Goal: Communication & Community: Answer question/provide support

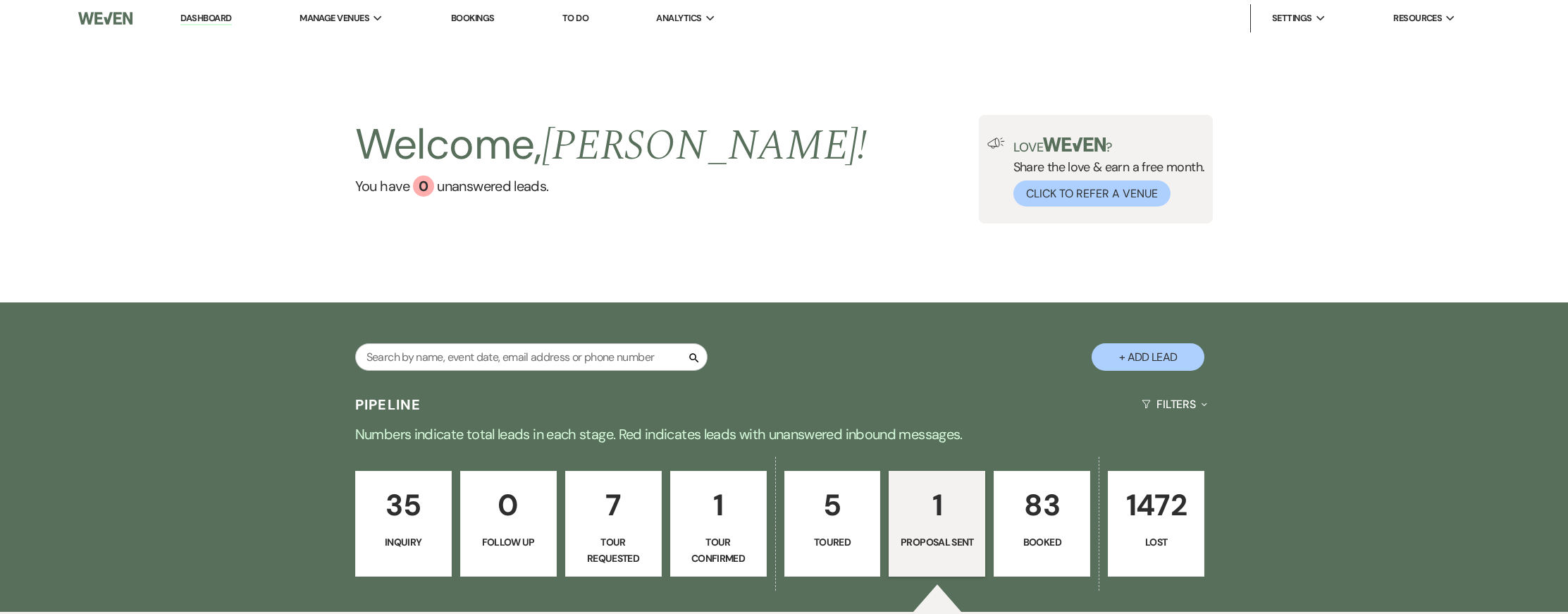
select select "6"
click at [604, 521] on p "7" at bounding box center [613, 505] width 79 height 47
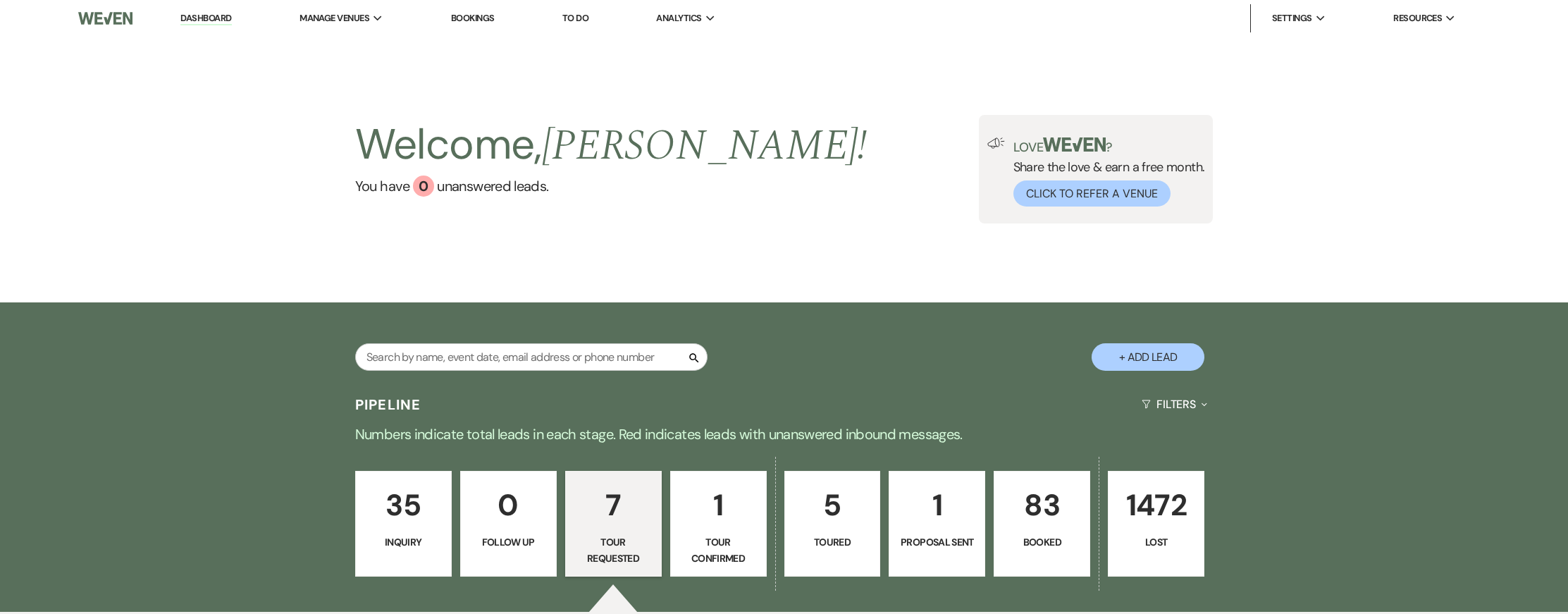
select select "2"
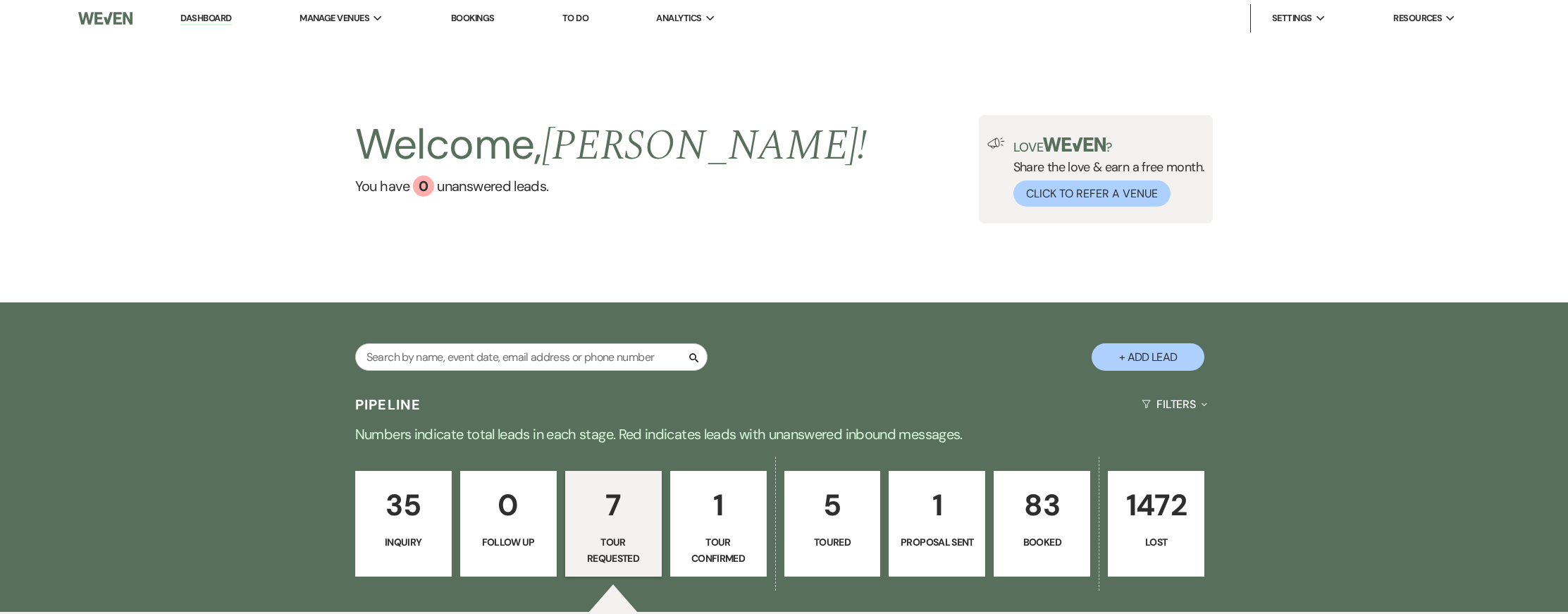
select select "2"
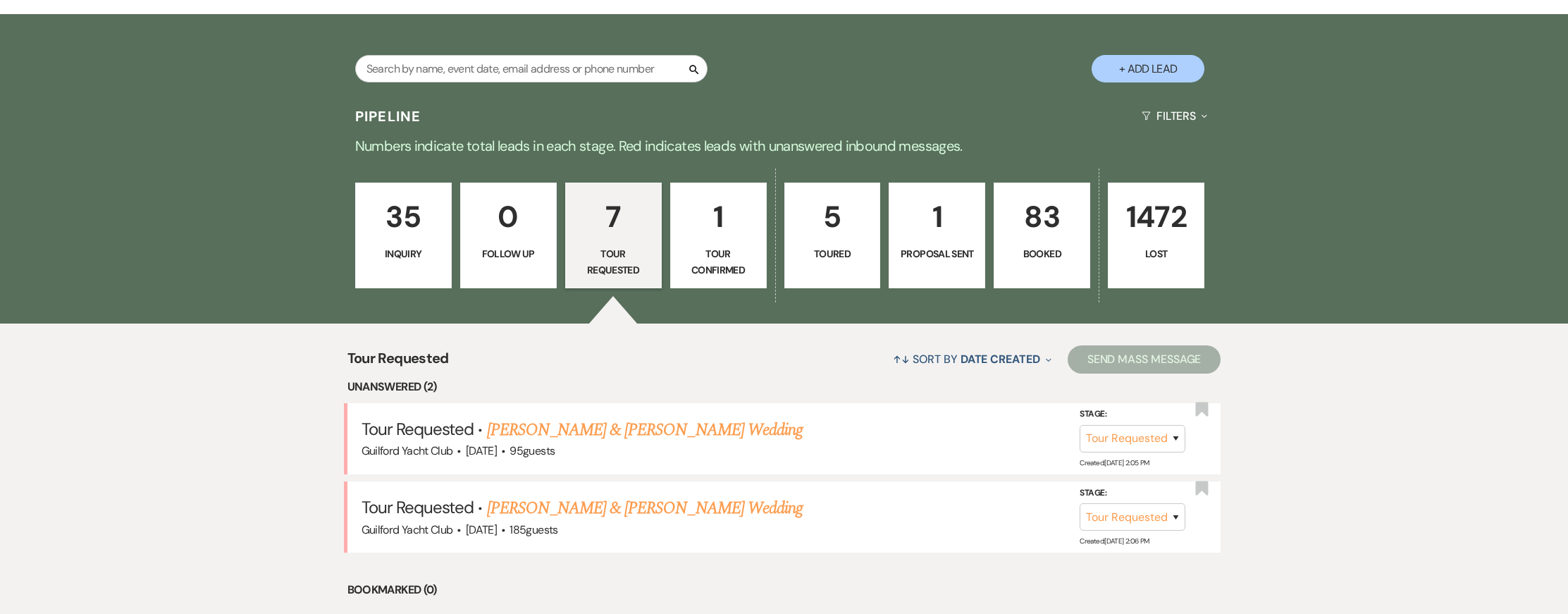
scroll to position [290, 0]
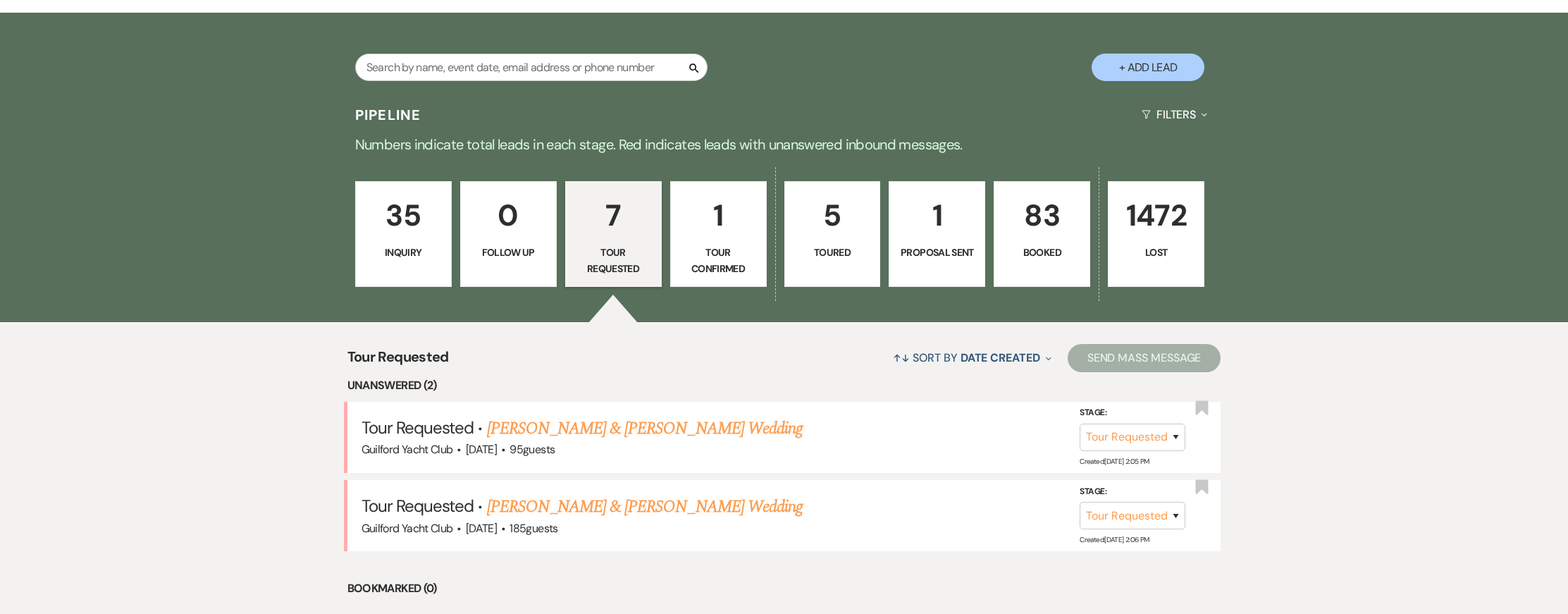
click at [550, 431] on link "[PERSON_NAME] & [PERSON_NAME] Wedding" at bounding box center [645, 428] width 316 height 25
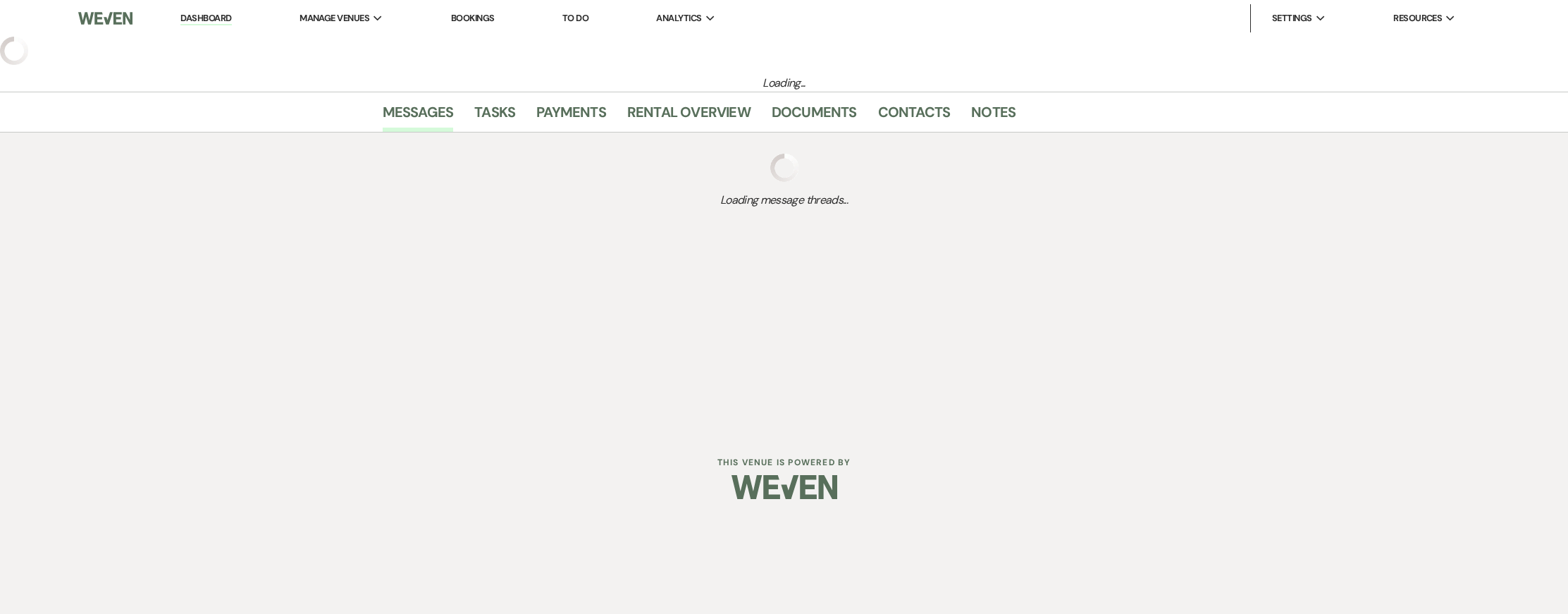
select select "2"
select select "5"
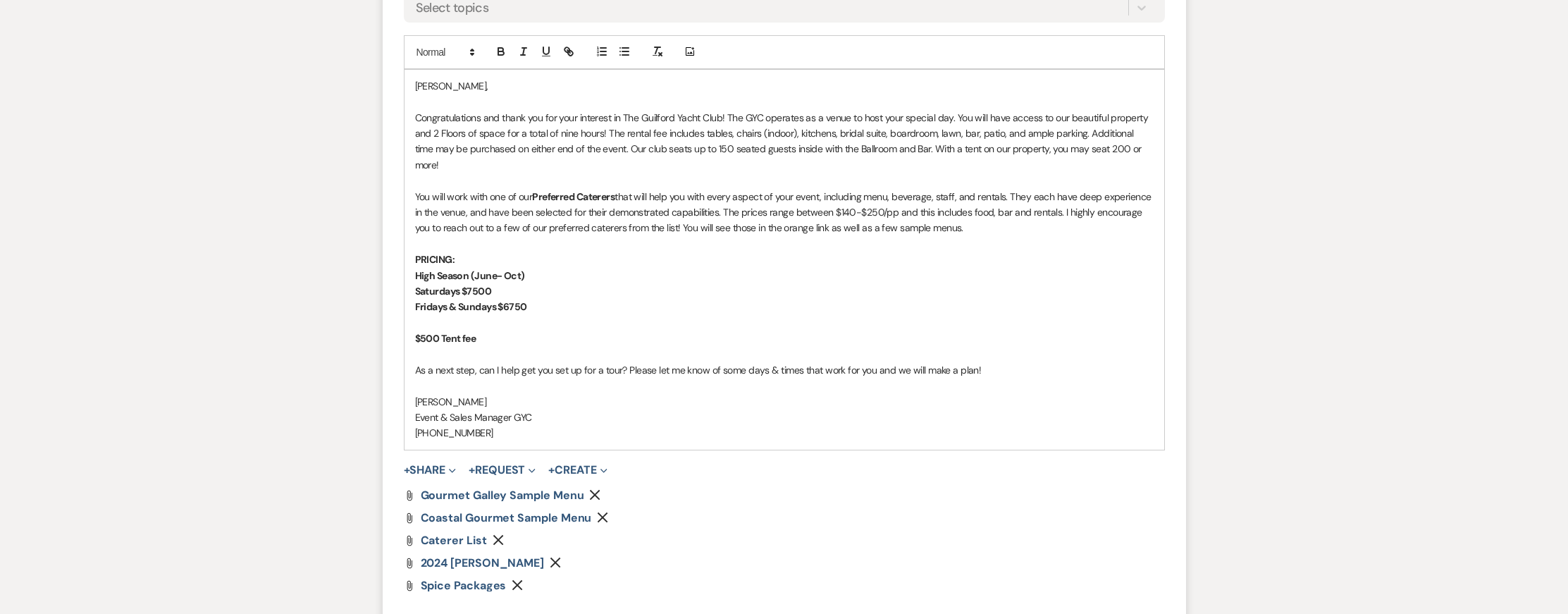
scroll to position [1057, 0]
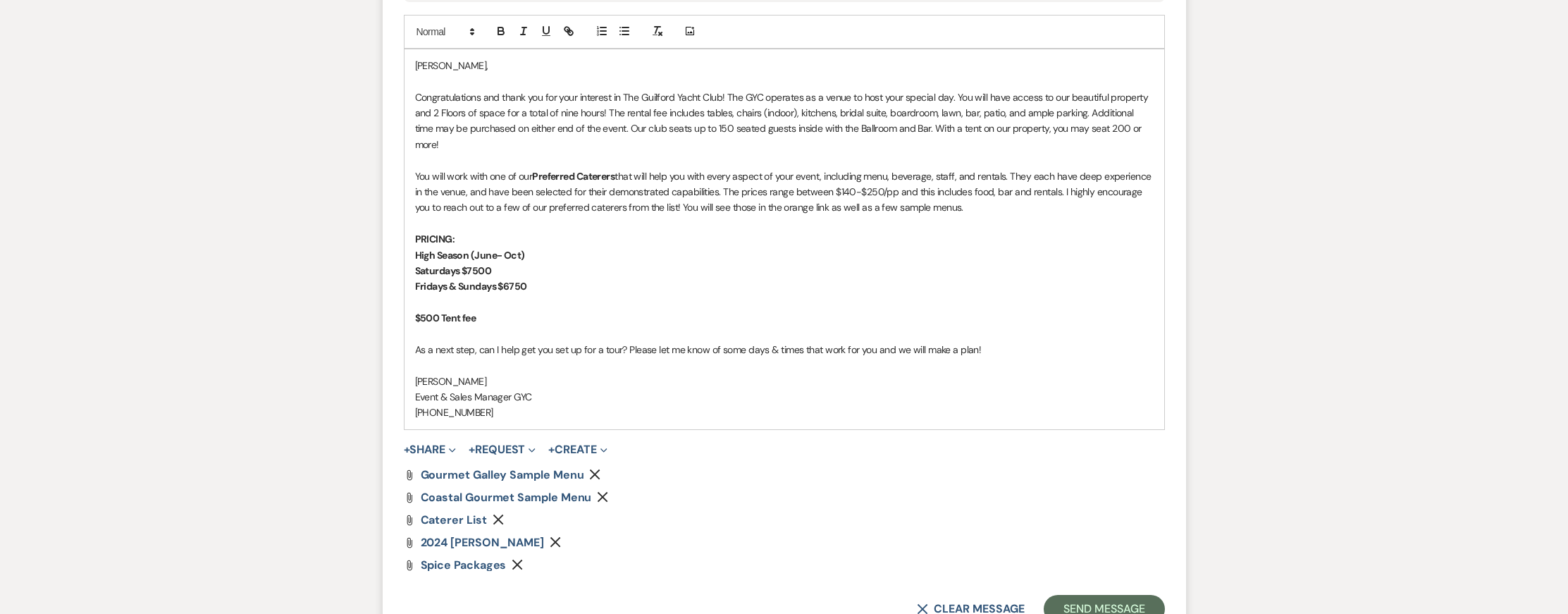
click at [561, 536] on icon "Remove" at bounding box center [555, 541] width 11 height 11
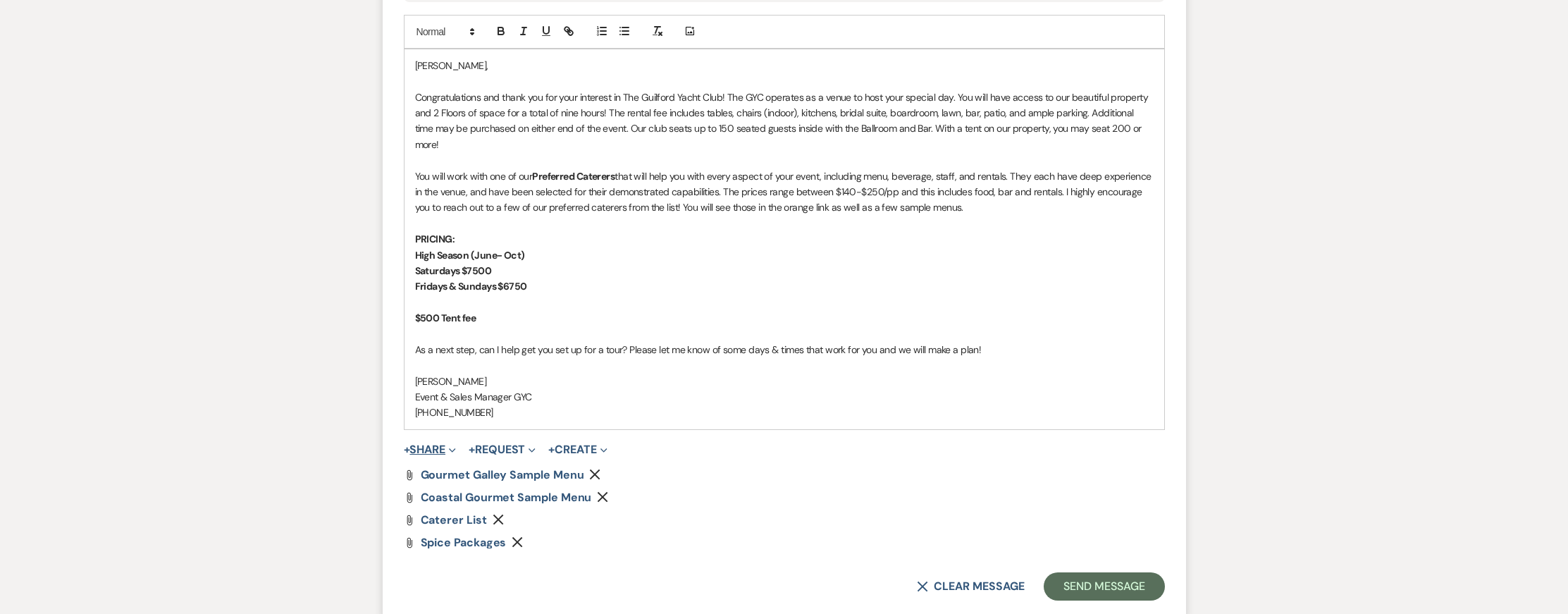
click at [433, 444] on button "+ Share Expand" at bounding box center [430, 449] width 53 height 11
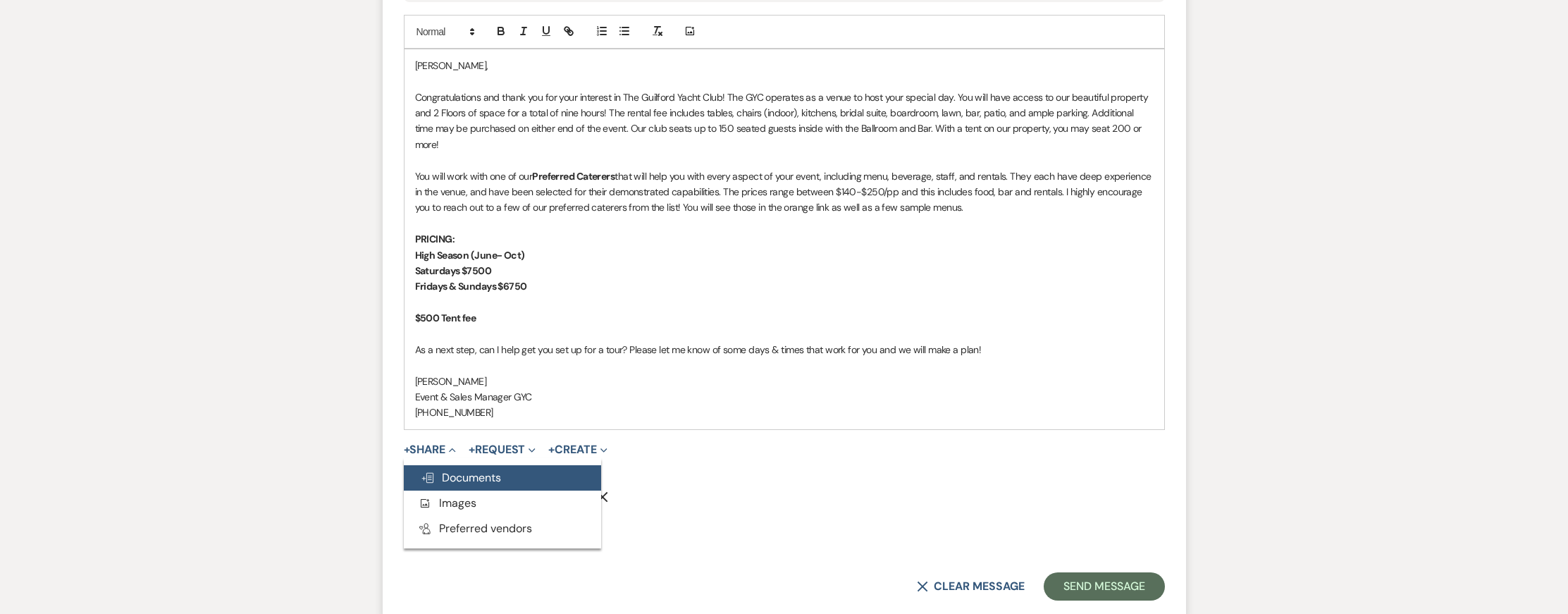
click at [463, 471] on span "Doc Upload Documents" at bounding box center [460, 478] width 80 height 15
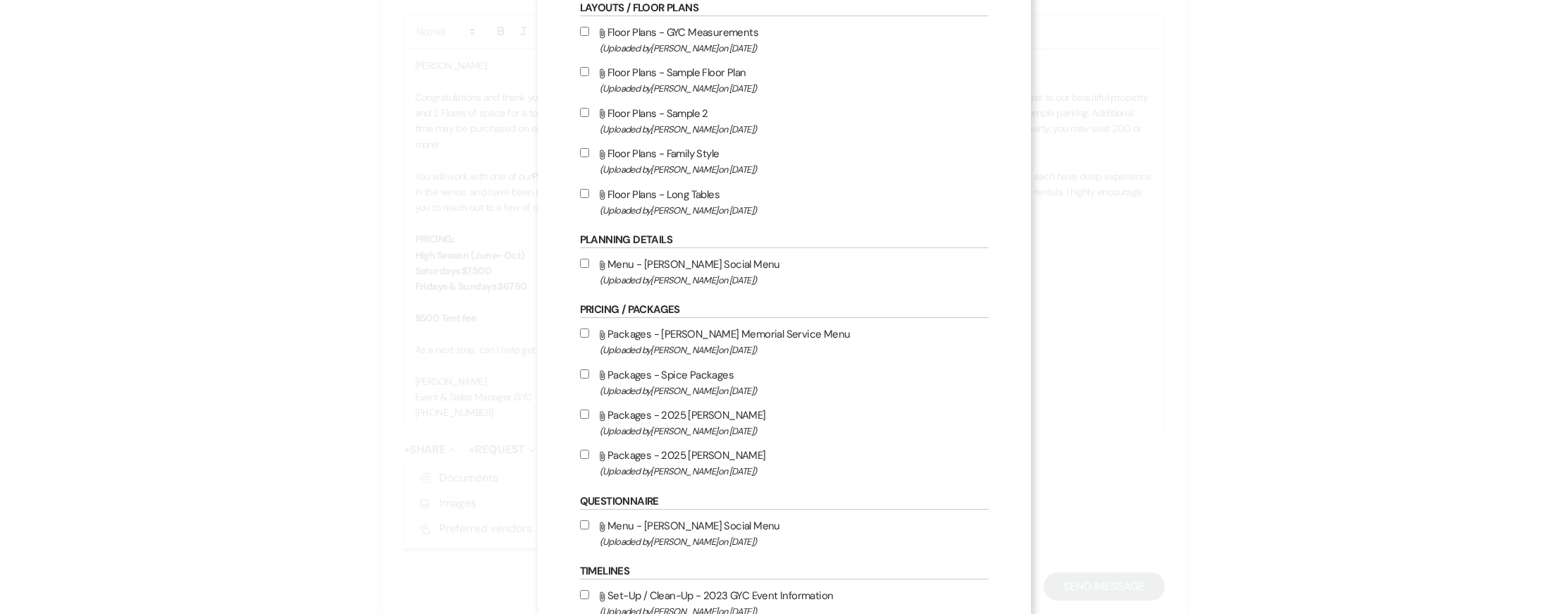
drag, startPoint x: 582, startPoint y: 456, endPoint x: 591, endPoint y: 456, distance: 9.0
click at [582, 456] on input "Attach File Packages - 2025 David Alan (Uploaded by Alison Wehrle on Mar 2nd, 2…" at bounding box center [585, 454] width 9 height 9
checkbox input "true"
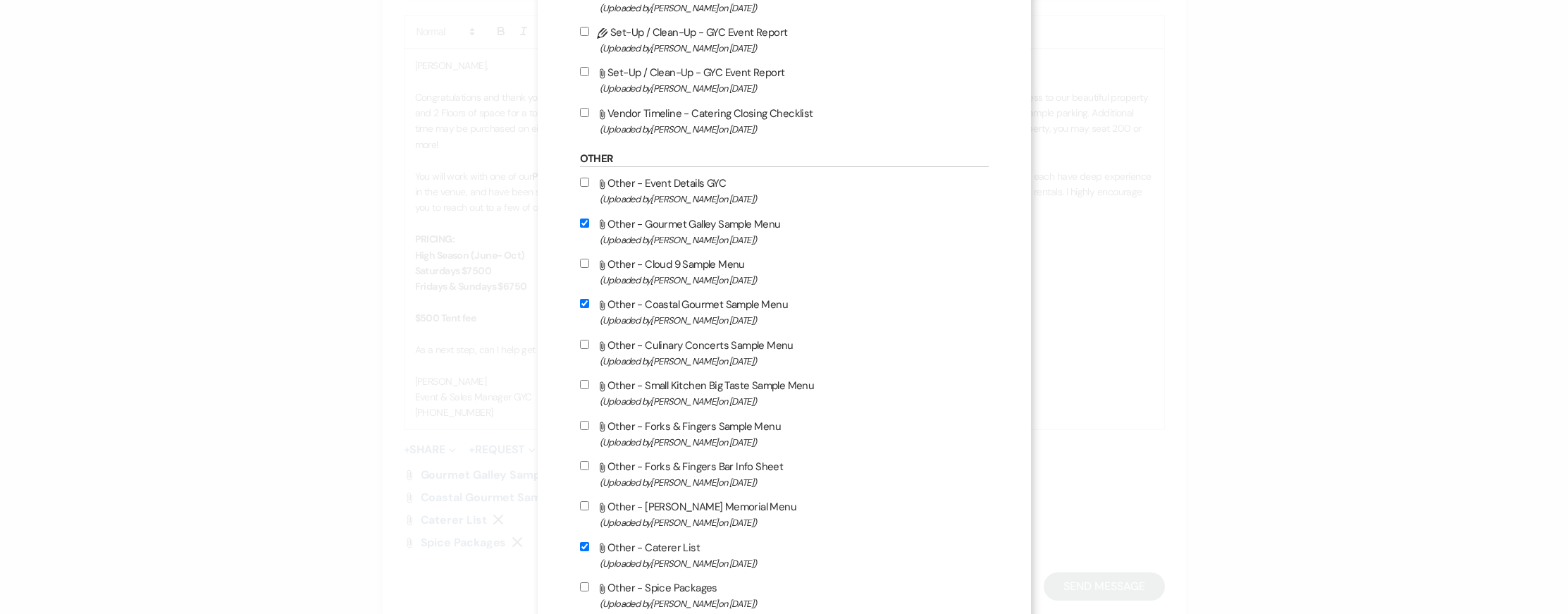
scroll to position [1072, 0]
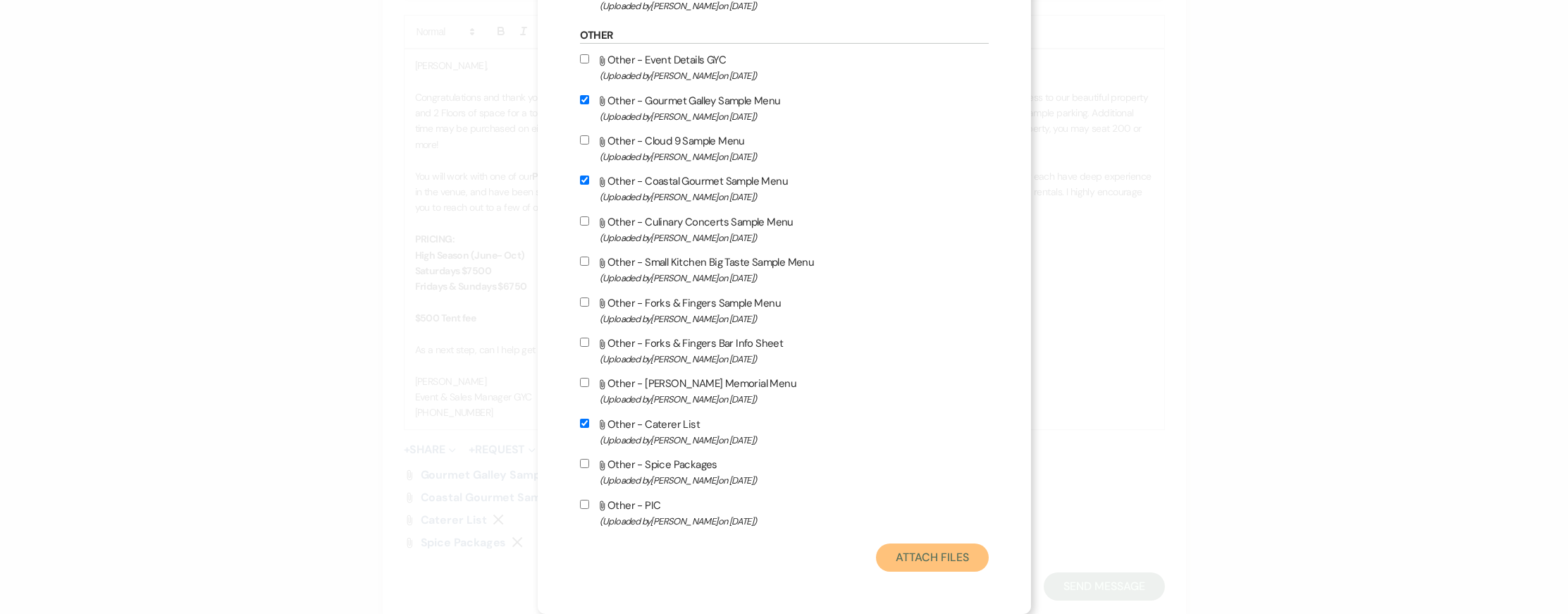
click at [967, 560] on button "Attach Files" at bounding box center [933, 557] width 112 height 28
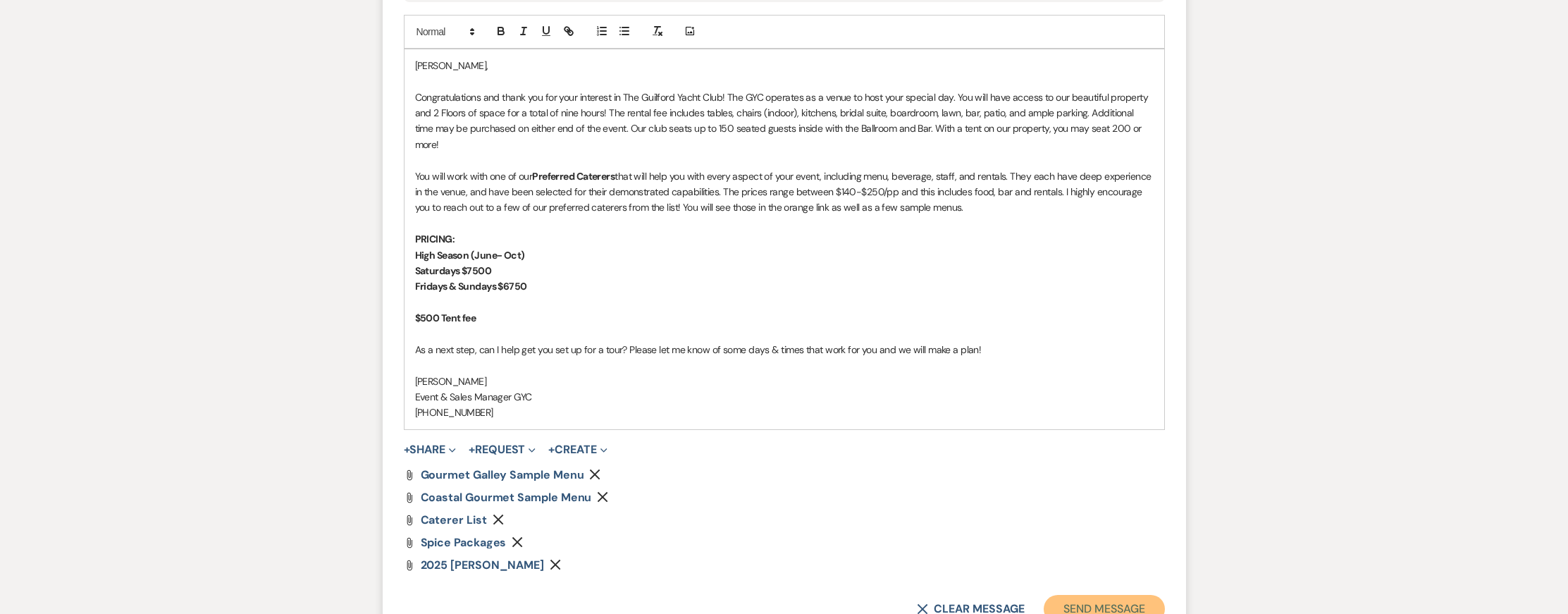
drag, startPoint x: 1130, startPoint y: 592, endPoint x: 1116, endPoint y: 583, distance: 16.6
click at [1130, 595] on button "Send Message" at bounding box center [1104, 609] width 121 height 28
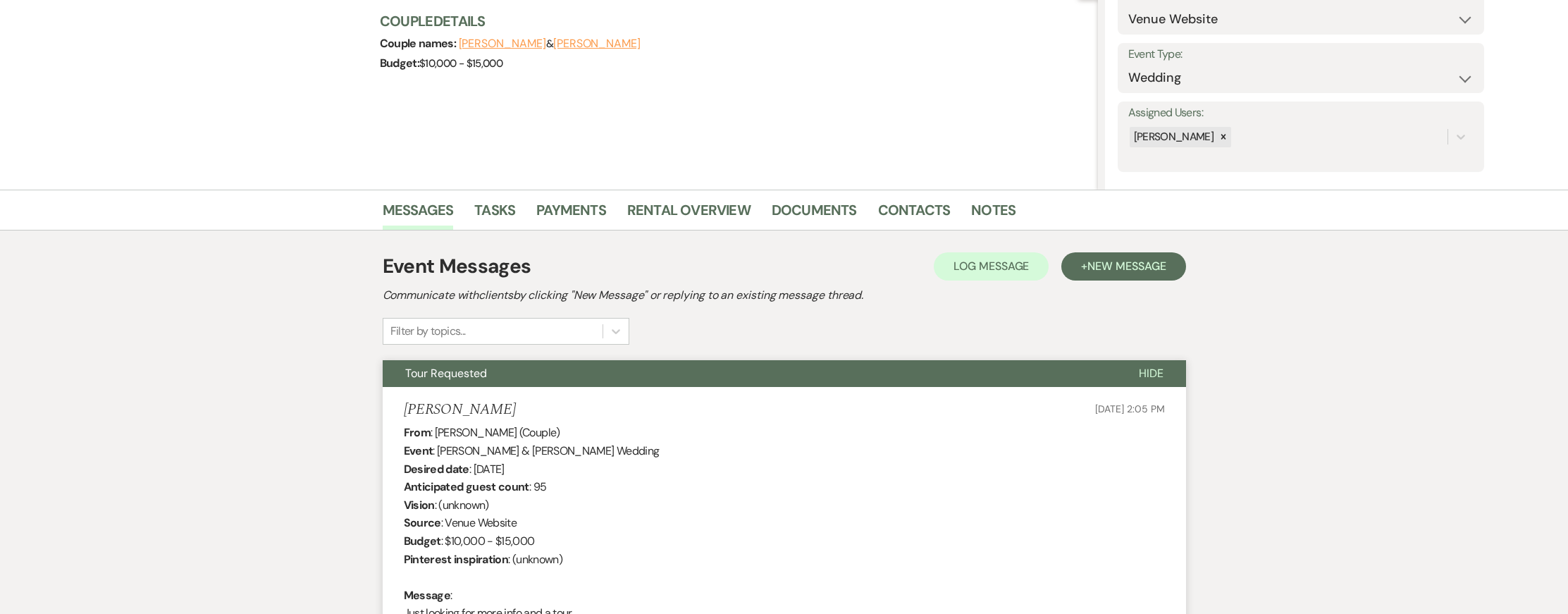
scroll to position [0, 0]
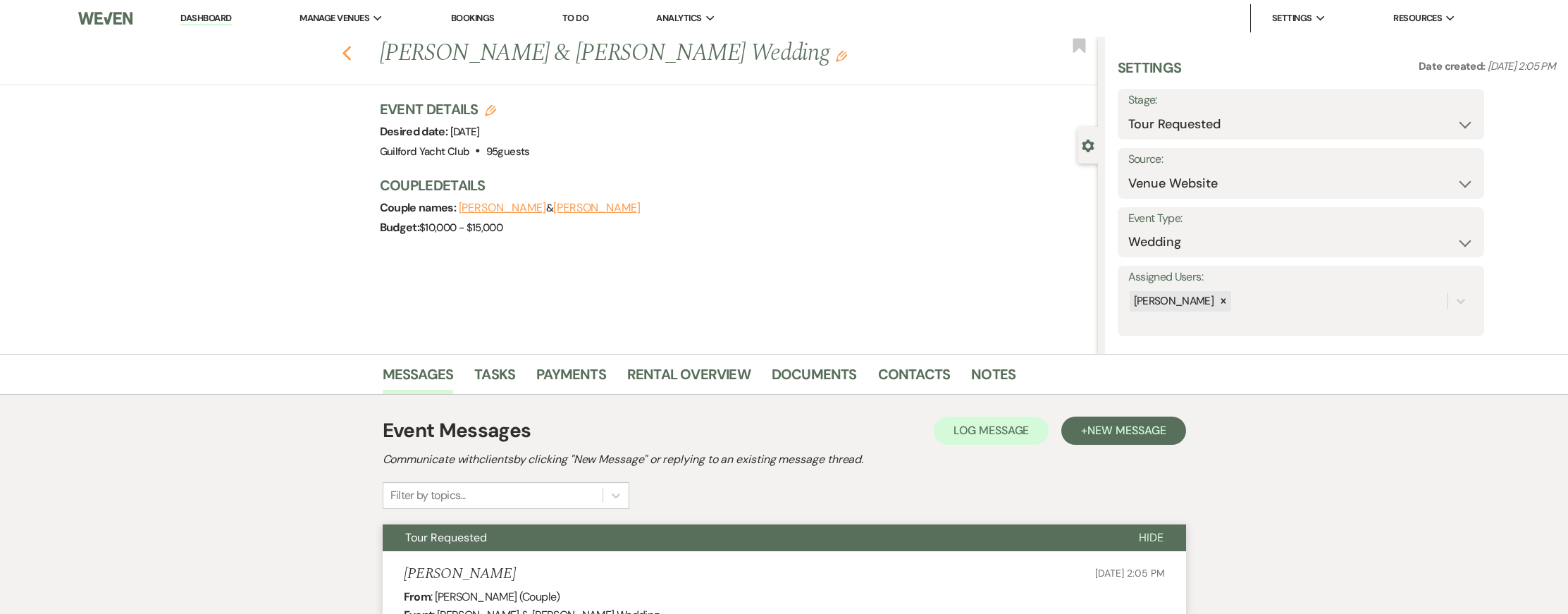
click at [344, 59] on icon "Previous" at bounding box center [347, 54] width 10 height 17
select select "2"
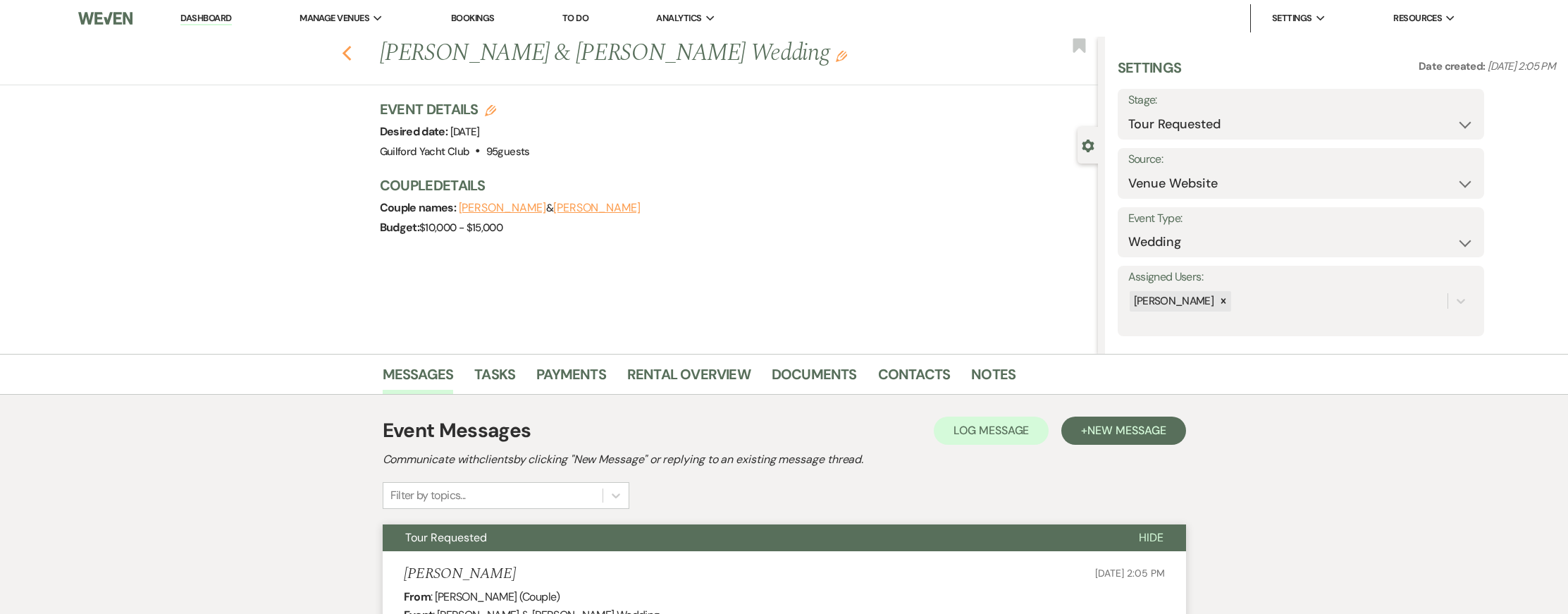
select select "2"
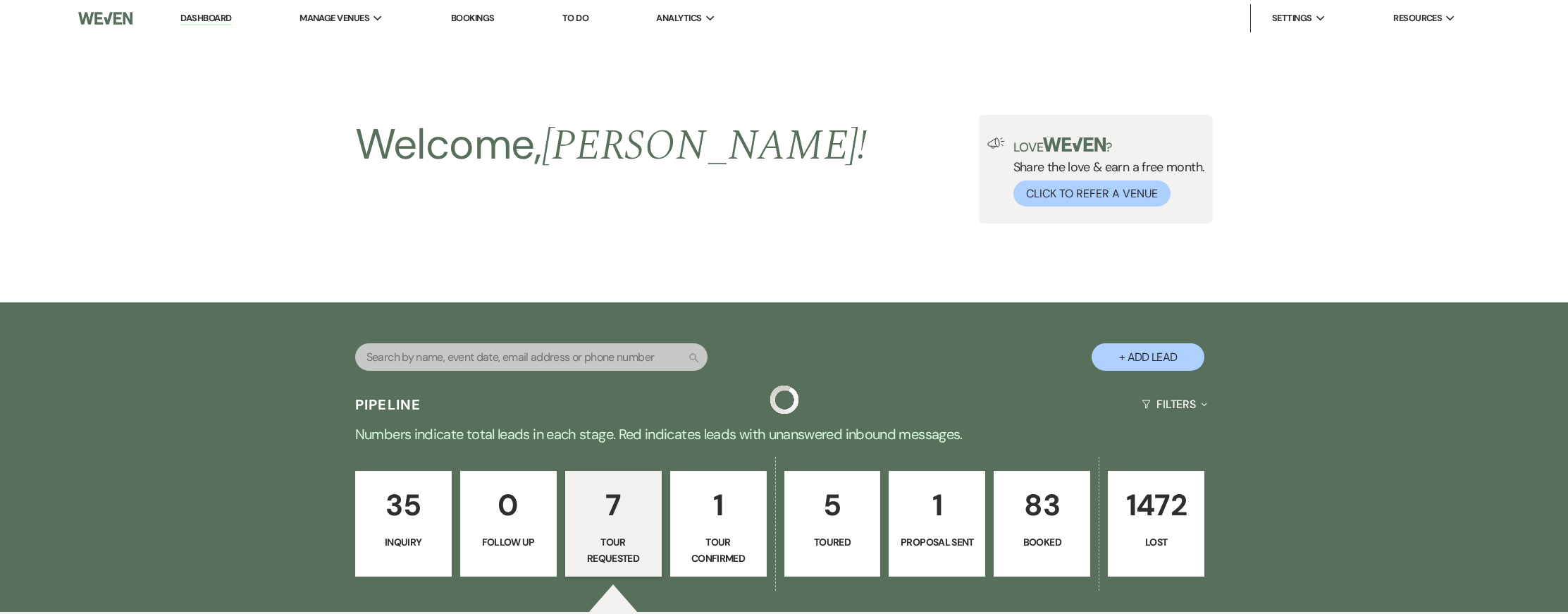
scroll to position [290, 0]
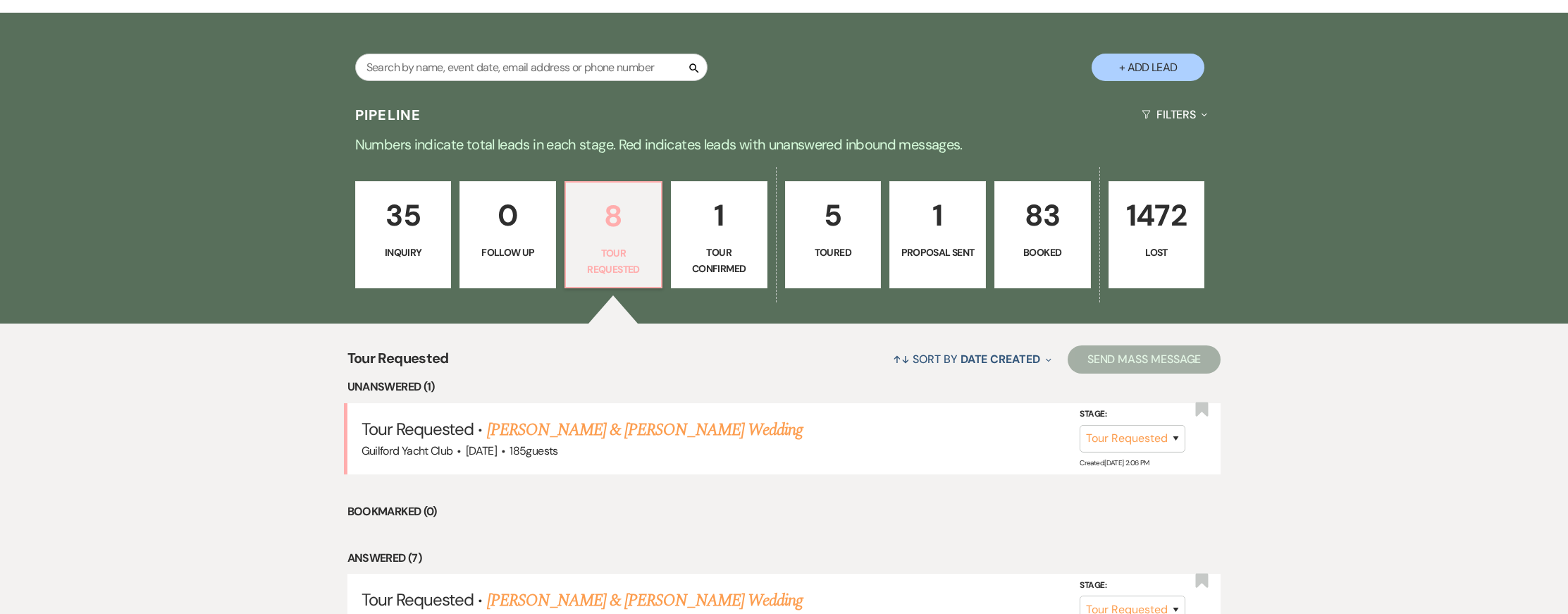
click at [643, 236] on p "8" at bounding box center [613, 216] width 79 height 47
click at [666, 428] on link "[PERSON_NAME] & [PERSON_NAME] Wedding" at bounding box center [645, 429] width 316 height 25
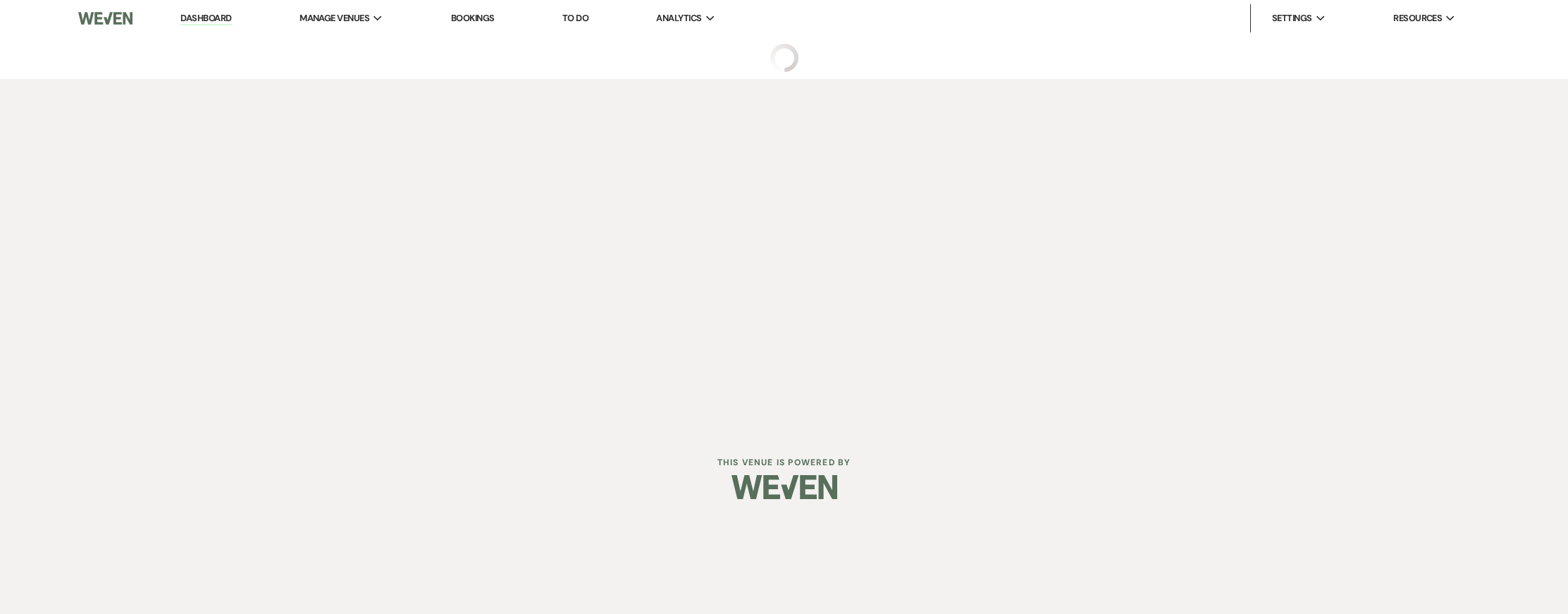
select select "2"
select select "5"
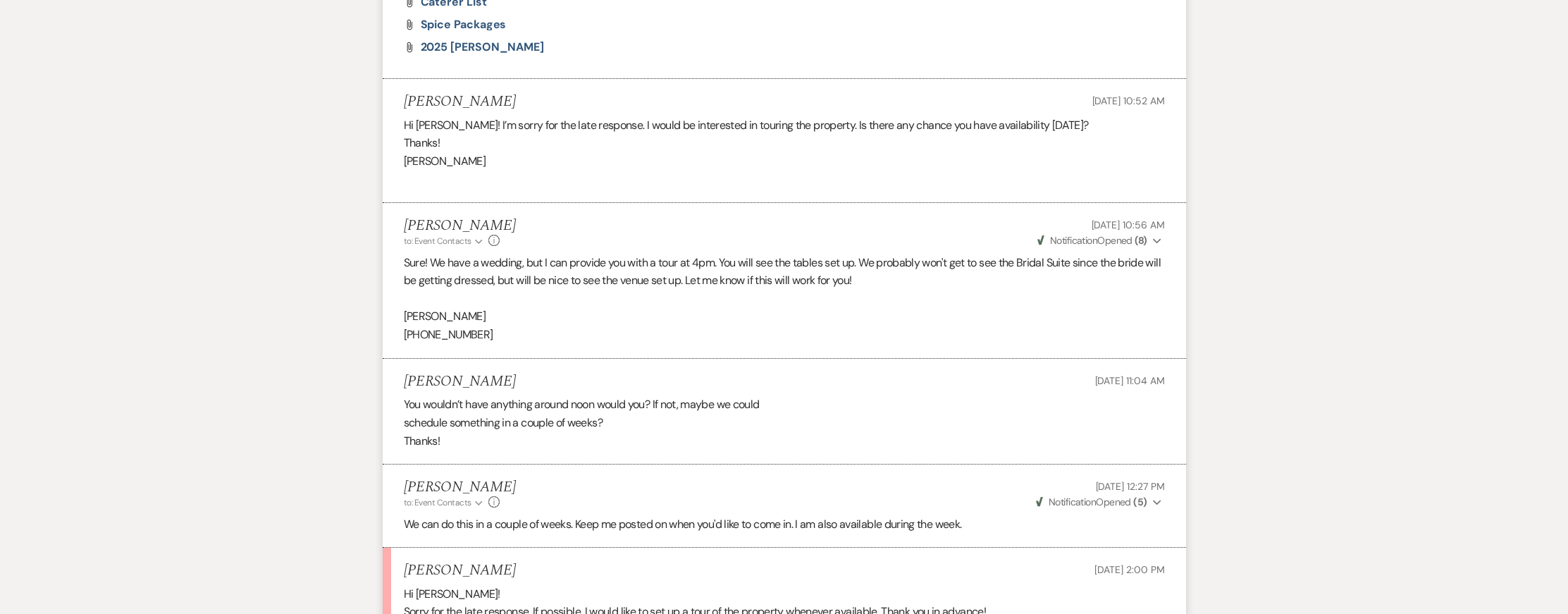
scroll to position [1590, 0]
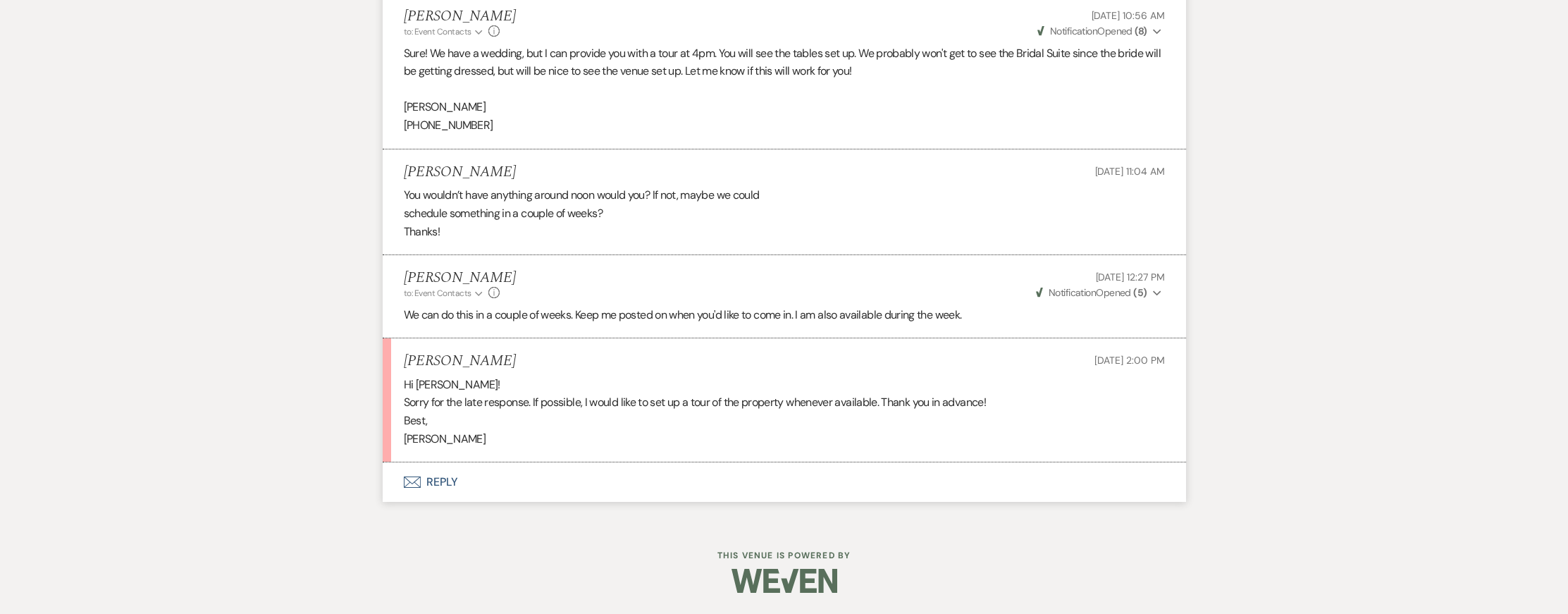
click at [452, 486] on button "Envelope Reply" at bounding box center [784, 483] width 804 height 40
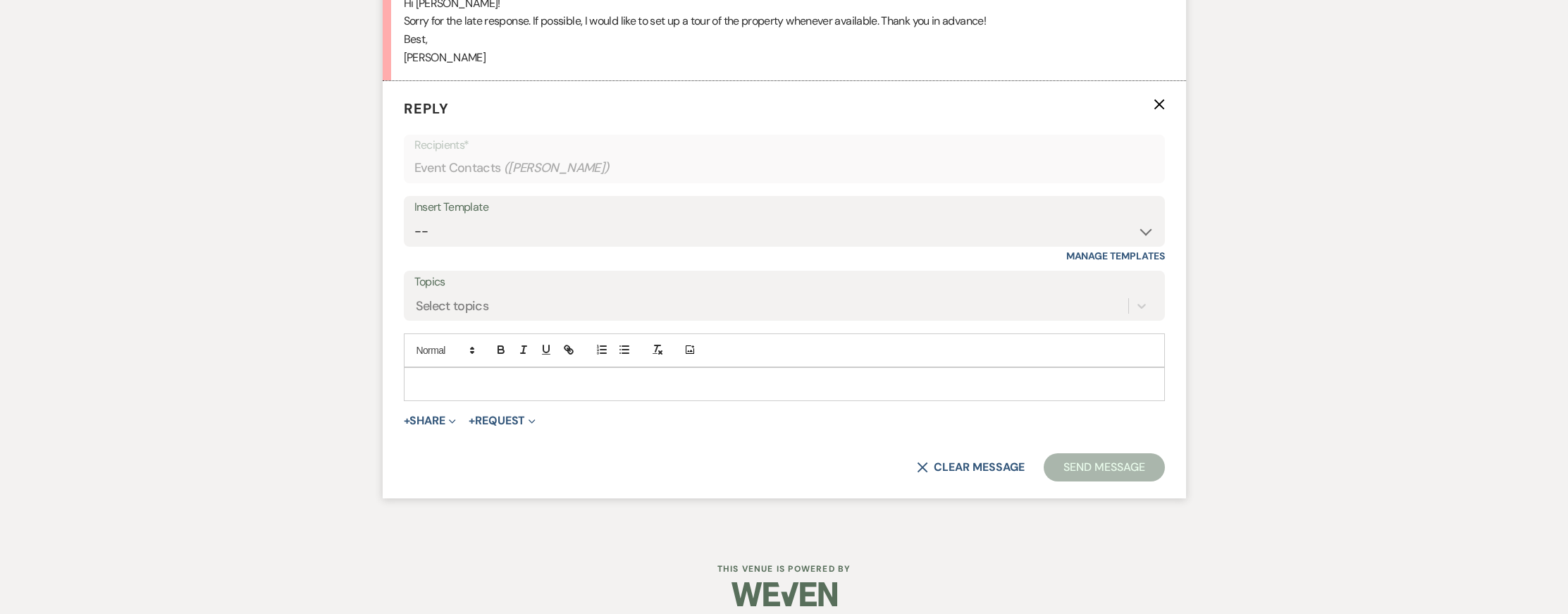
scroll to position [1954, 0]
click at [439, 391] on p at bounding box center [785, 383] width 739 height 16
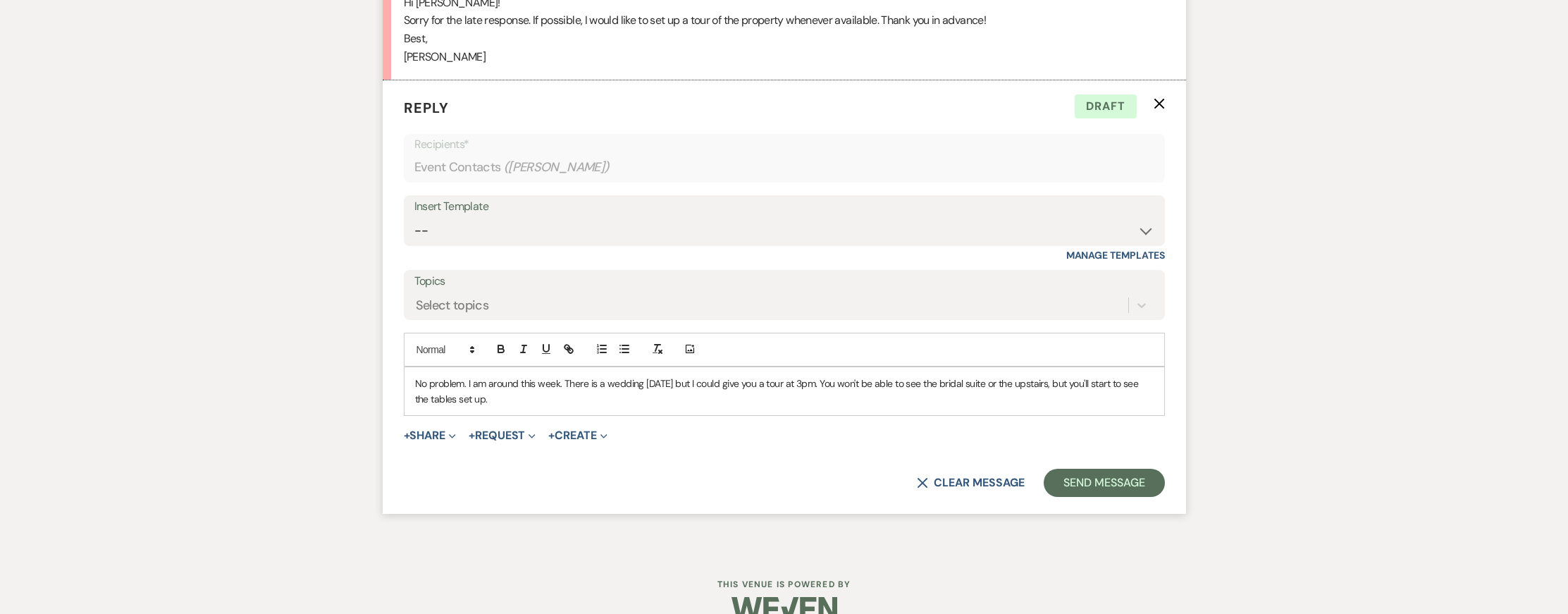
drag, startPoint x: 559, startPoint y: 402, endPoint x: 570, endPoint y: 403, distance: 11.0
click at [559, 402] on p "No problem. I am around this week. There is a wedding on Sat but I could give y…" at bounding box center [785, 391] width 739 height 32
click at [566, 404] on p "No problem. I am around this week. There is a wedding on Sat but I could give y…" at bounding box center [785, 391] width 739 height 32
drag, startPoint x: 565, startPoint y: 404, endPoint x: 572, endPoint y: 406, distance: 7.3
click at [566, 404] on p "No problem. I am around this week. There is a wedding on Sat but I could give y…" at bounding box center [785, 391] width 739 height 32
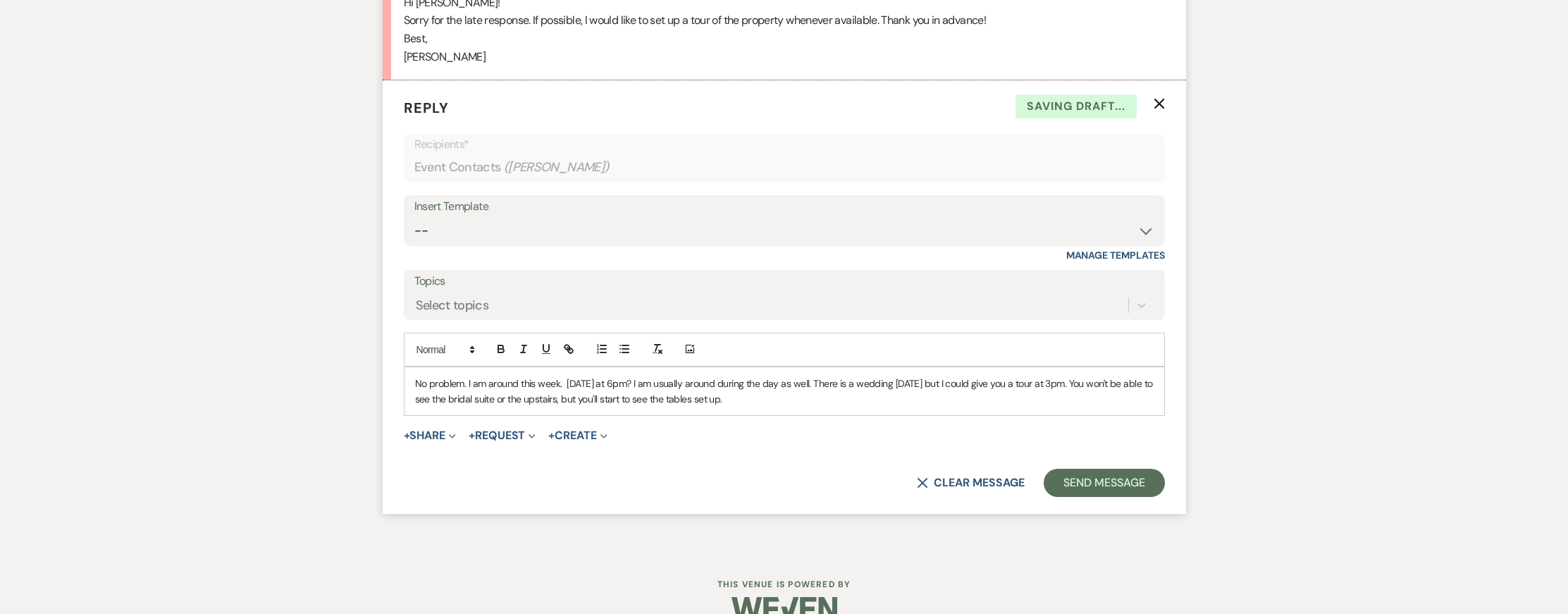
click at [1059, 401] on p "No problem. I am around this week. Tomorrow at 6pm? I am usually around during …" at bounding box center [785, 391] width 739 height 32
click at [770, 408] on p "No problem. I am around this week. Tomorrow at 6pm? I am usually around during …" at bounding box center [785, 391] width 739 height 32
click at [1105, 497] on button "Send Message" at bounding box center [1104, 483] width 121 height 28
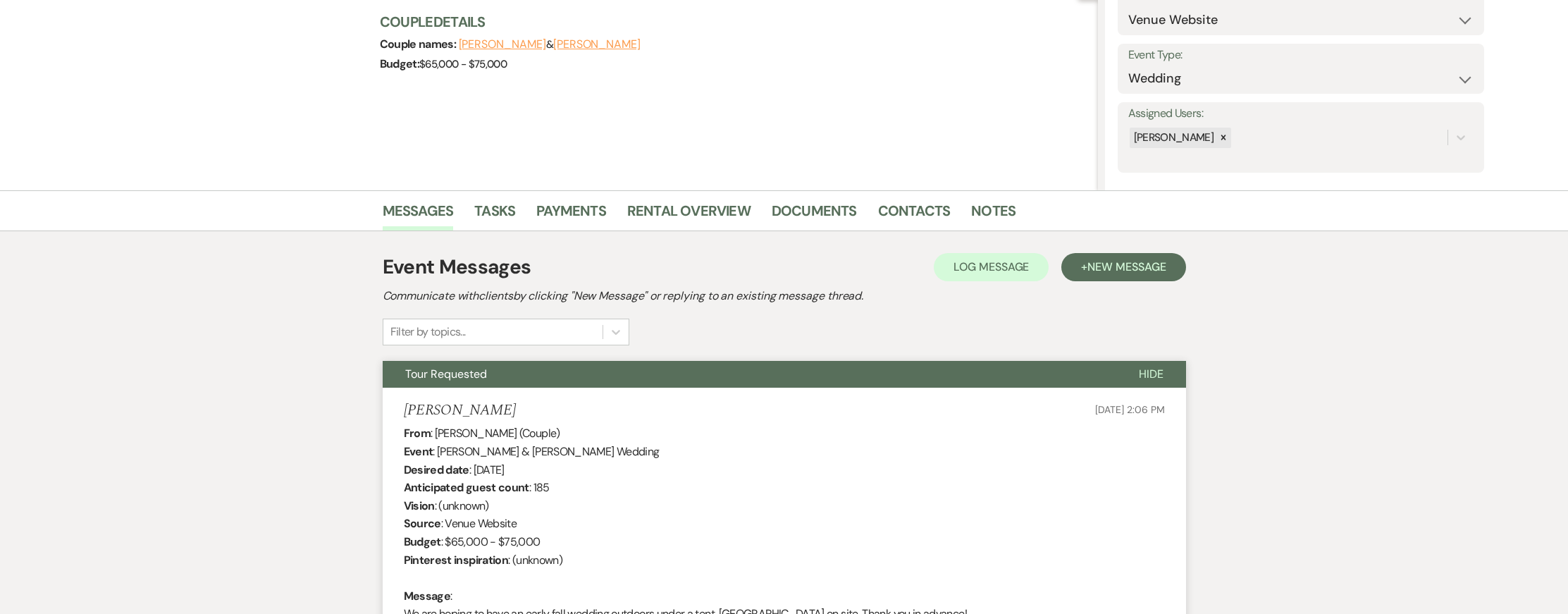
scroll to position [0, 0]
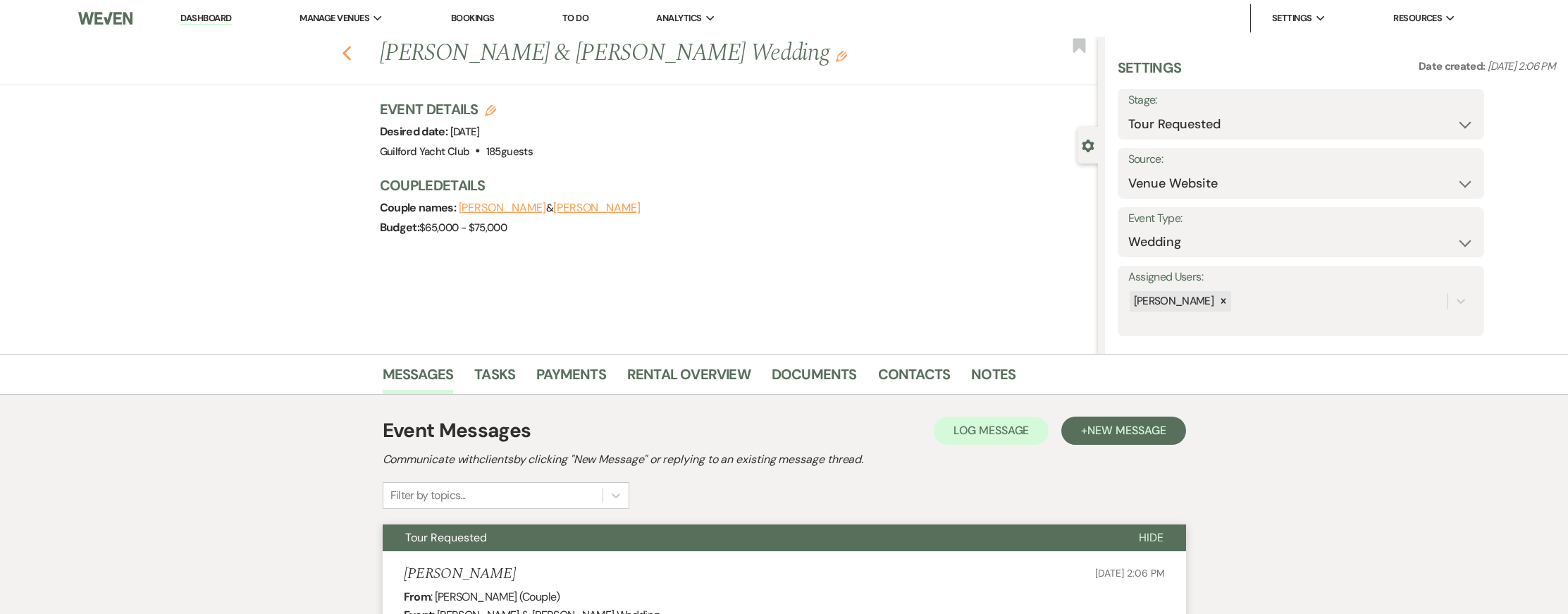
click at [350, 54] on icon "Previous" at bounding box center [347, 54] width 10 height 17
select select "2"
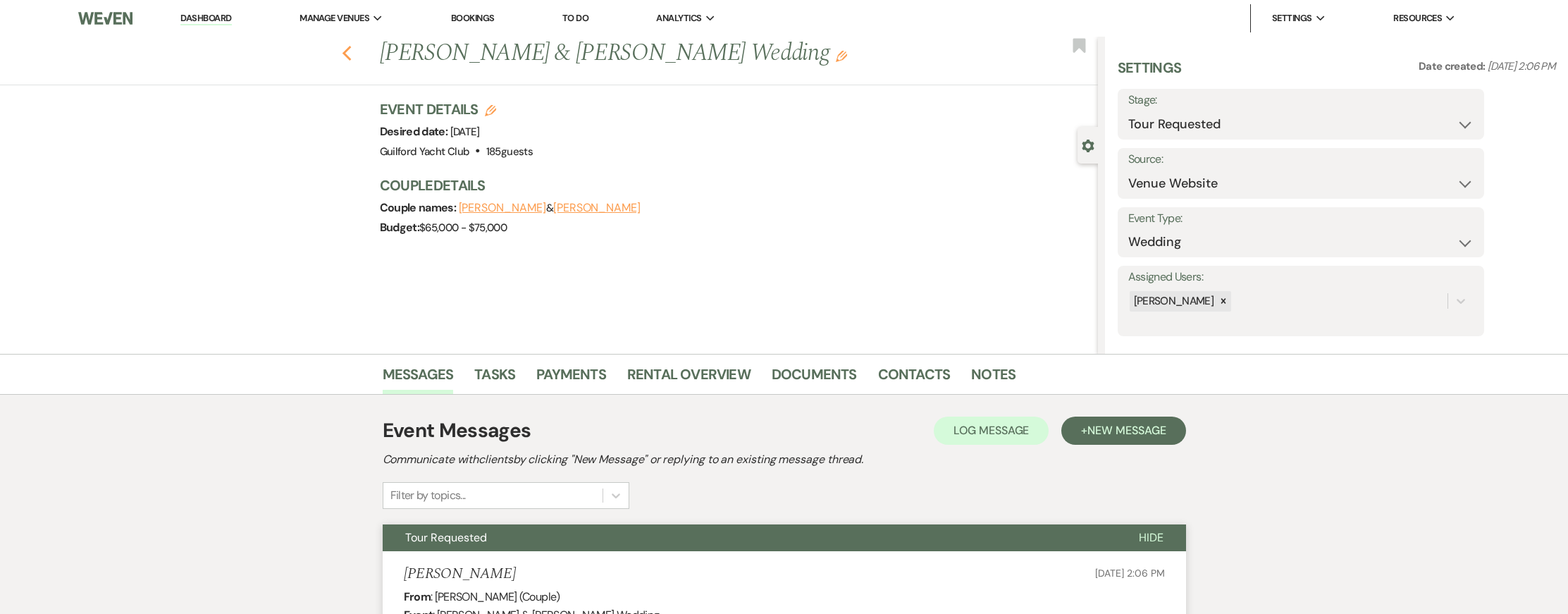
select select "2"
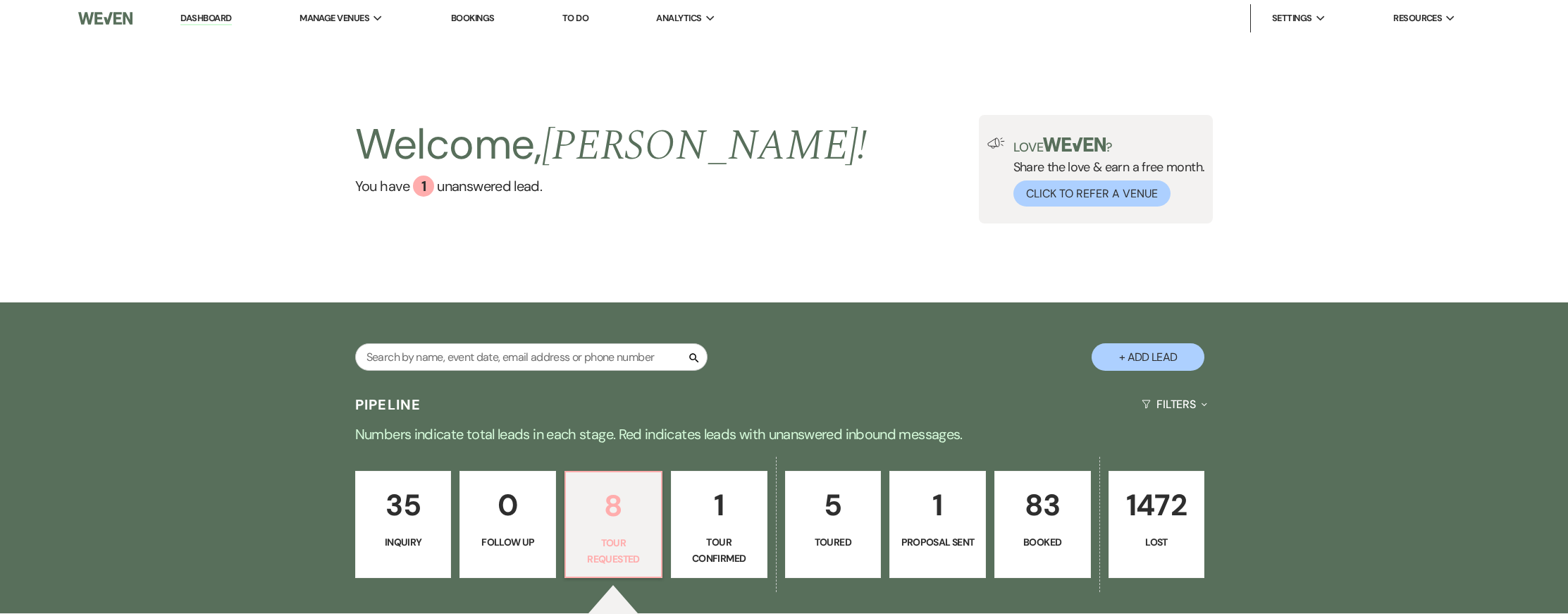
click at [620, 511] on p "8" at bounding box center [613, 505] width 79 height 47
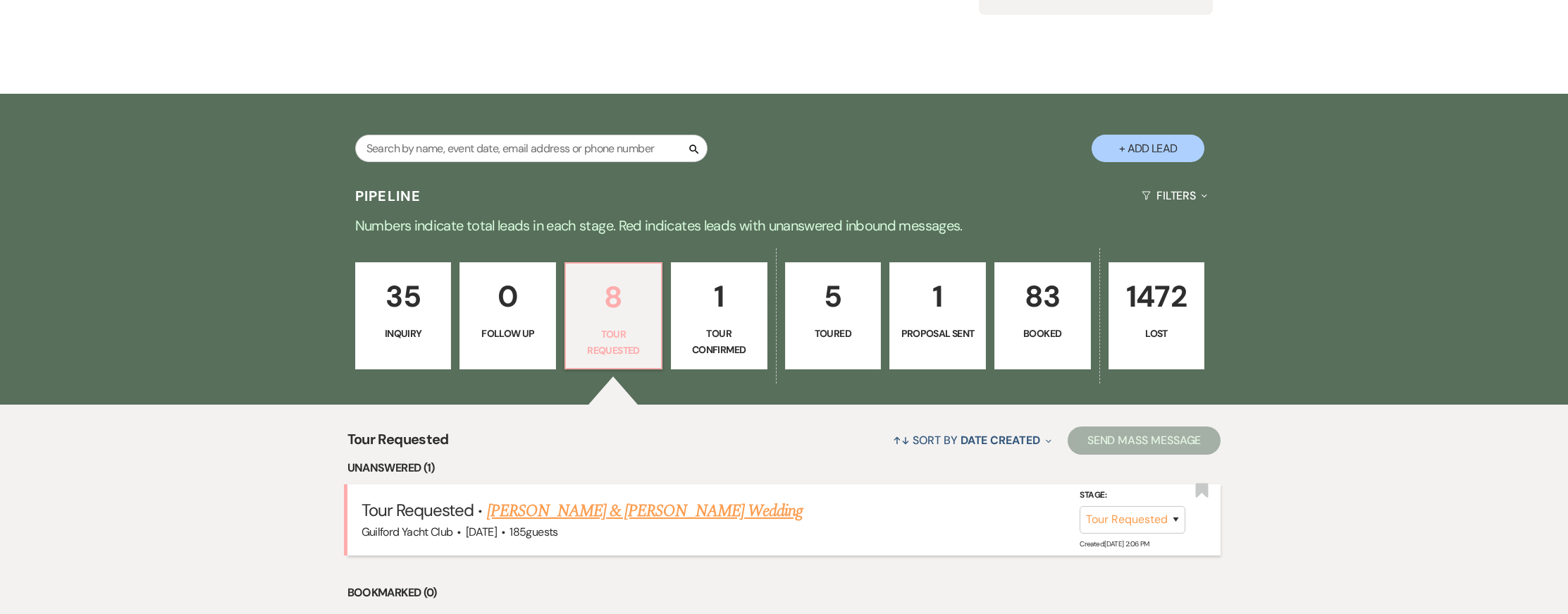
scroll to position [412, 0]
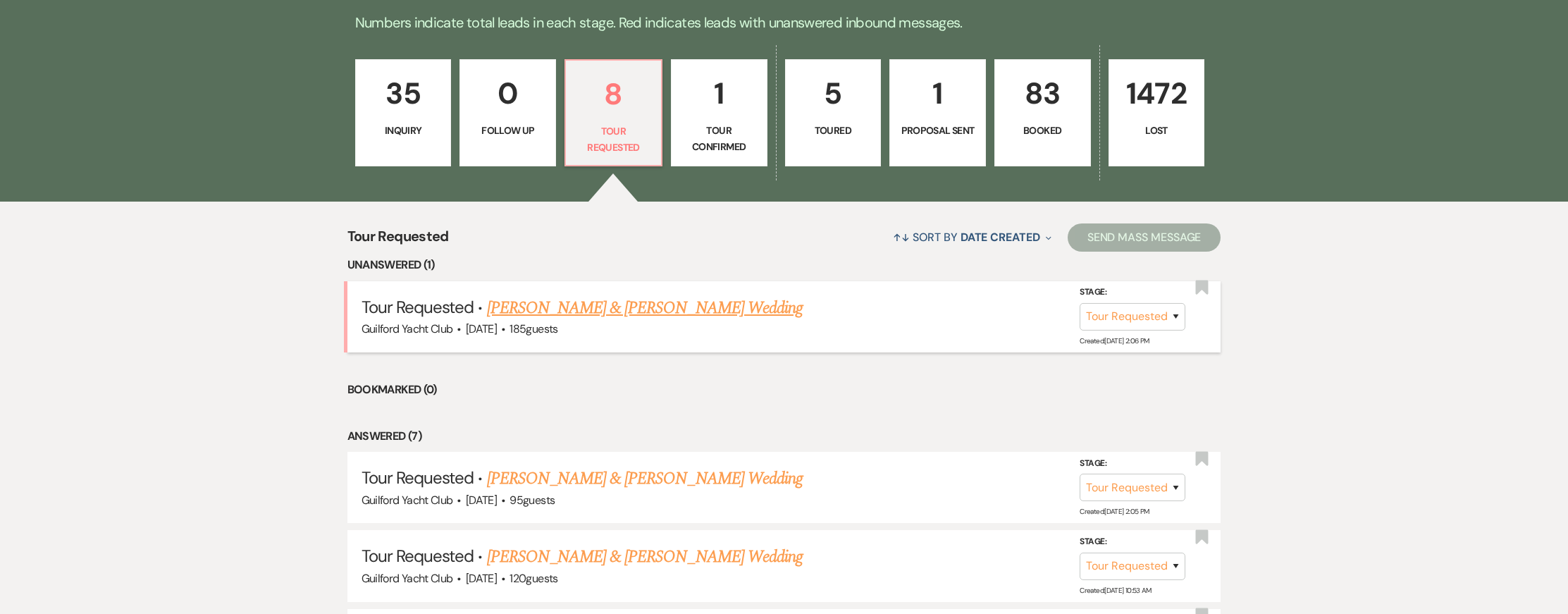
click at [560, 298] on link "[PERSON_NAME] & [PERSON_NAME] Wedding" at bounding box center [645, 307] width 316 height 25
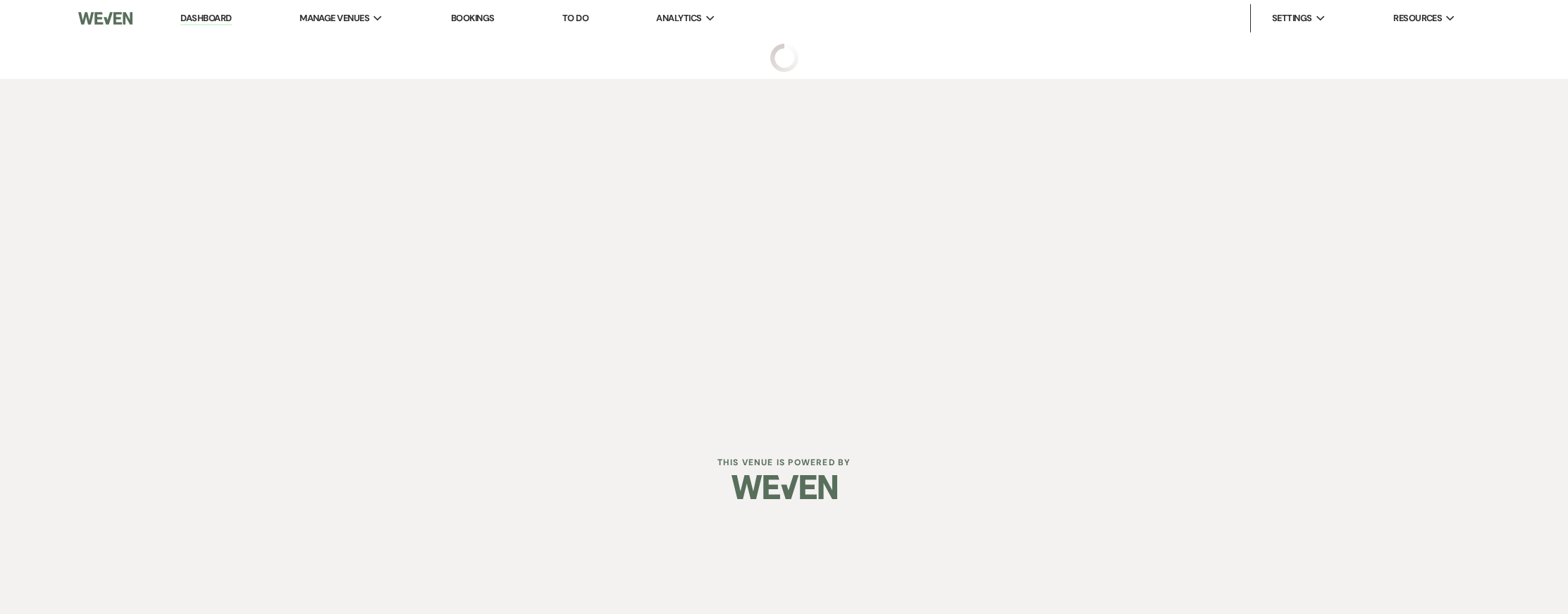
select select "2"
select select "5"
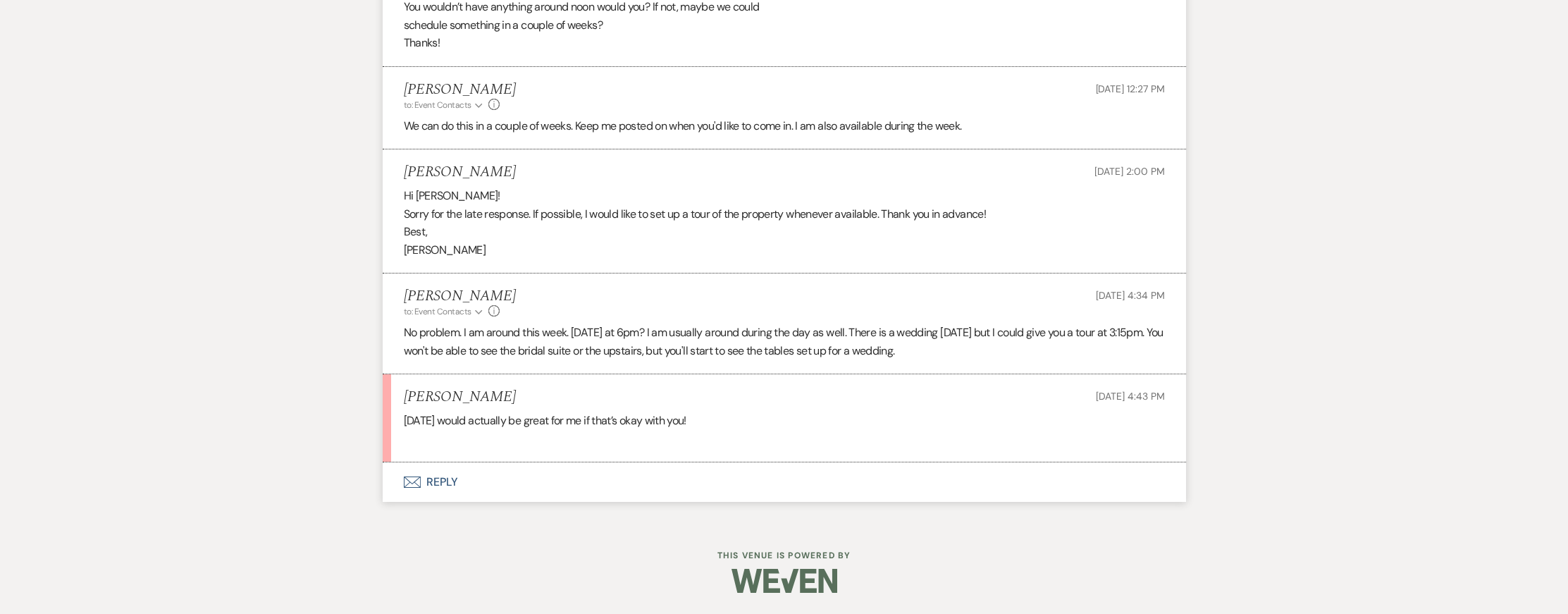
scroll to position [1779, 0]
click at [435, 484] on button "Envelope Reply" at bounding box center [784, 483] width 804 height 40
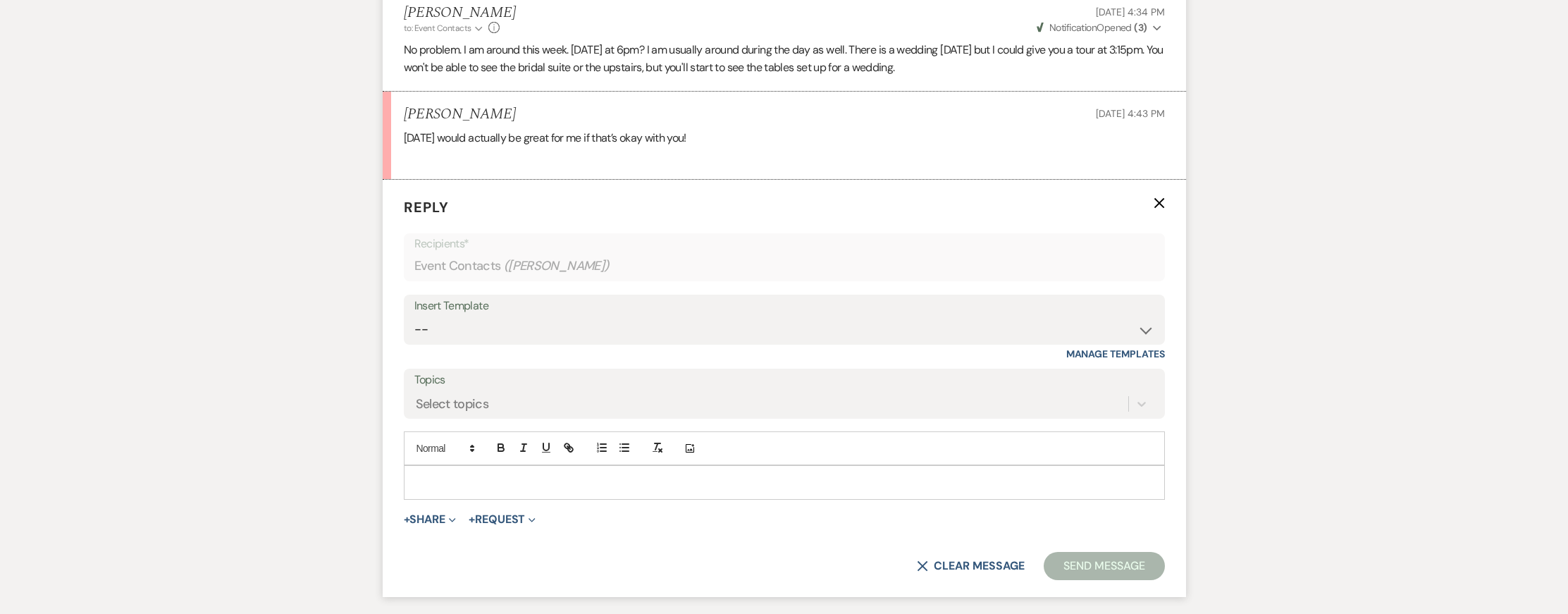
scroll to position [2048, 0]
click at [433, 485] on p at bounding box center [785, 478] width 739 height 16
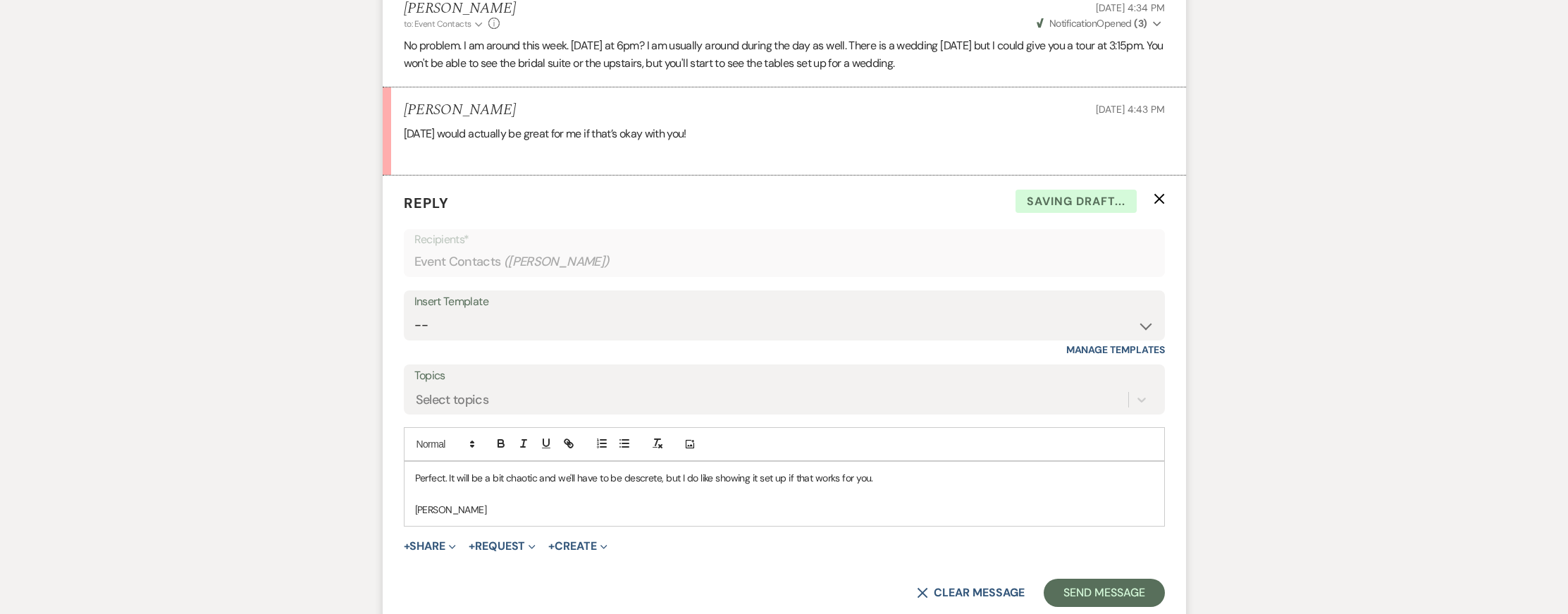
click at [892, 485] on p "Perfect. It will be a bit chaotic and we'll have to be descrete, but I do like …" at bounding box center [785, 478] width 739 height 16
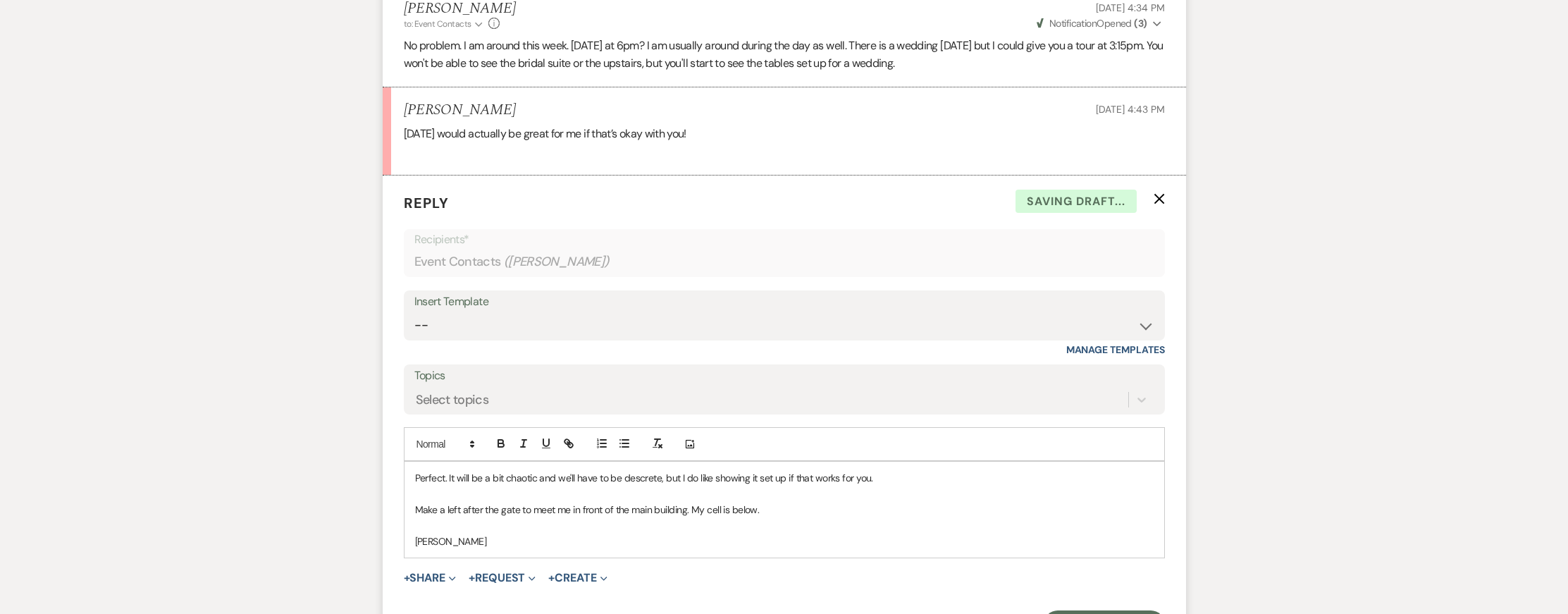
click at [495, 549] on p "[PERSON_NAME]" at bounding box center [785, 541] width 739 height 16
click at [632, 485] on p "Perfect. It will be a bit chaotic and we'll have to be descrete, but I do like …" at bounding box center [785, 478] width 739 height 16
click at [903, 485] on p "Perfect. It will be a bit chaotic and we'll have to be discrete, but I do like …" at bounding box center [785, 478] width 739 height 16
click at [788, 533] on p at bounding box center [785, 525] width 739 height 16
click at [592, 549] on p "[PERSON_NAME]" at bounding box center [785, 541] width 739 height 16
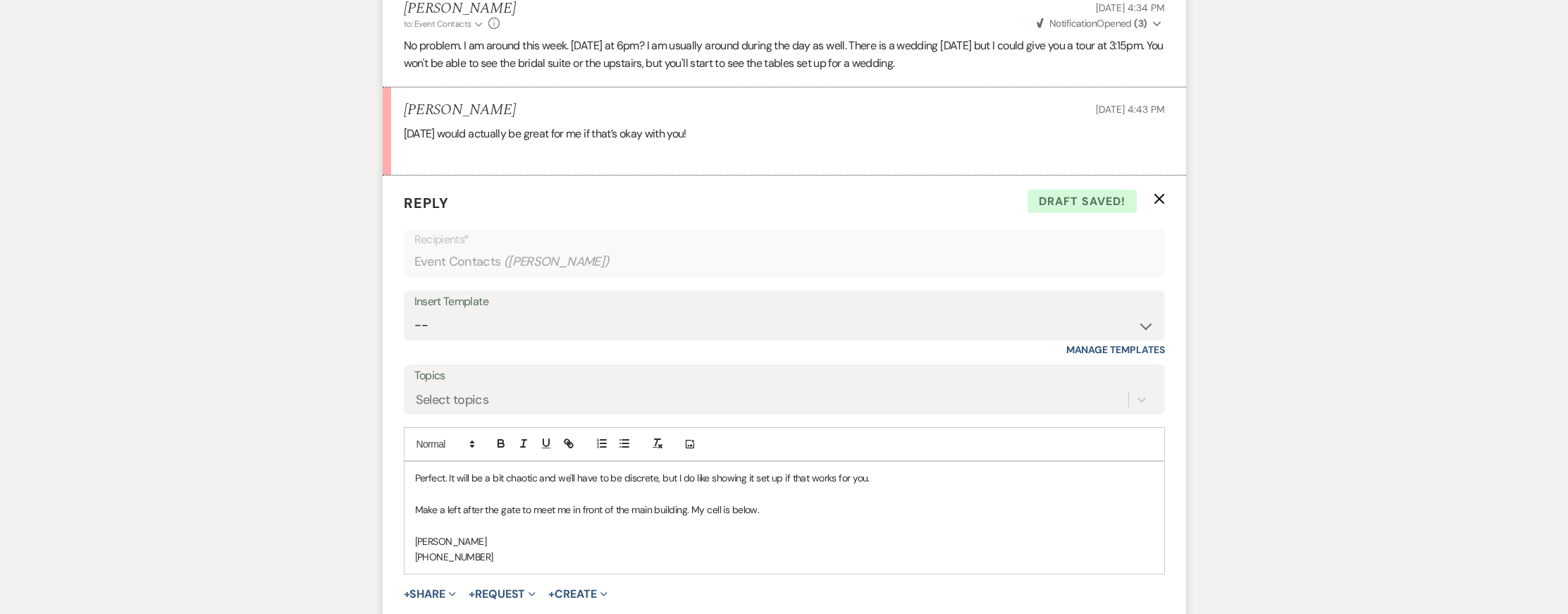
click at [799, 517] on p "Make a left after the gate to meet me in front of the main building. My cell is…" at bounding box center [785, 510] width 739 height 16
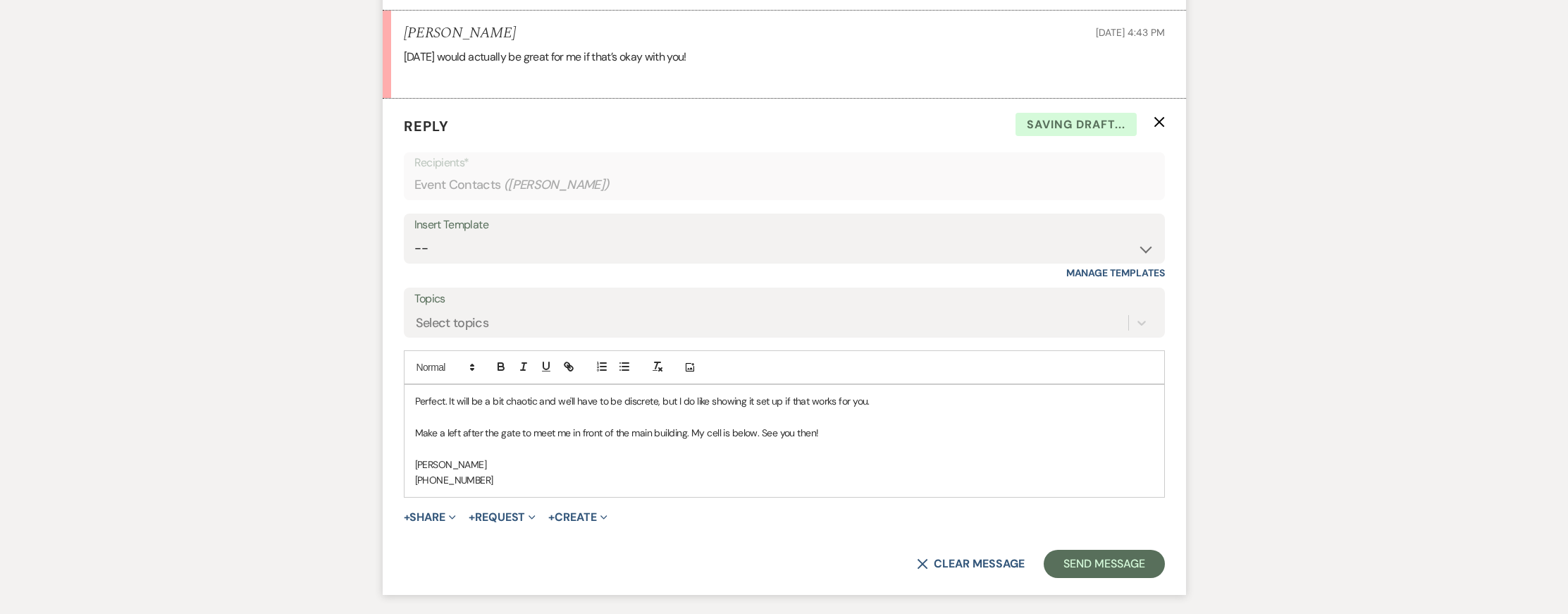
scroll to position [2153, 0]
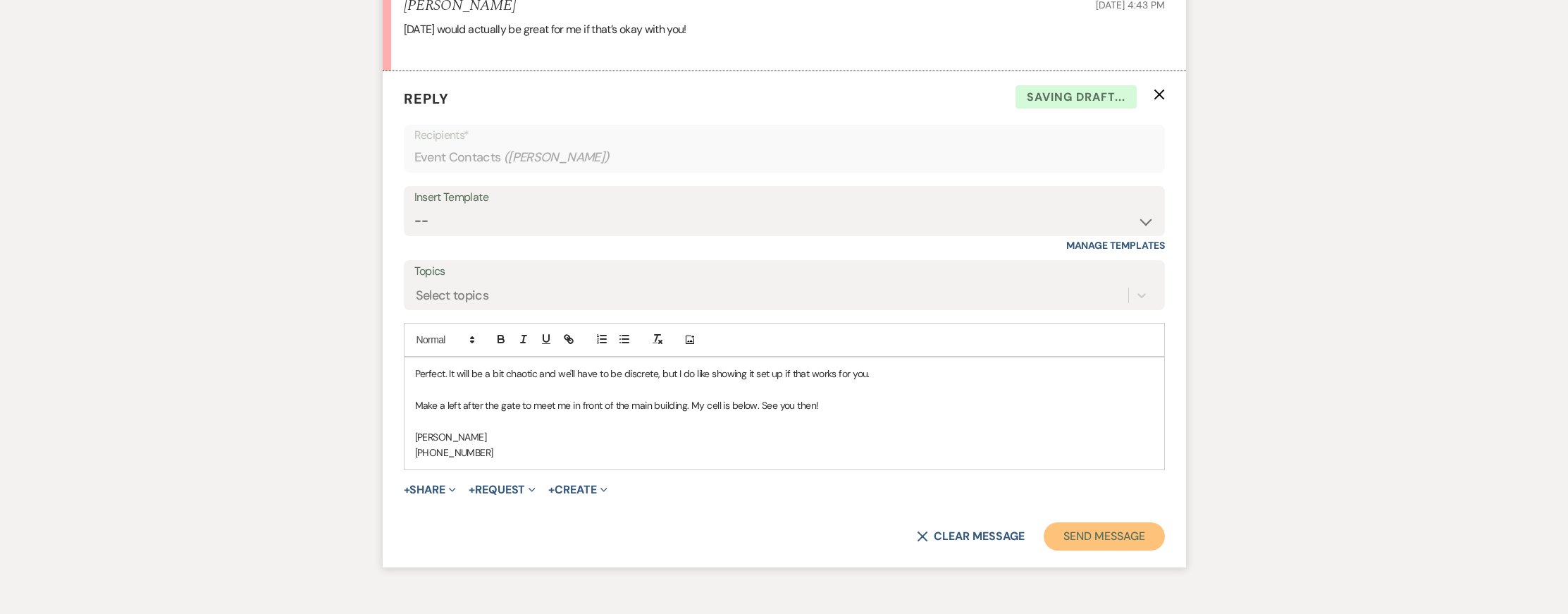
drag, startPoint x: 1061, startPoint y: 552, endPoint x: 1041, endPoint y: 548, distance: 20.4
click at [1060, 551] on button "Send Message" at bounding box center [1104, 536] width 121 height 28
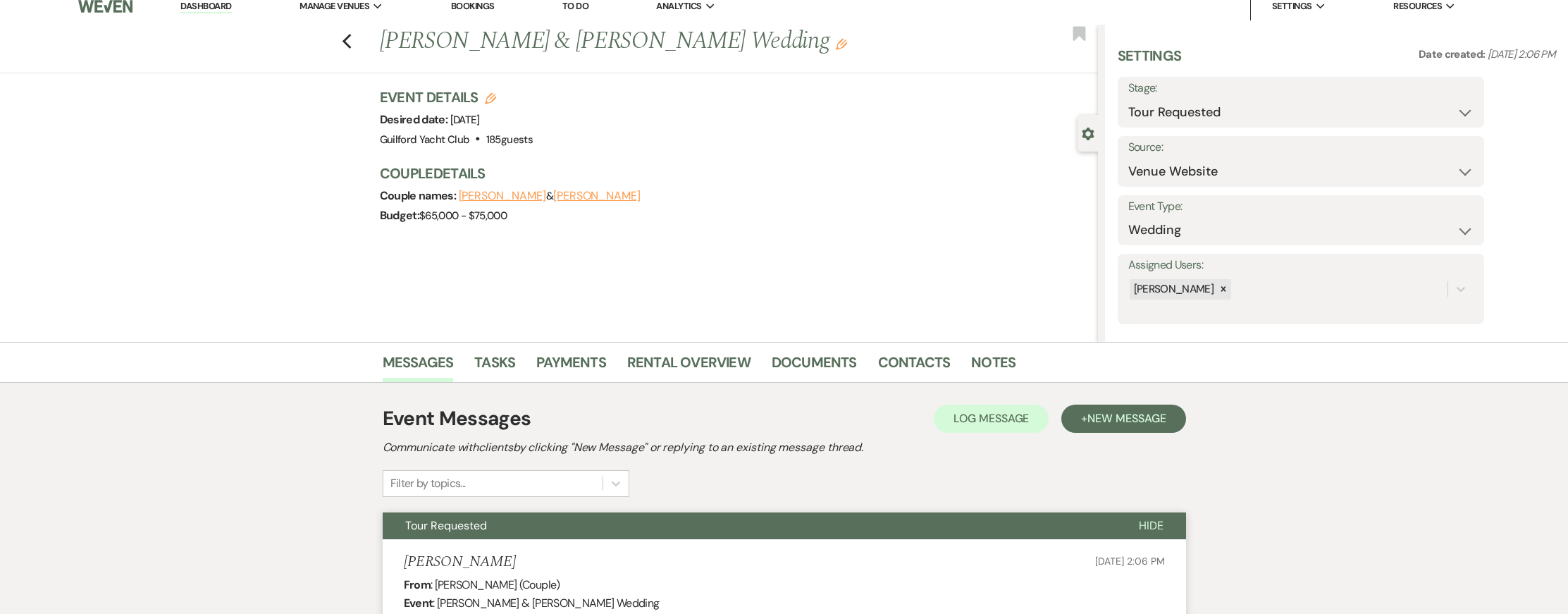
scroll to position [0, 0]
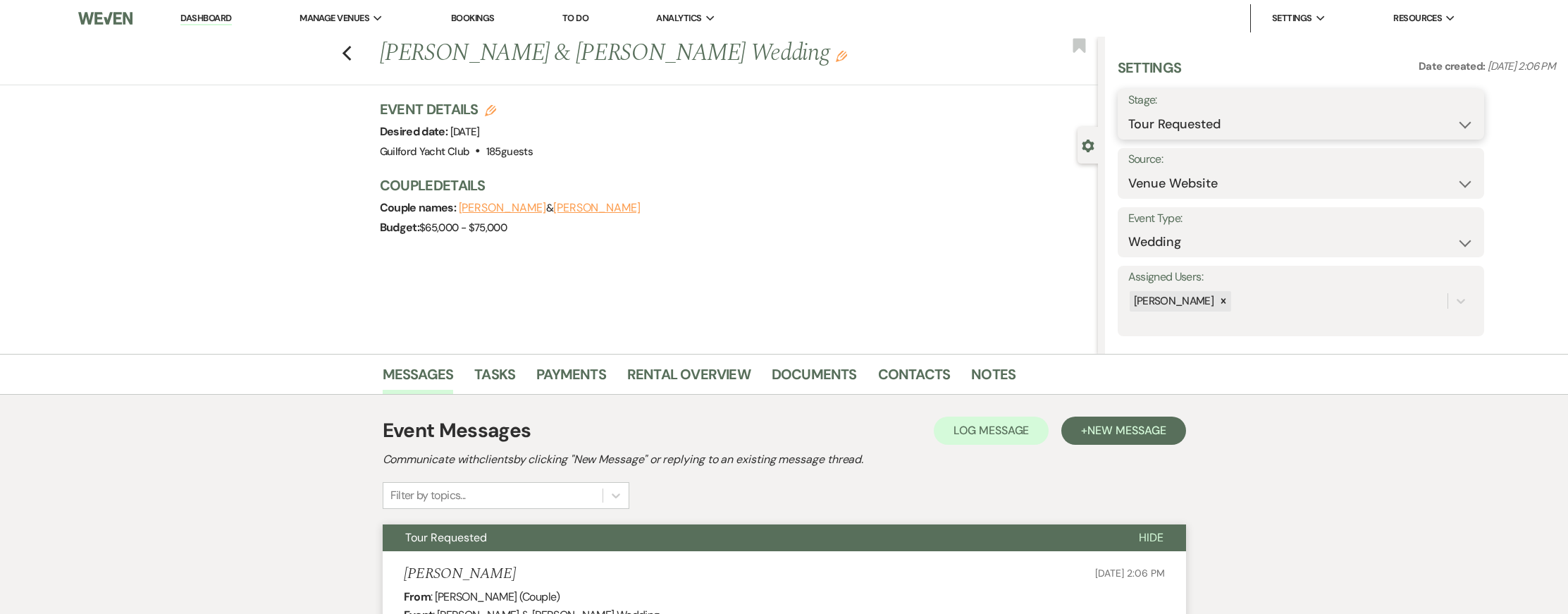
click at [1216, 116] on select "Inquiry Follow Up Tour Requested Tour Confirmed Toured Proposal Sent Booked Lost" at bounding box center [1301, 124] width 345 height 28
select select "4"
click at [1129, 111] on select "Inquiry Follow Up Tour Requested Tour Confirmed Toured Proposal Sent Booked Lost" at bounding box center [1301, 124] width 345 height 28
click at [1441, 116] on button "Save" at bounding box center [1445, 114] width 79 height 28
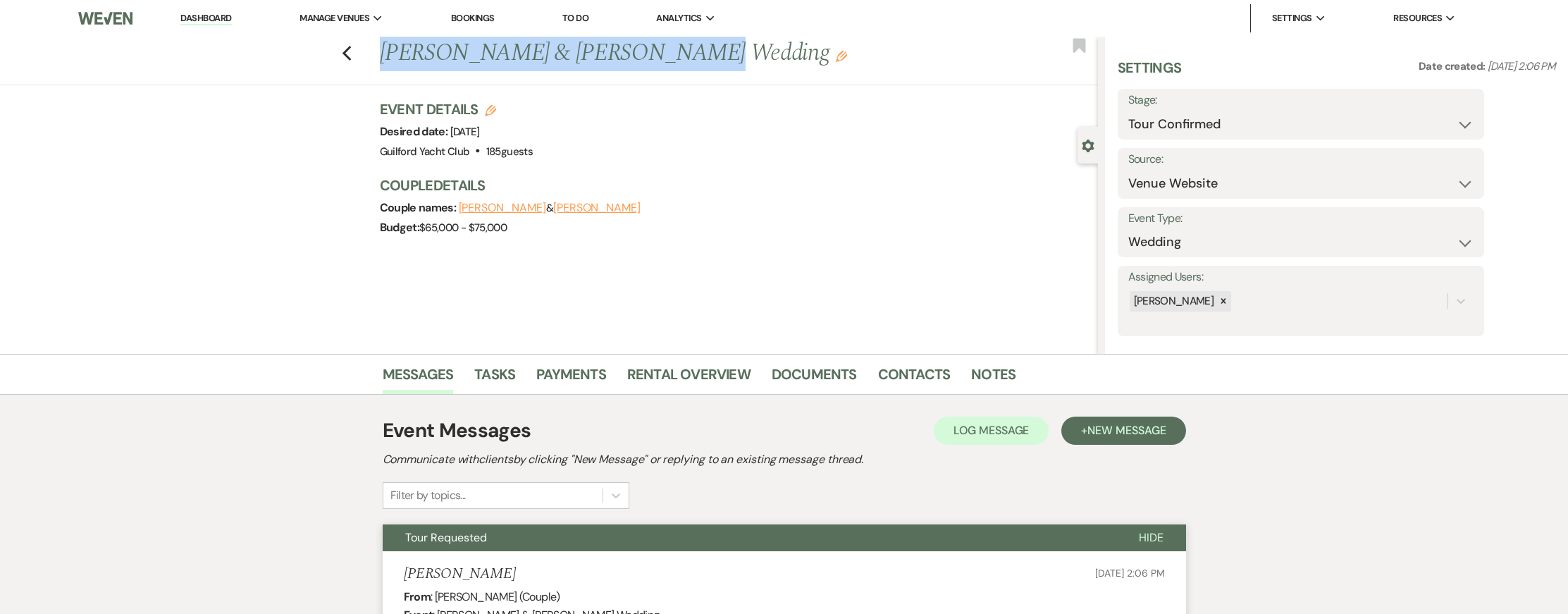
drag, startPoint x: 668, startPoint y: 54, endPoint x: 384, endPoint y: 51, distance: 284.0
click at [383, 50] on h1 "Liam Murphy & Mariah Lastrina's Wedding Edit" at bounding box center [664, 53] width 569 height 34
copy h1 "Liam Murphy & Mariah Lastrina"
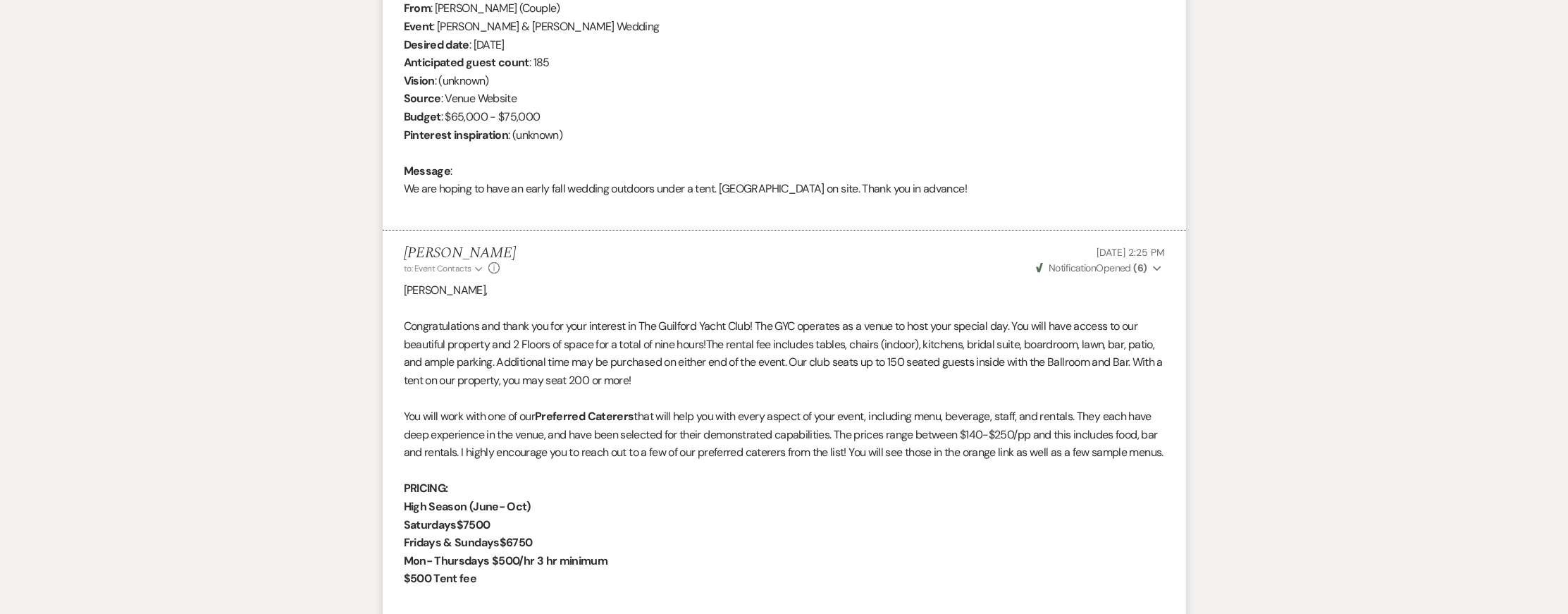
scroll to position [311, 0]
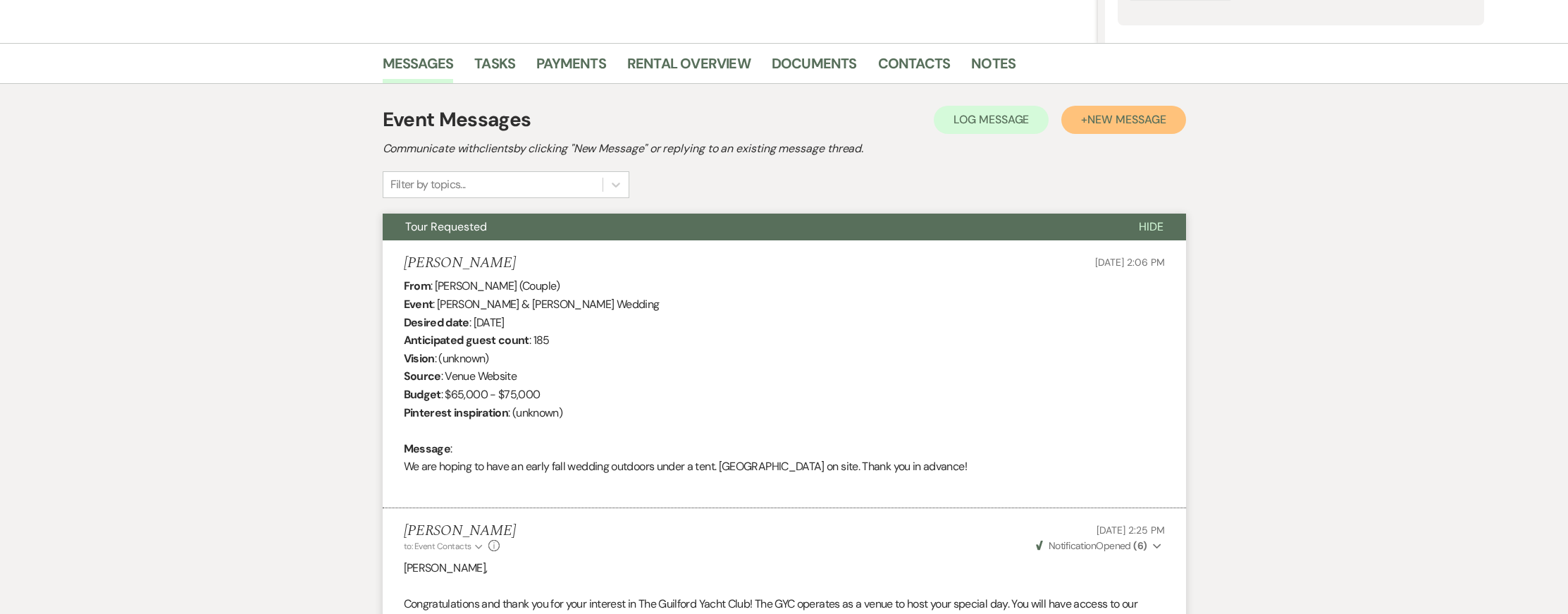
drag, startPoint x: 1104, startPoint y: 124, endPoint x: 1092, endPoint y: 130, distance: 13.4
click at [1104, 124] on span "New Message" at bounding box center [1127, 119] width 79 height 15
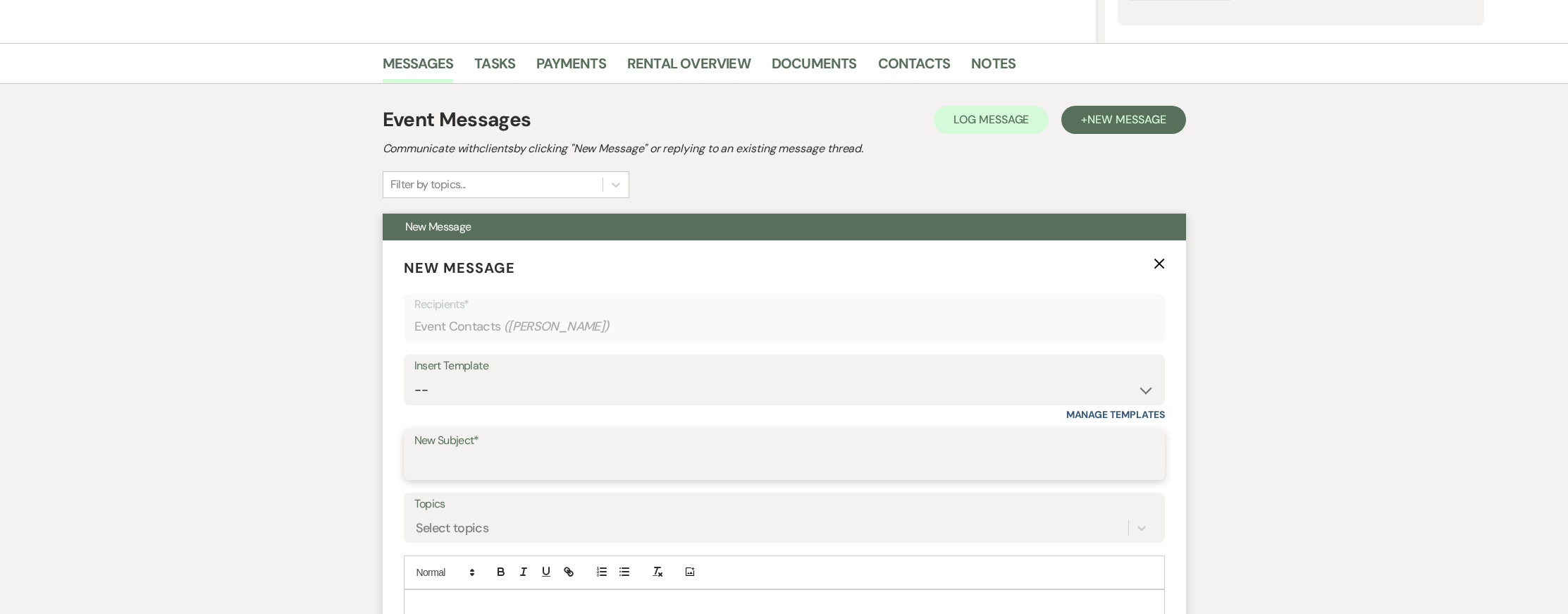
click at [455, 458] on input "New Subject*" at bounding box center [784, 465] width 740 height 28
click at [535, 465] on input "Tent Complanies" at bounding box center [784, 465] width 740 height 28
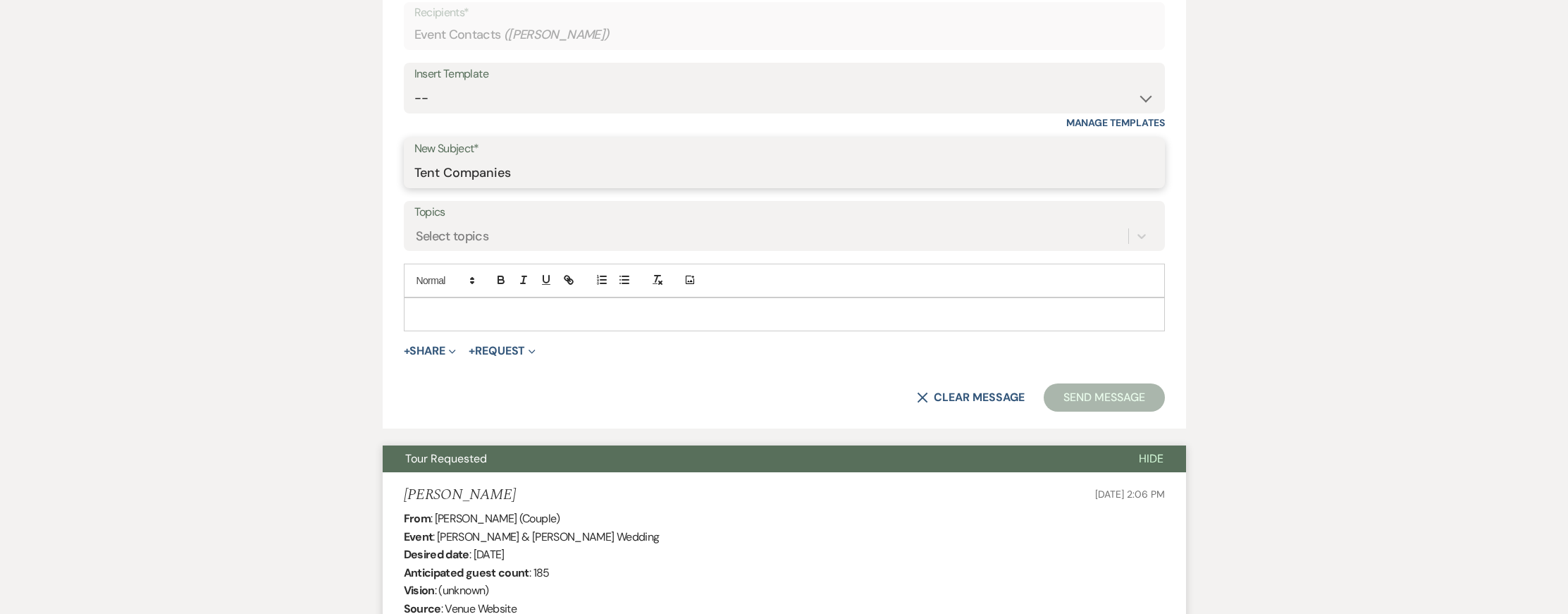
scroll to position [719, 0]
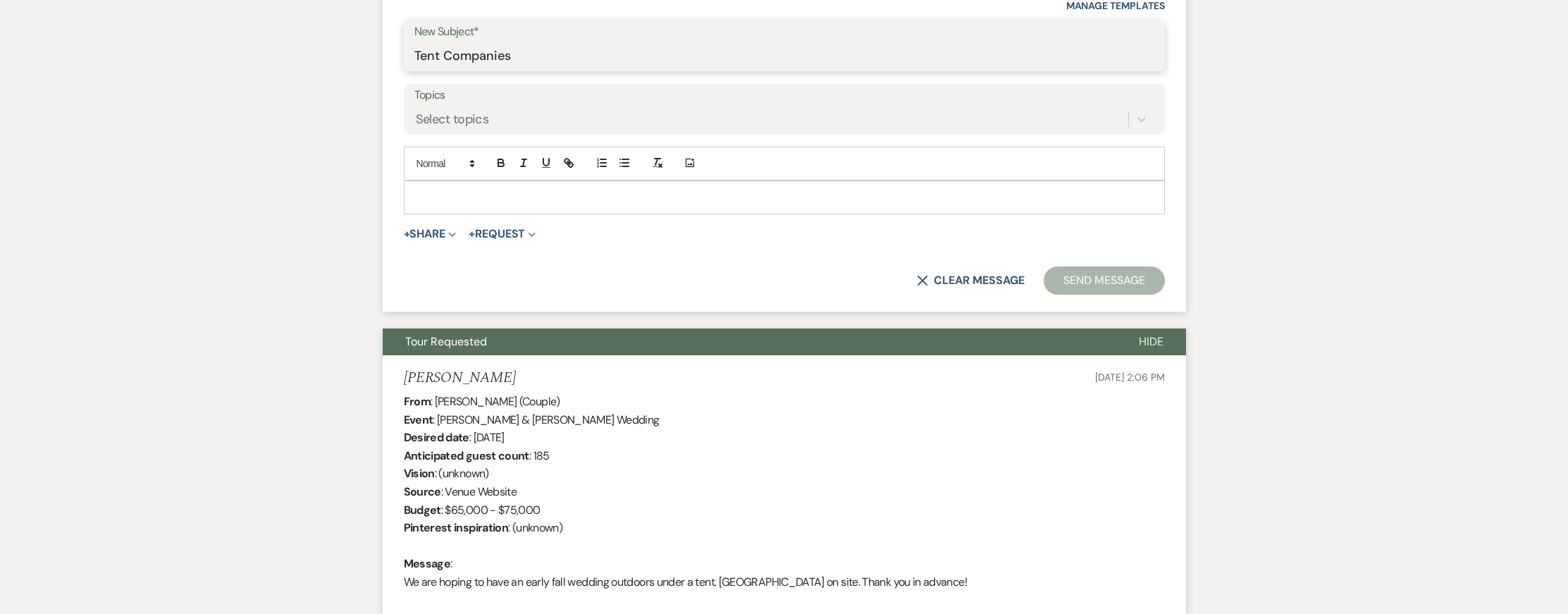
type input "Tent Companies"
click at [437, 193] on p at bounding box center [785, 198] width 739 height 16
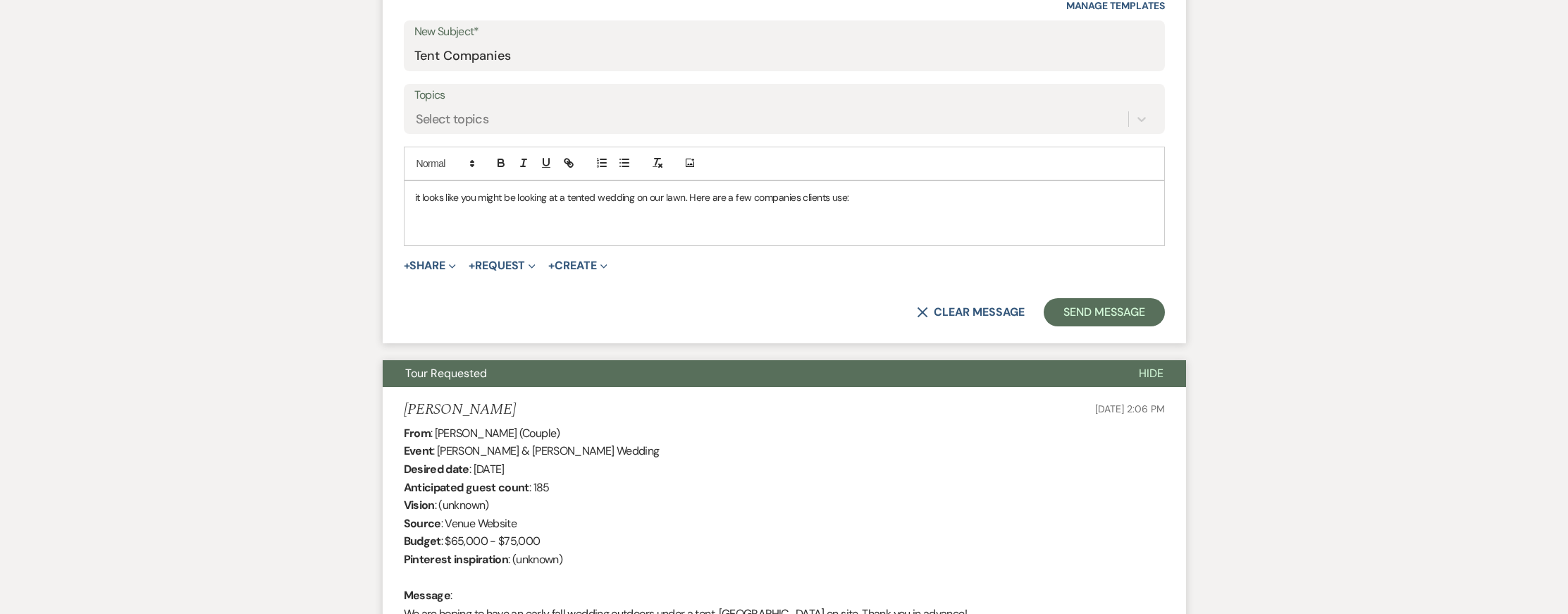
click at [415, 196] on p "it looks like you might be looking at a tented wedding on our lawn. Here are a …" at bounding box center [785, 198] width 739 height 16
drag, startPoint x: 687, startPoint y: 198, endPoint x: 705, endPoint y: 201, distance: 18.2
click at [689, 198] on p "It looks like you might be looking at a tented wedding on our lawn. Here are a …" at bounding box center [785, 198] width 739 height 16
click at [973, 196] on p "It looks like you might be looking at a tented wedding on our lawn. We only sea…" at bounding box center [785, 198] width 739 height 16
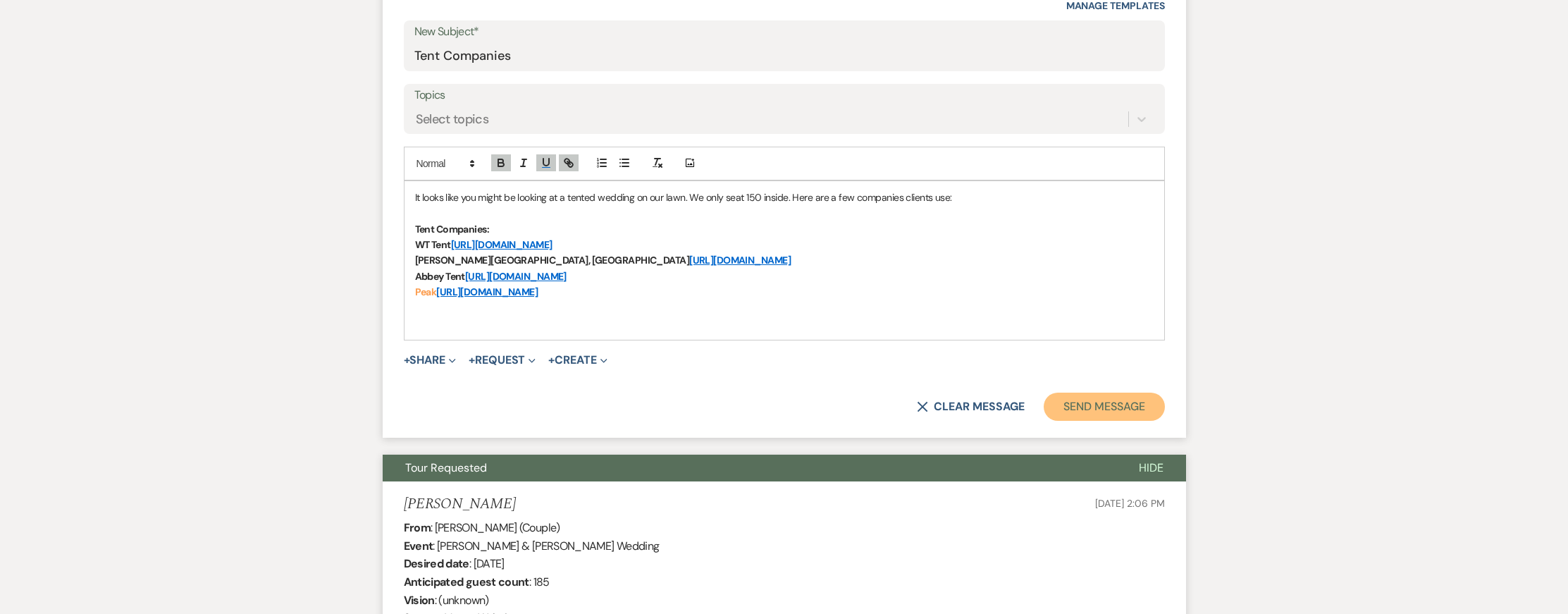
click at [1100, 405] on button "Send Message" at bounding box center [1104, 407] width 121 height 28
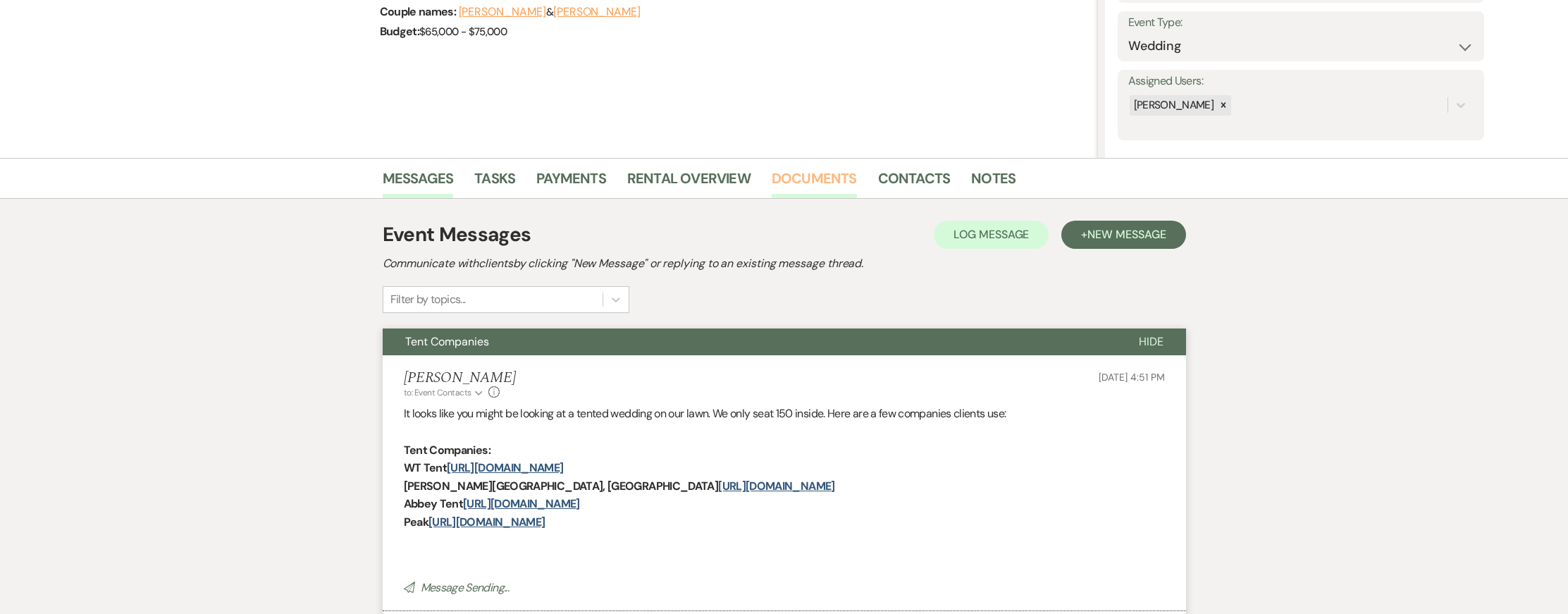
scroll to position [0, 0]
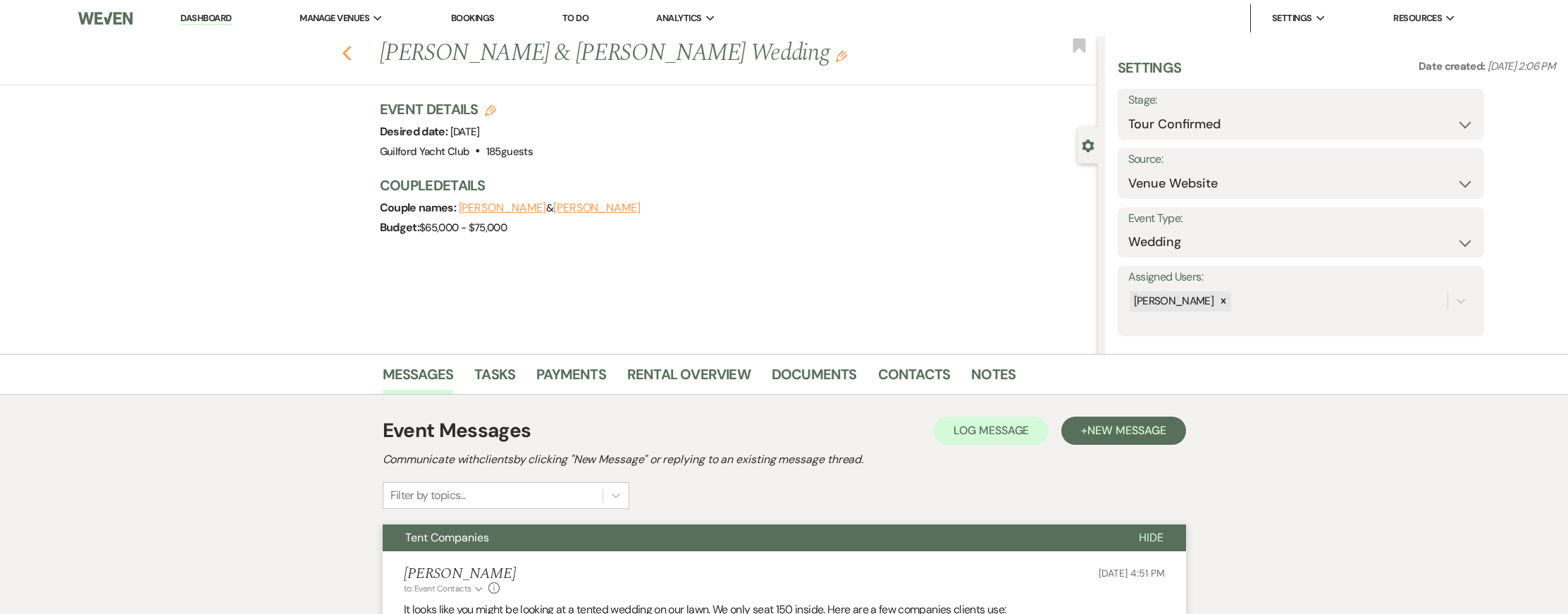
click at [349, 57] on icon "Previous" at bounding box center [347, 54] width 10 height 17
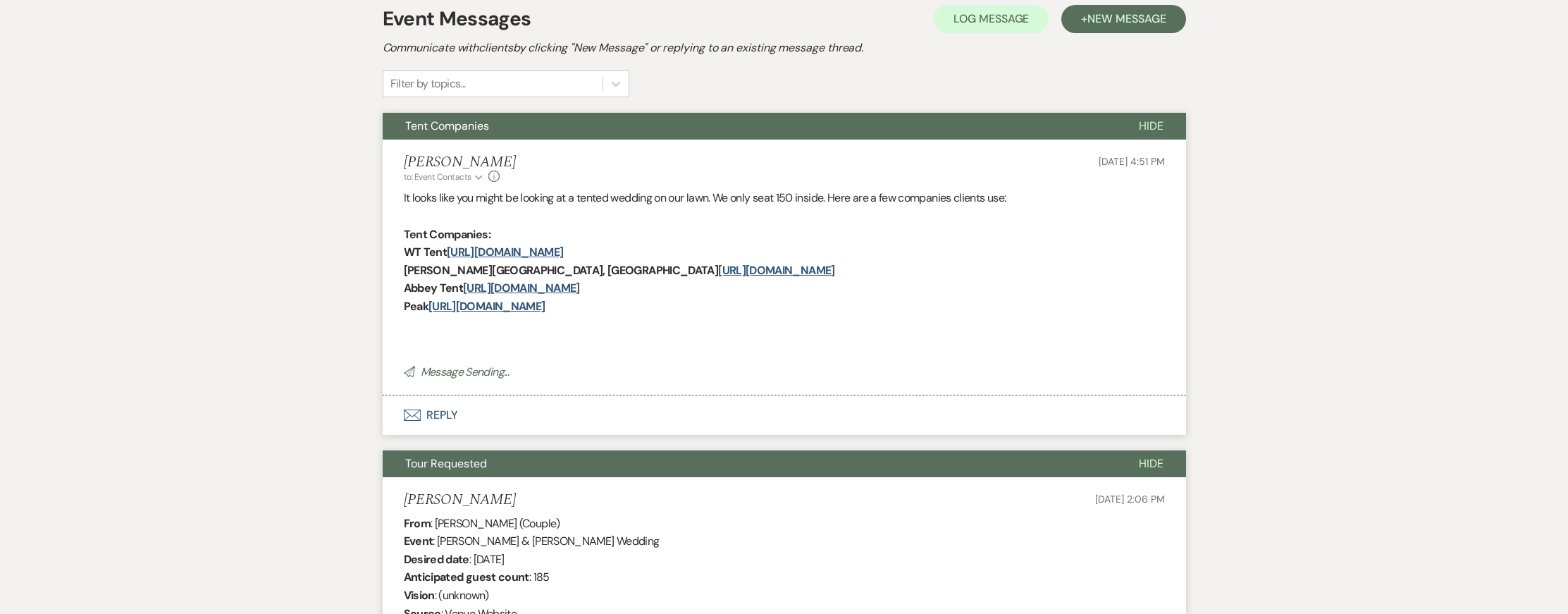
select select "2"
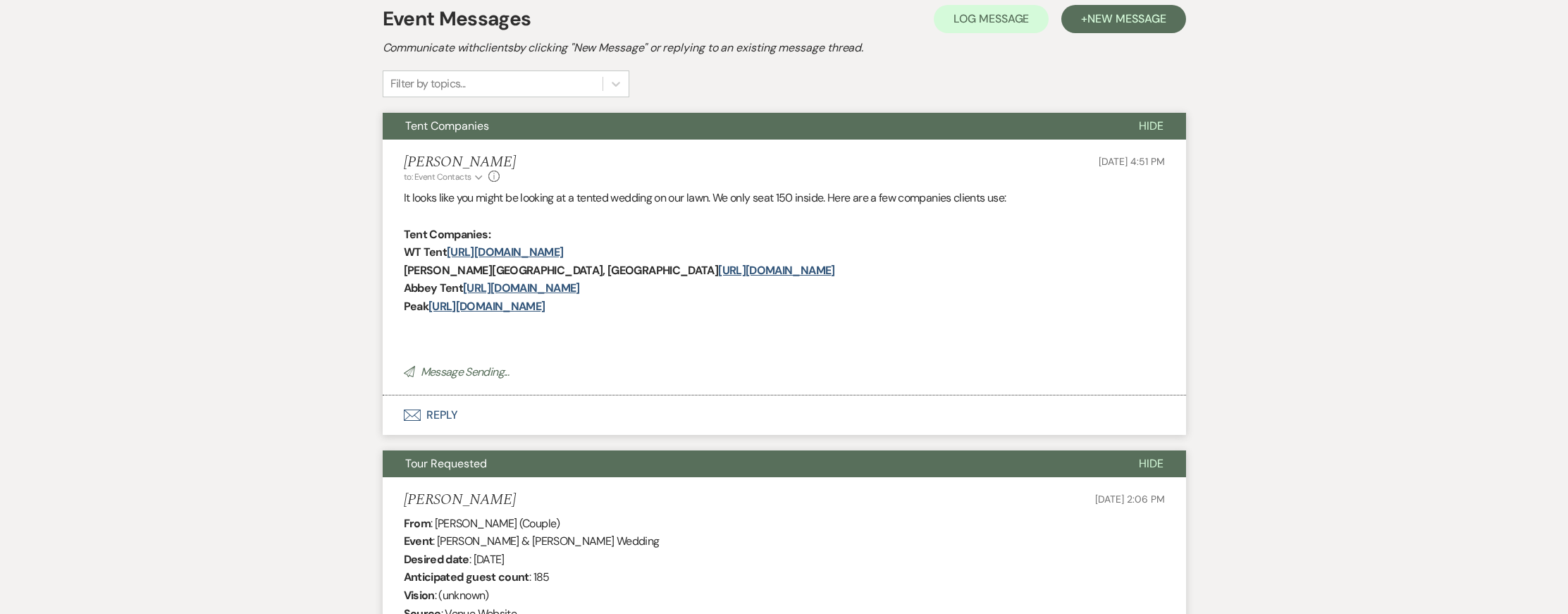
select select "2"
select select "4"
select select "2"
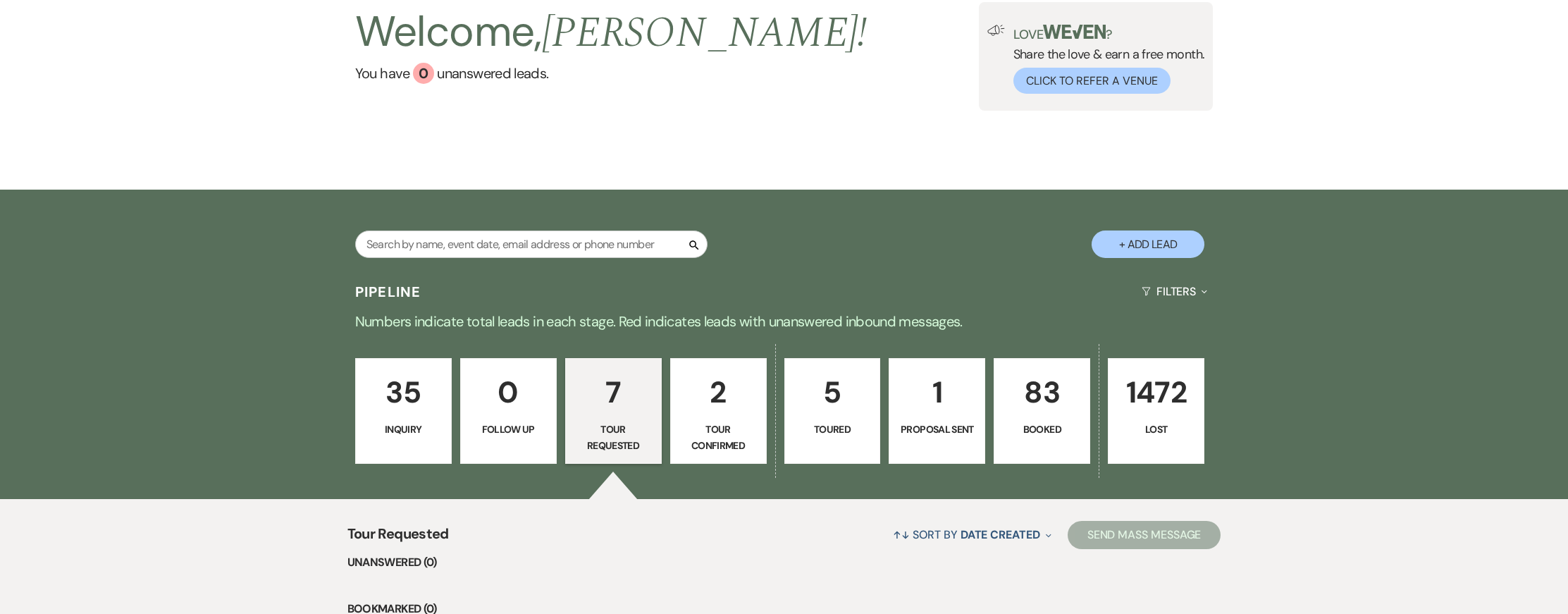
scroll to position [0, 0]
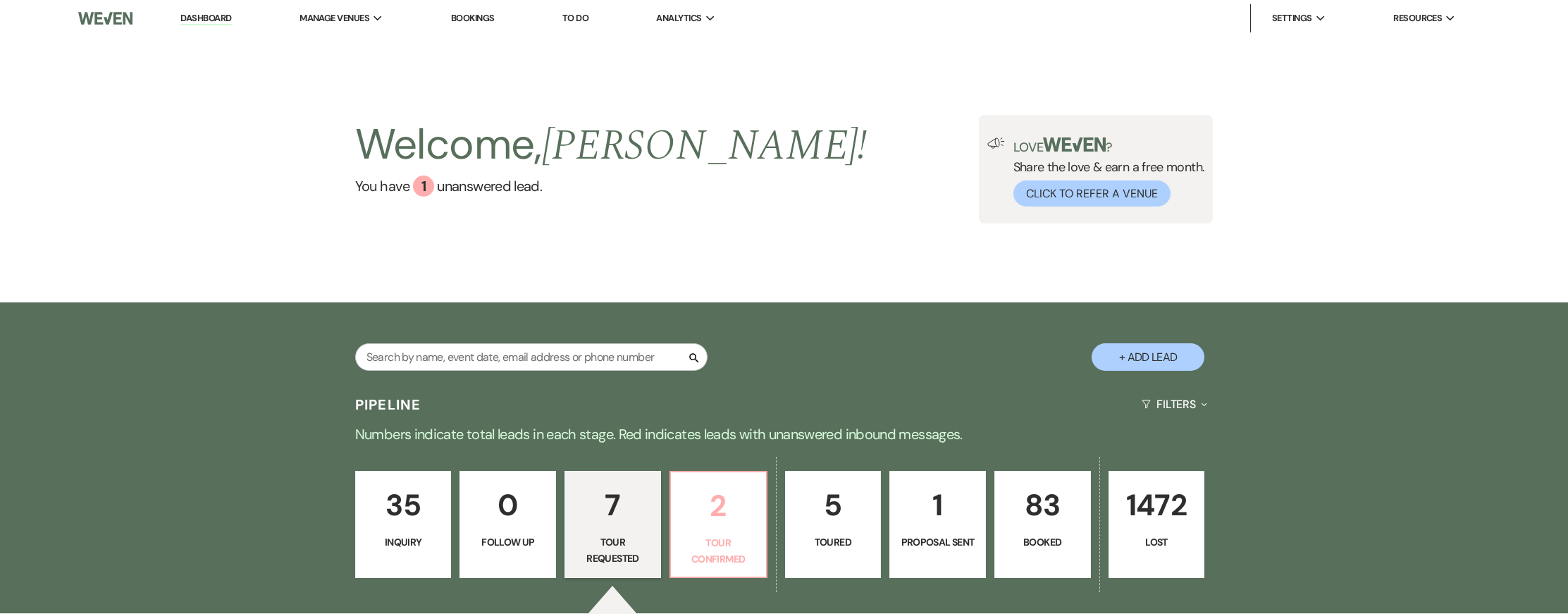
click at [703, 503] on p "2" at bounding box center [718, 505] width 79 height 47
select select "4"
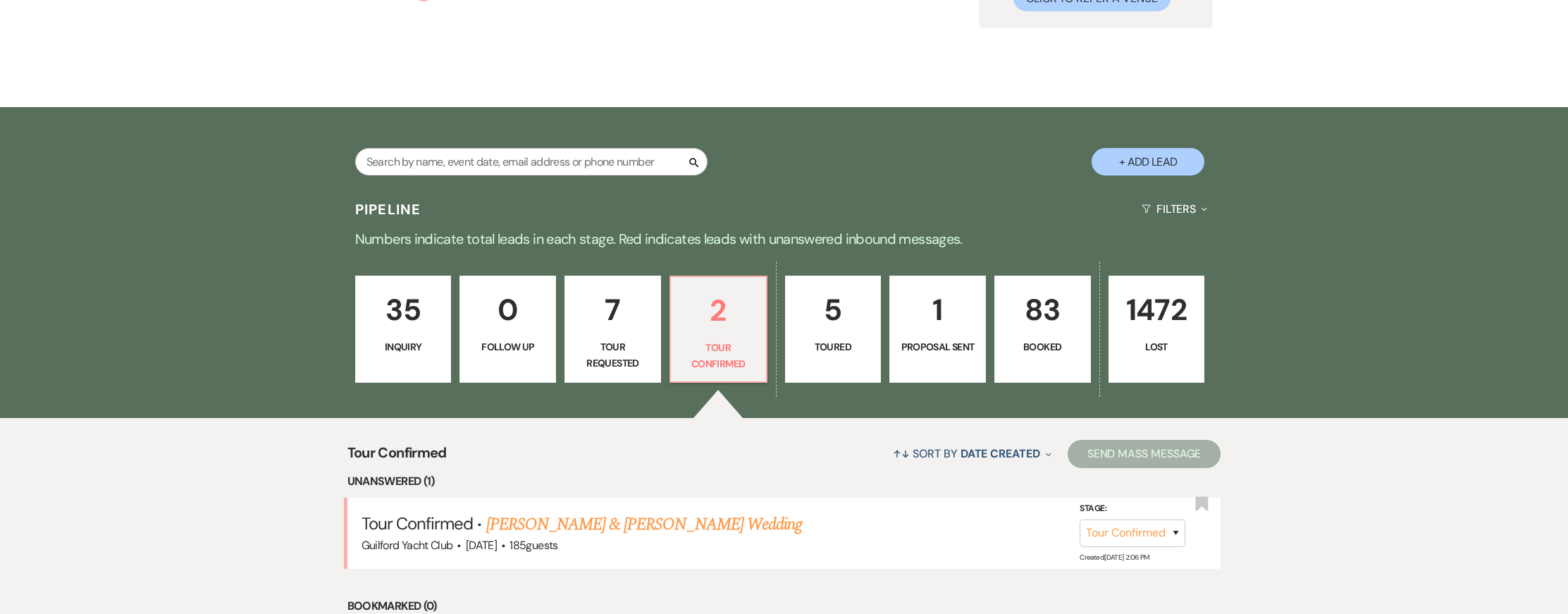
scroll to position [434, 0]
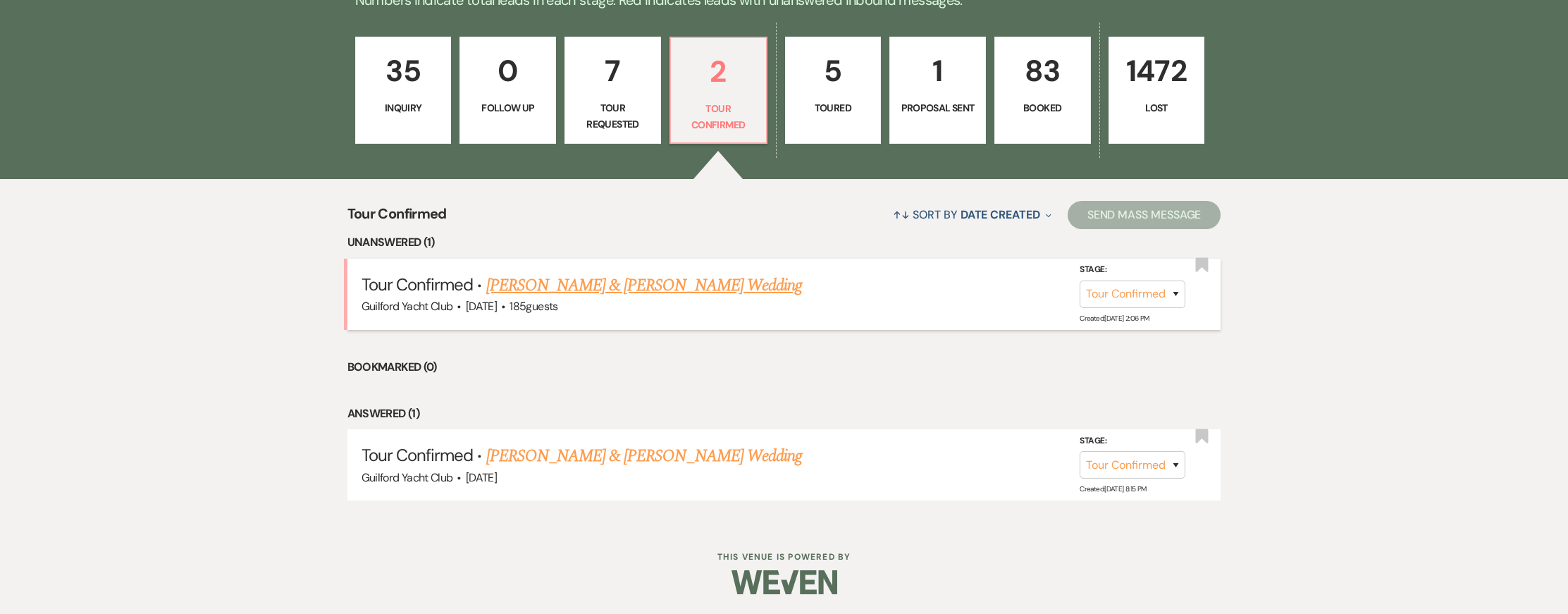
click at [541, 282] on link "[PERSON_NAME] & [PERSON_NAME] Wedding" at bounding box center [644, 285] width 316 height 25
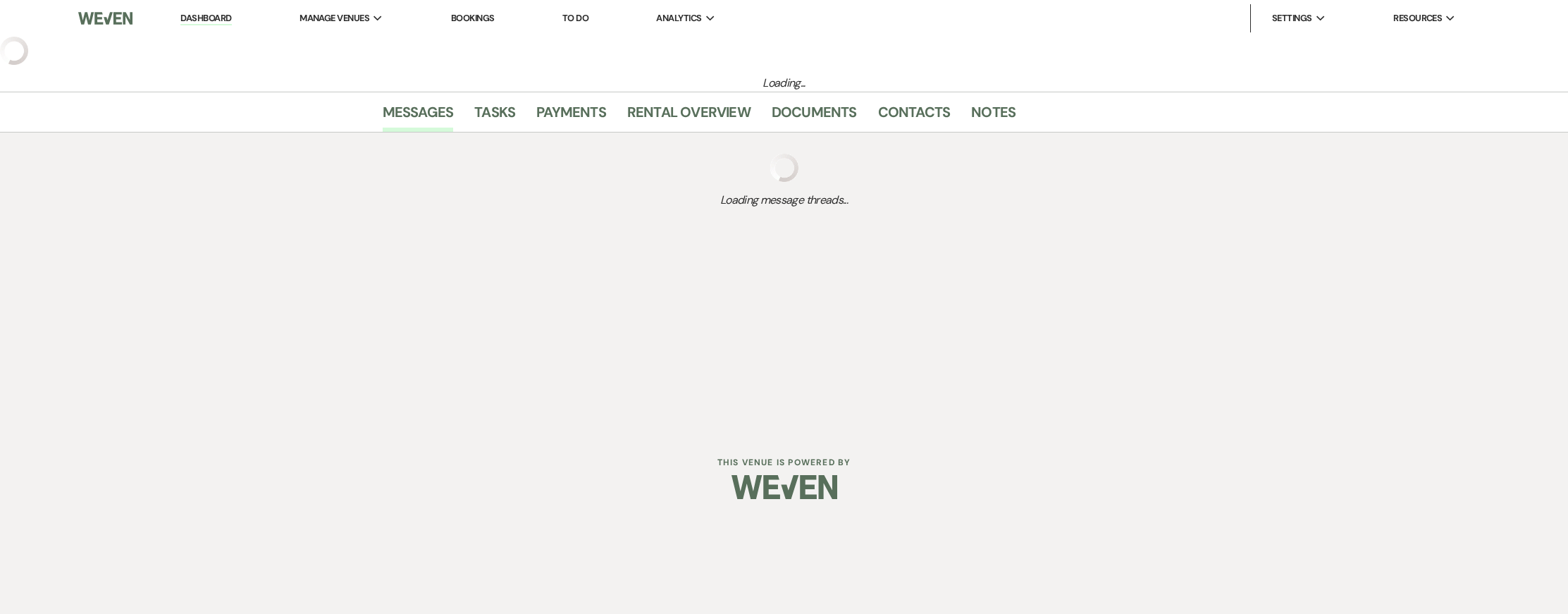
select select "4"
select select "5"
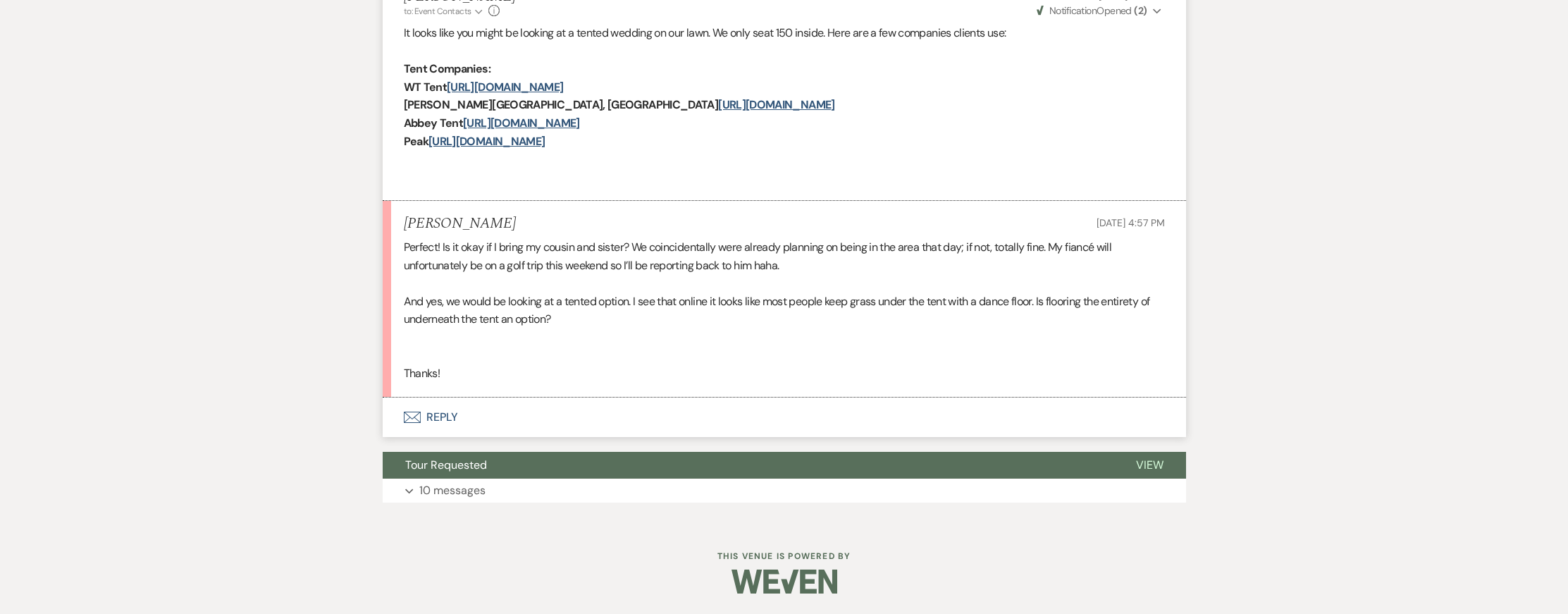
scroll to position [578, 0]
click at [443, 417] on button "Envelope Reply" at bounding box center [784, 417] width 804 height 40
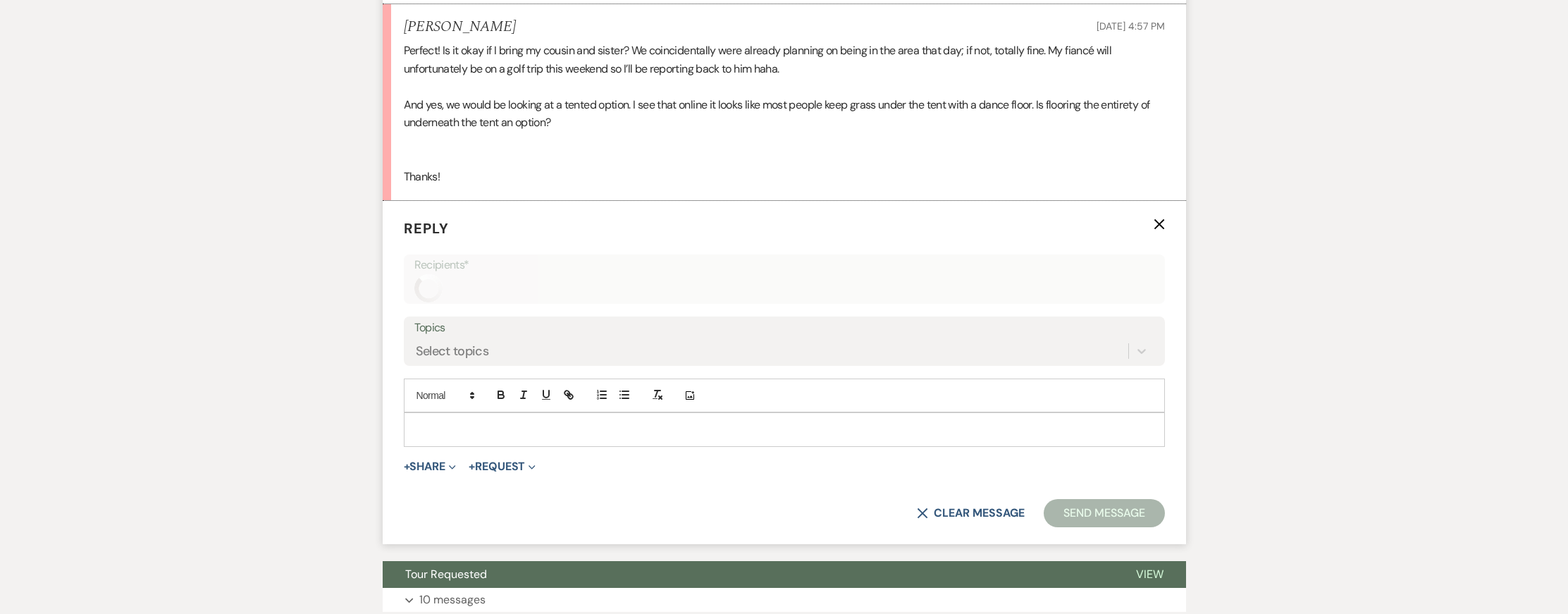
scroll to position [813, 0]
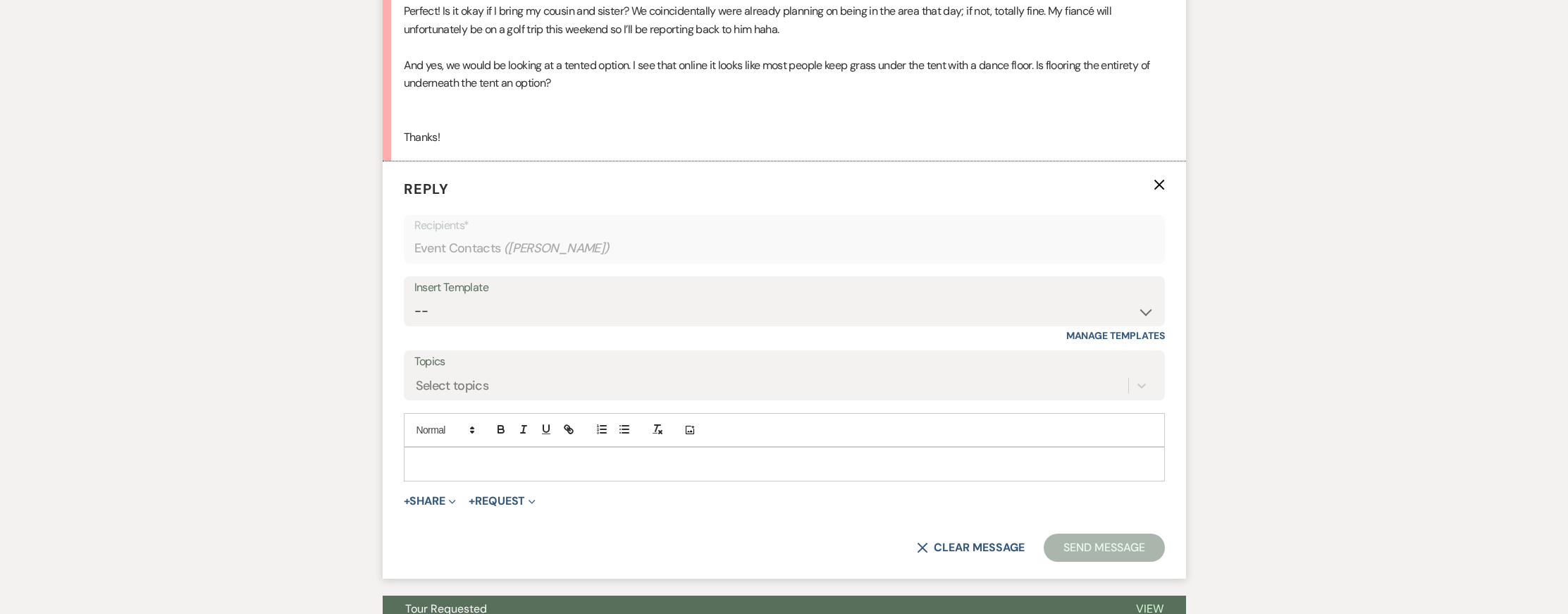
click at [423, 458] on p at bounding box center [785, 464] width 739 height 16
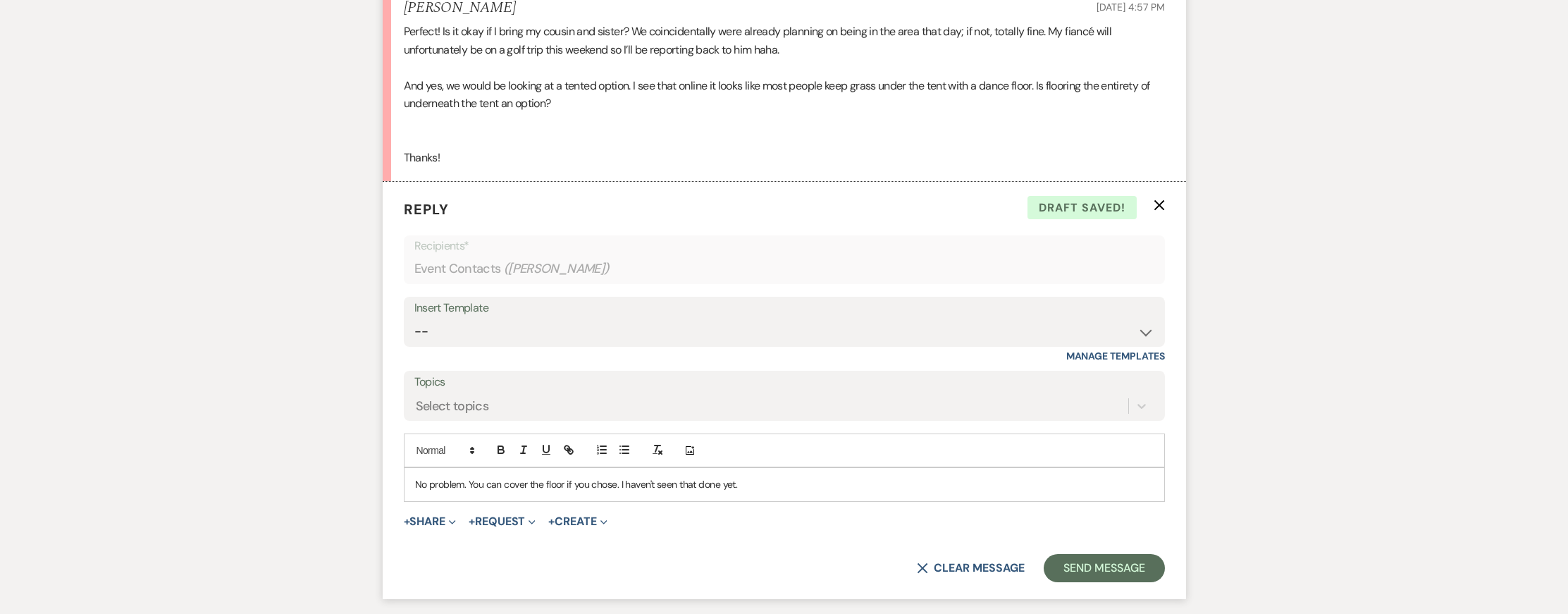
scroll to position [788, 0]
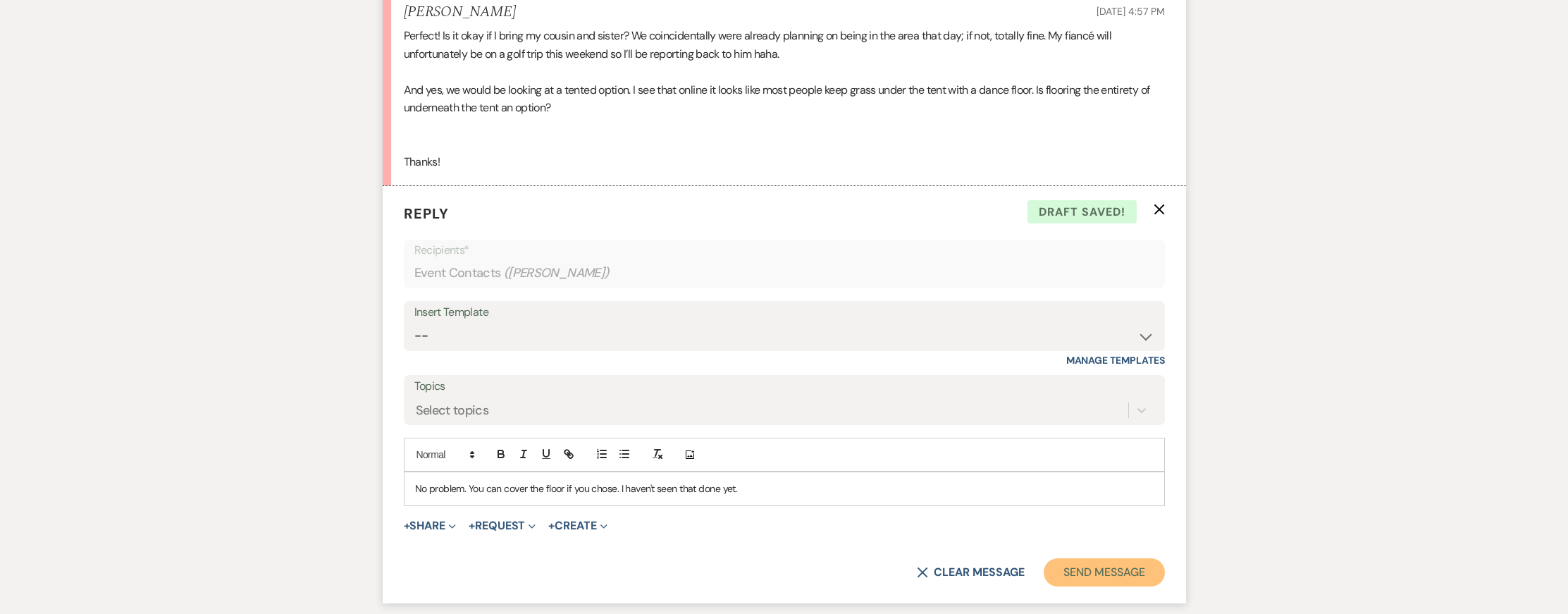
click at [1127, 573] on button "Send Message" at bounding box center [1104, 573] width 121 height 28
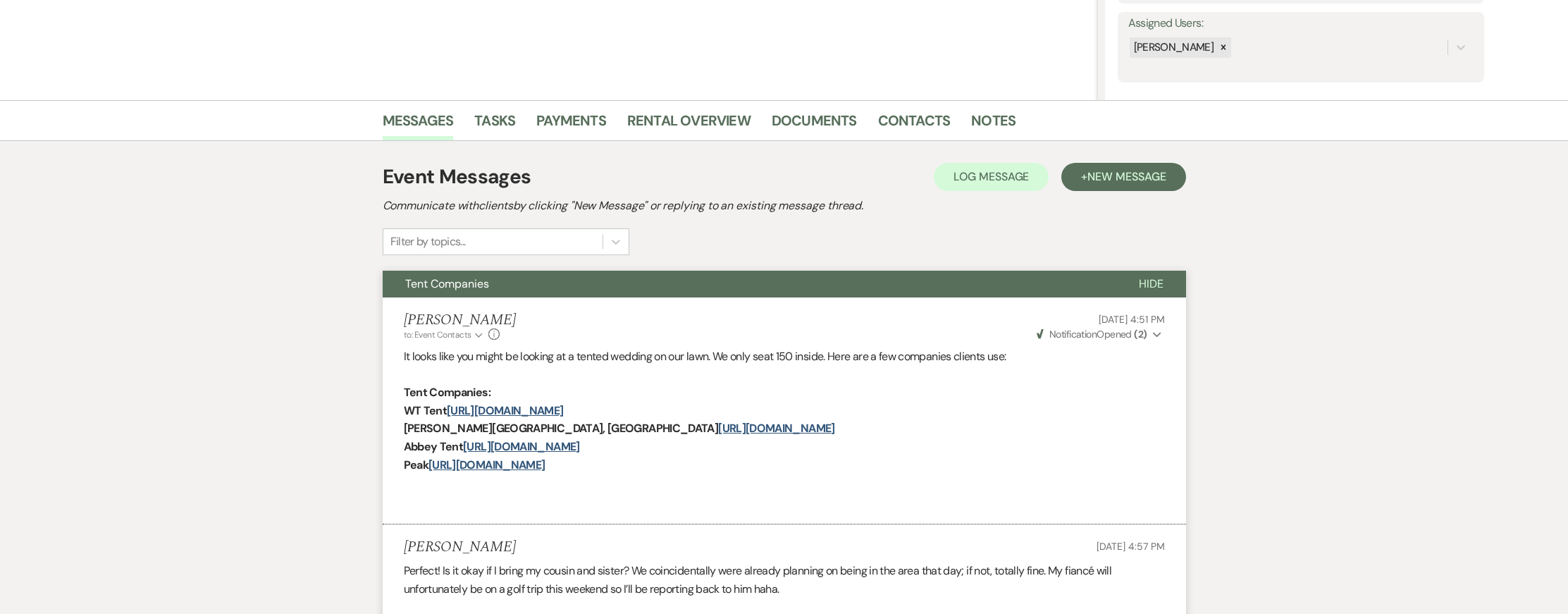
scroll to position [0, 0]
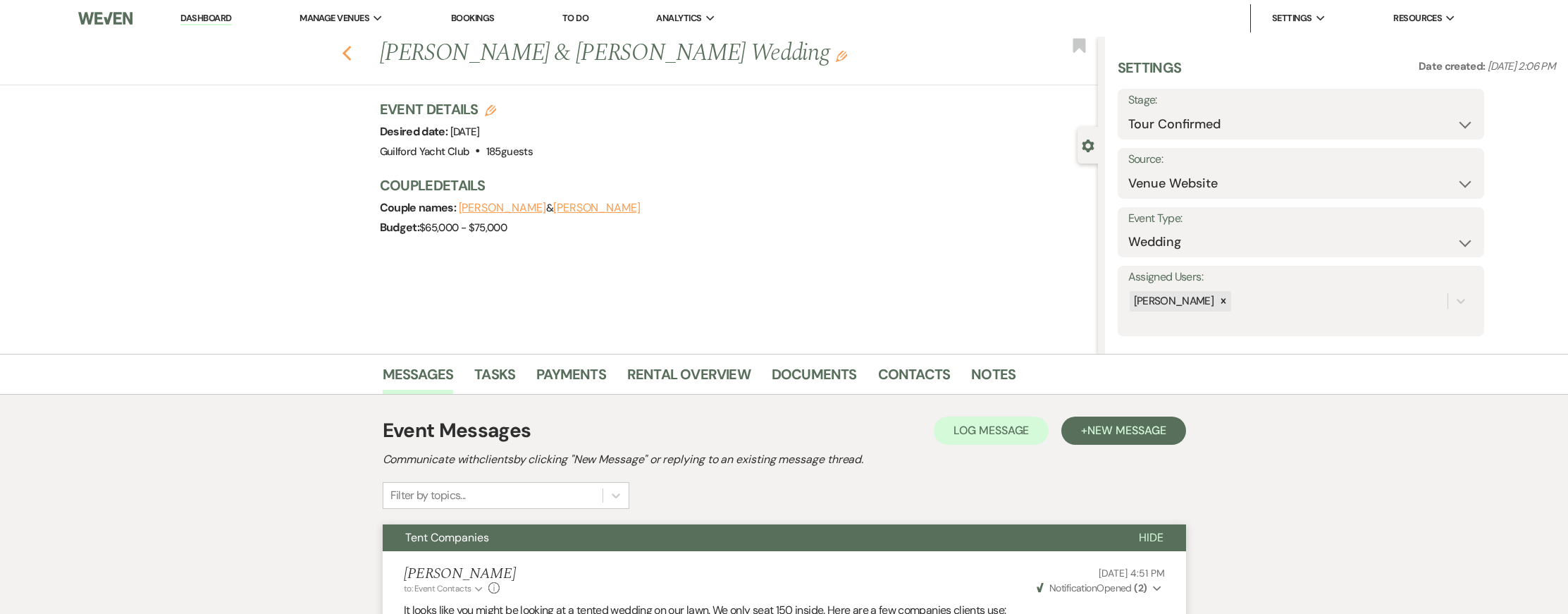
click at [348, 59] on use "button" at bounding box center [346, 54] width 9 height 16
select select "4"
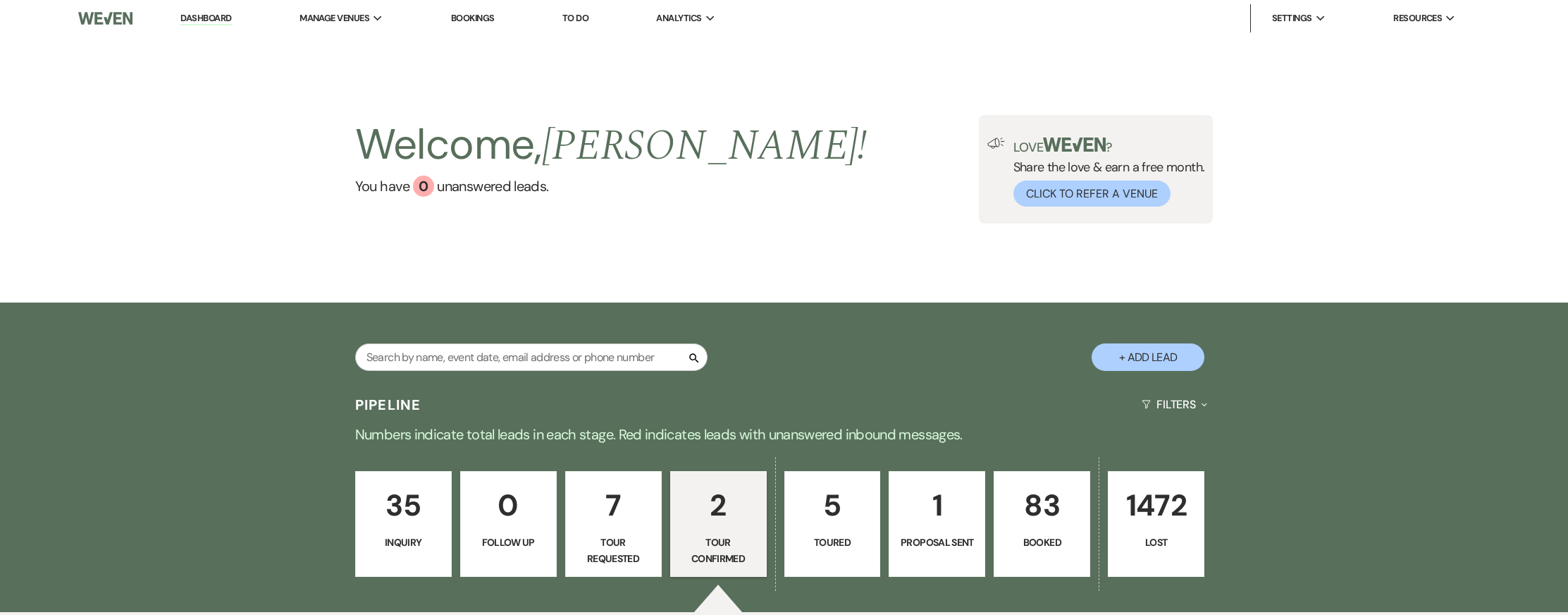
click at [920, 530] on link "1 Proposal Sent" at bounding box center [937, 523] width 97 height 105
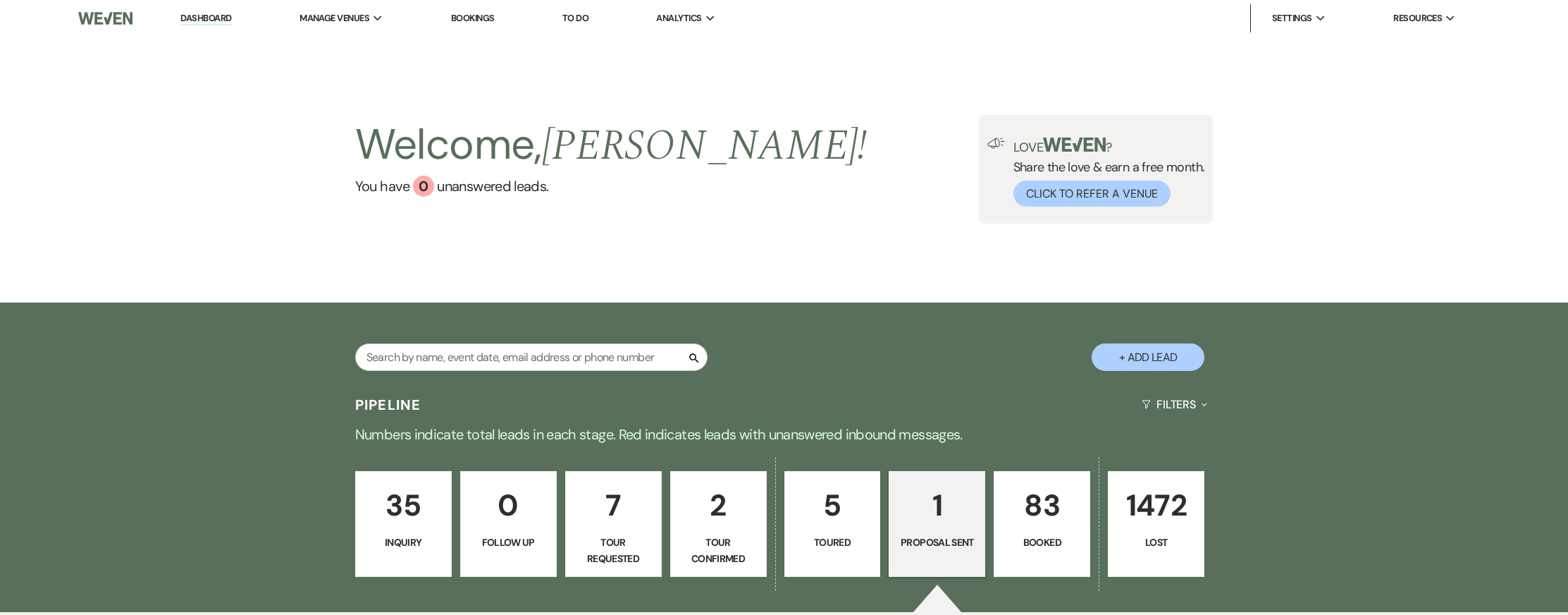
select select "6"
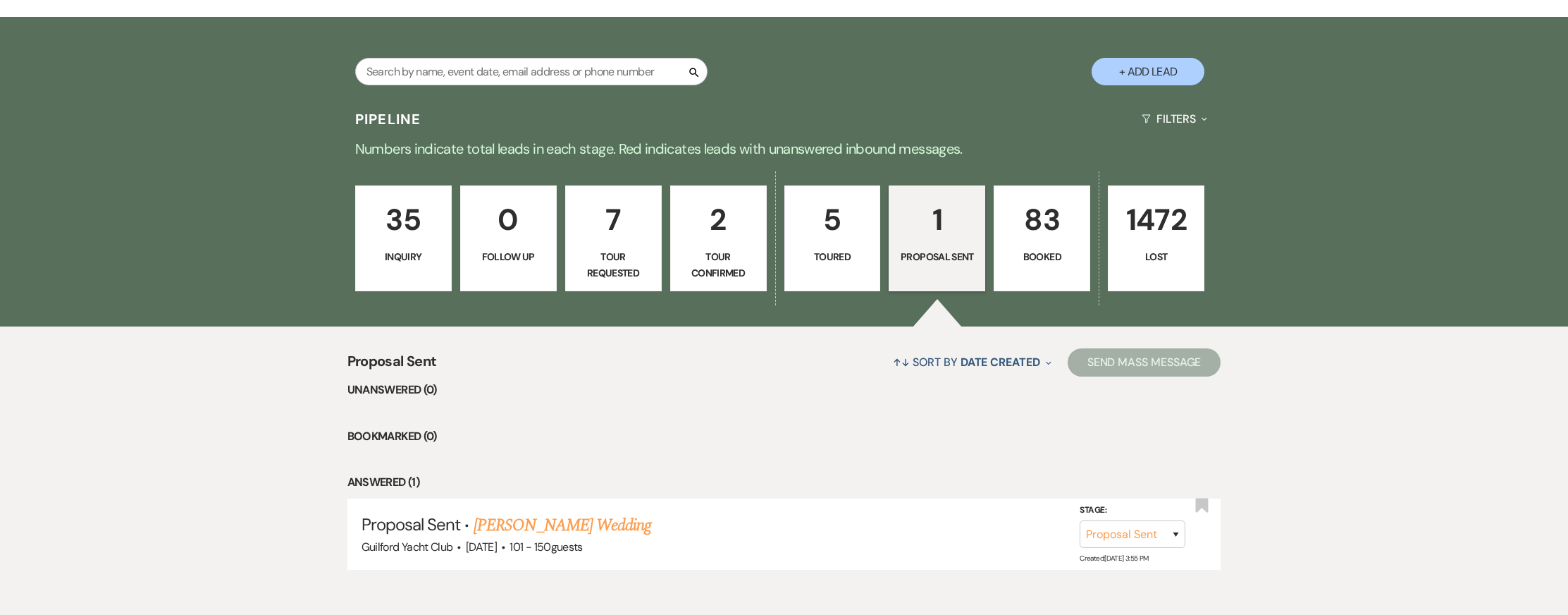
scroll to position [355, 0]
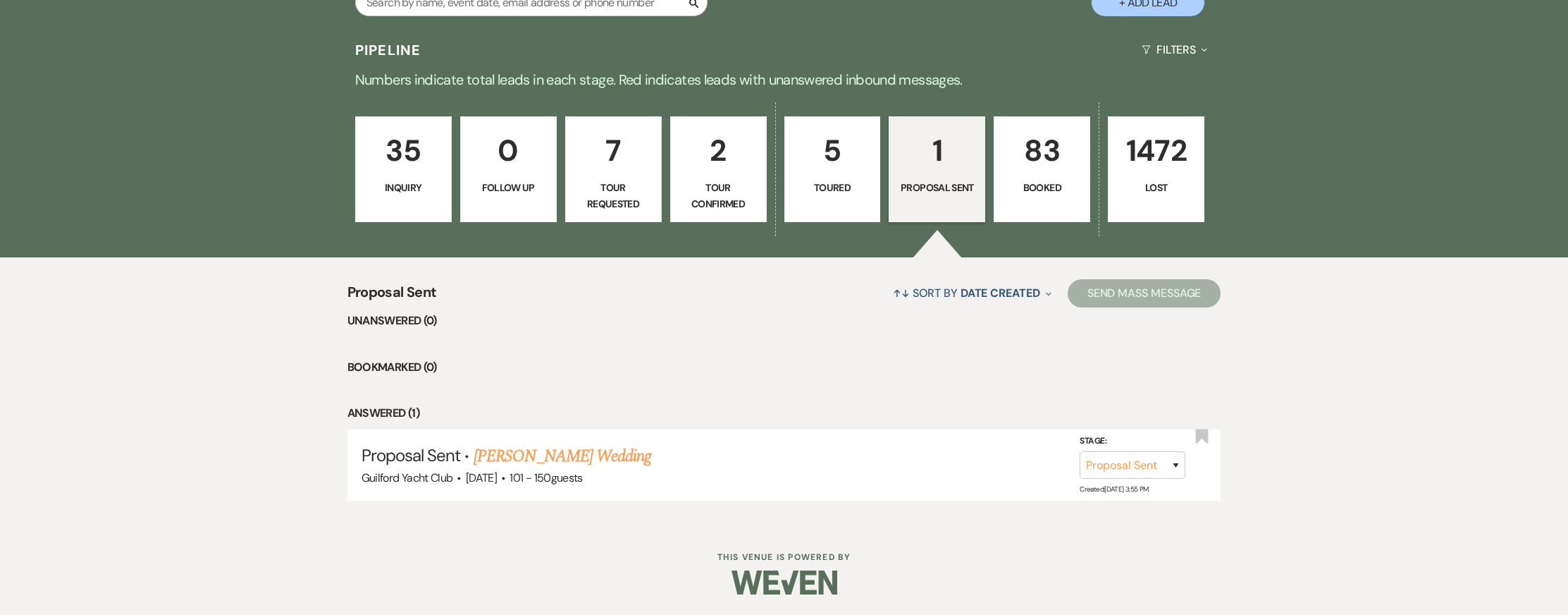
click at [572, 457] on link "[PERSON_NAME] Wedding" at bounding box center [563, 455] width 179 height 25
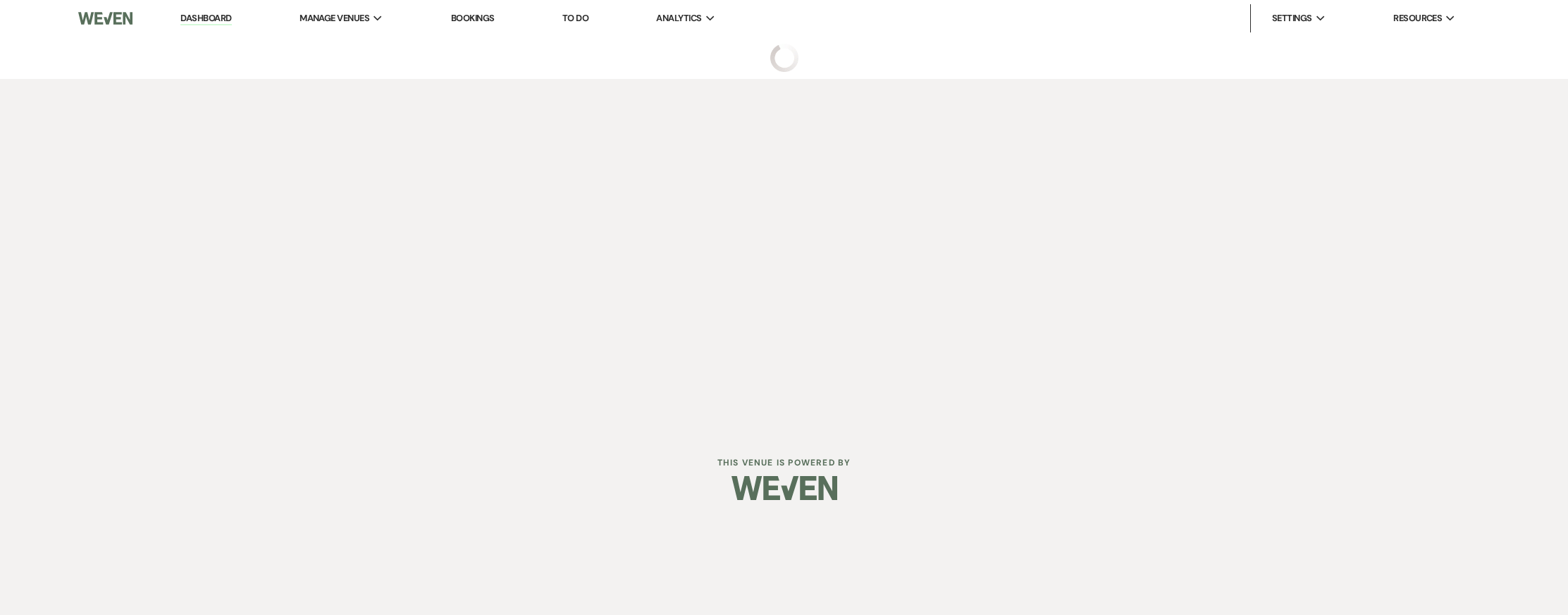
select select "6"
select select "2"
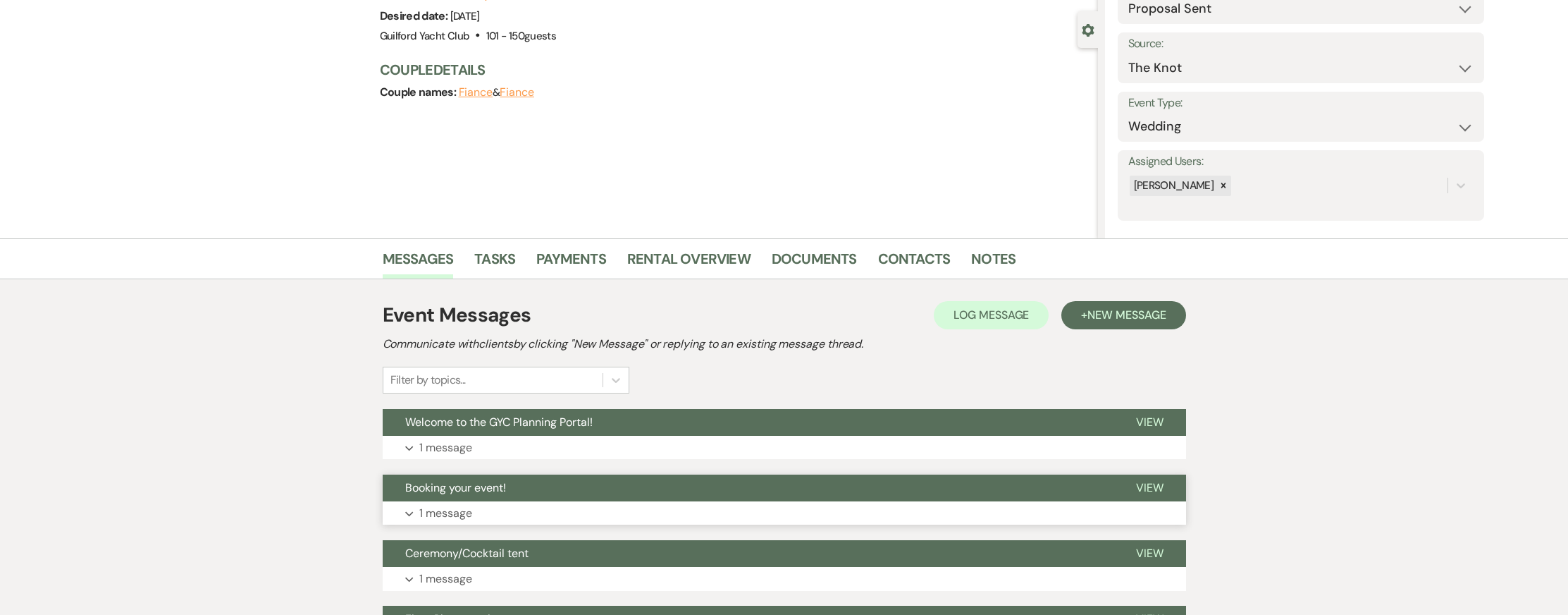
scroll to position [144, 0]
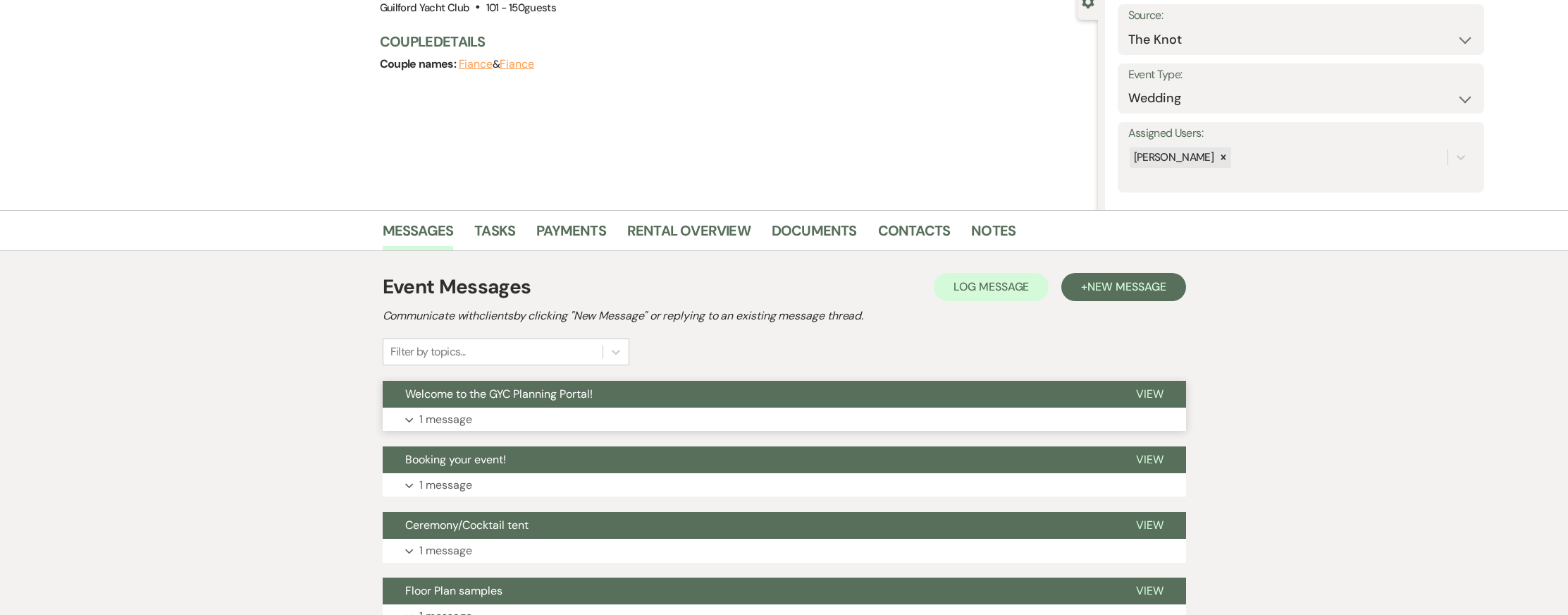
click at [1154, 395] on span "View" at bounding box center [1150, 393] width 28 height 15
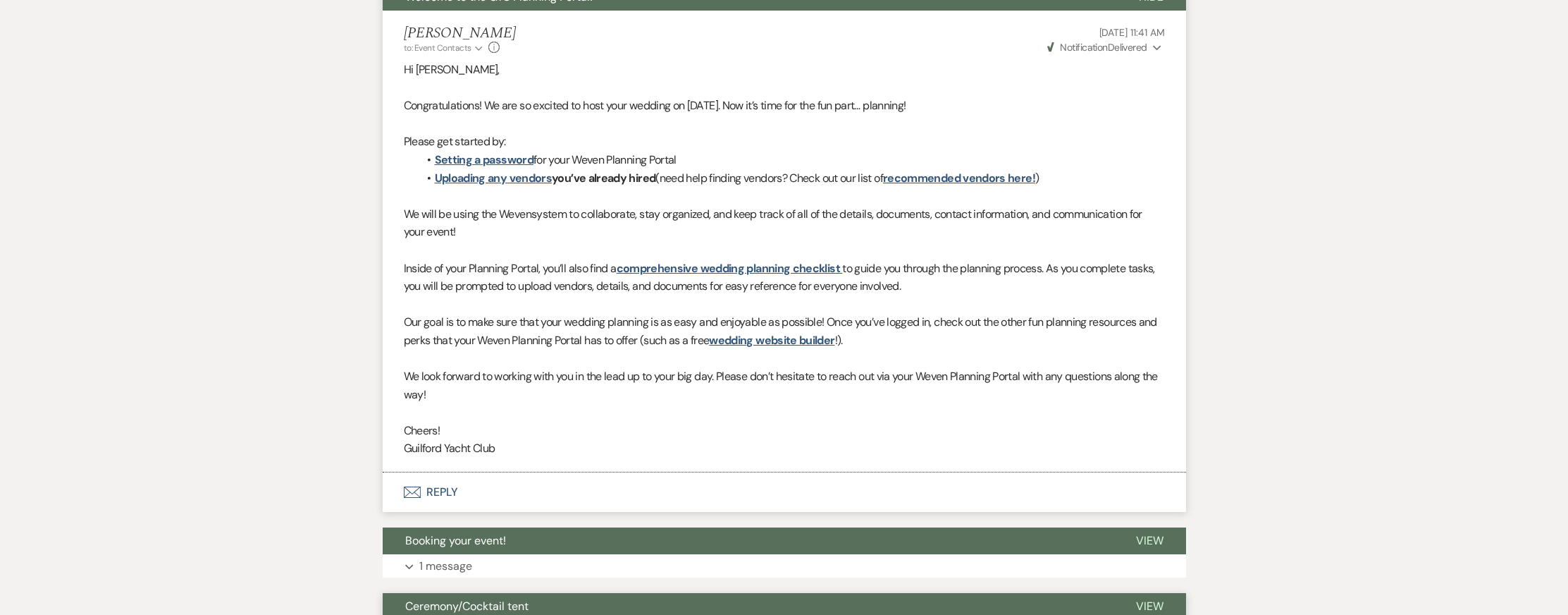
scroll to position [713, 0]
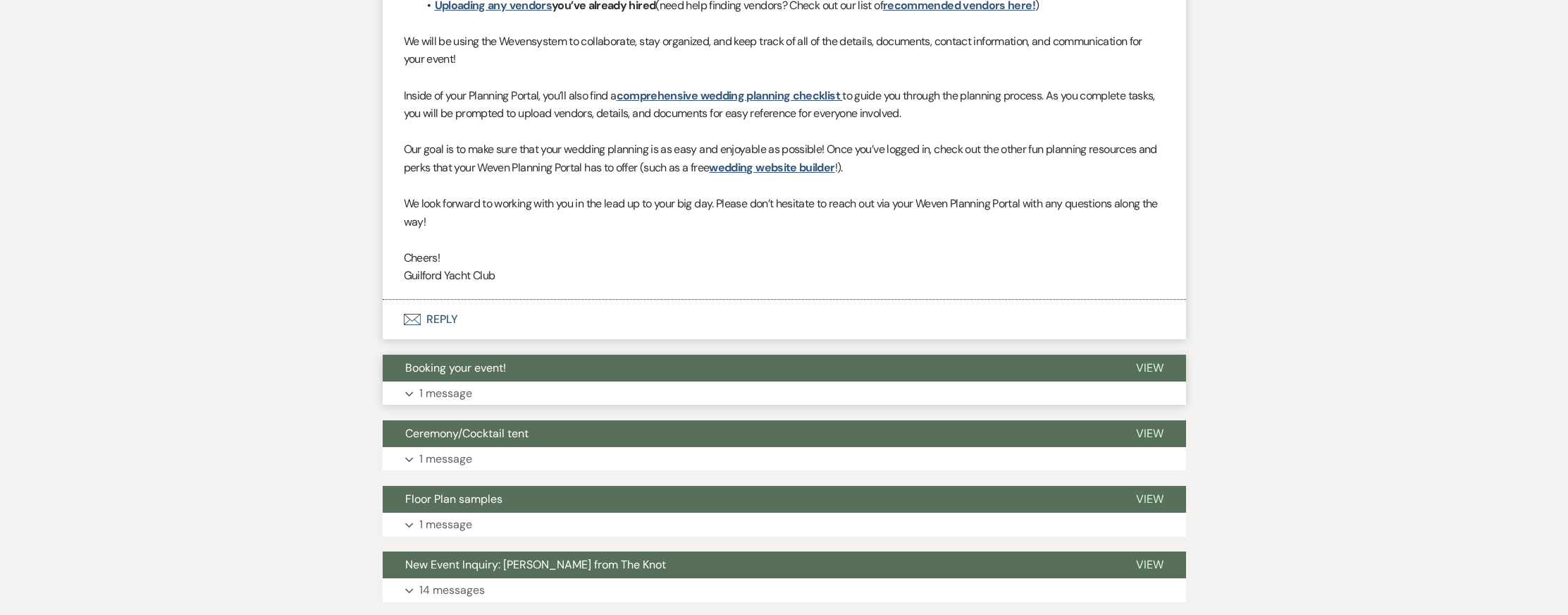
click at [1151, 371] on span "View" at bounding box center [1150, 367] width 28 height 15
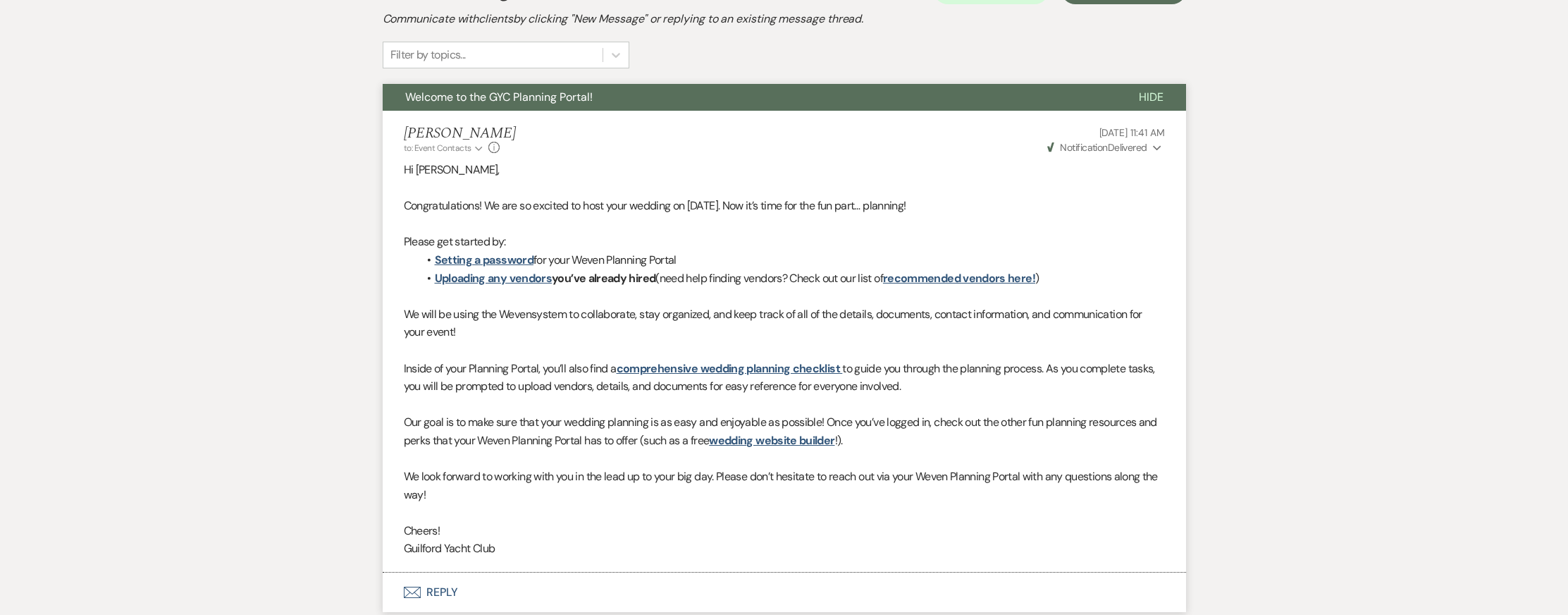
scroll to position [0, 0]
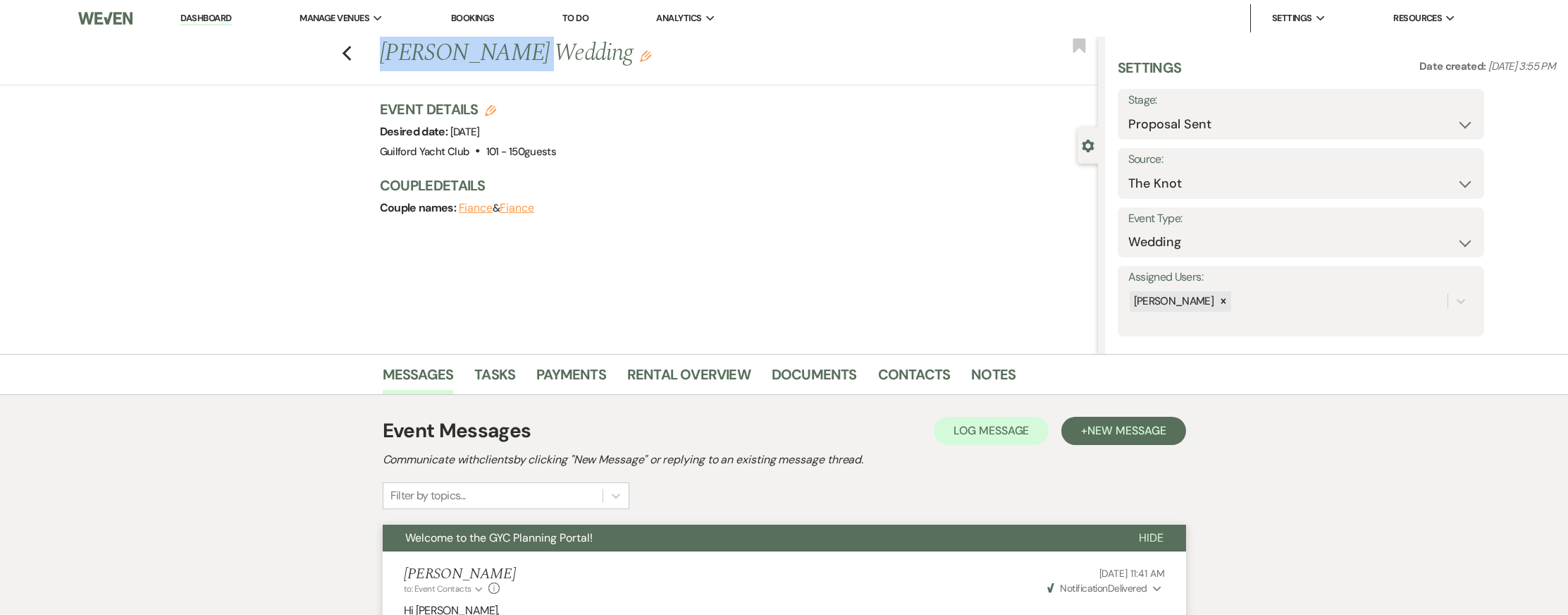
drag, startPoint x: 510, startPoint y: 54, endPoint x: 355, endPoint y: 62, distance: 155.2
click at [385, 54] on h1 "[PERSON_NAME] Wedding Edit" at bounding box center [664, 53] width 569 height 34
click at [347, 54] on icon "Previous" at bounding box center [347, 54] width 10 height 17
select select "6"
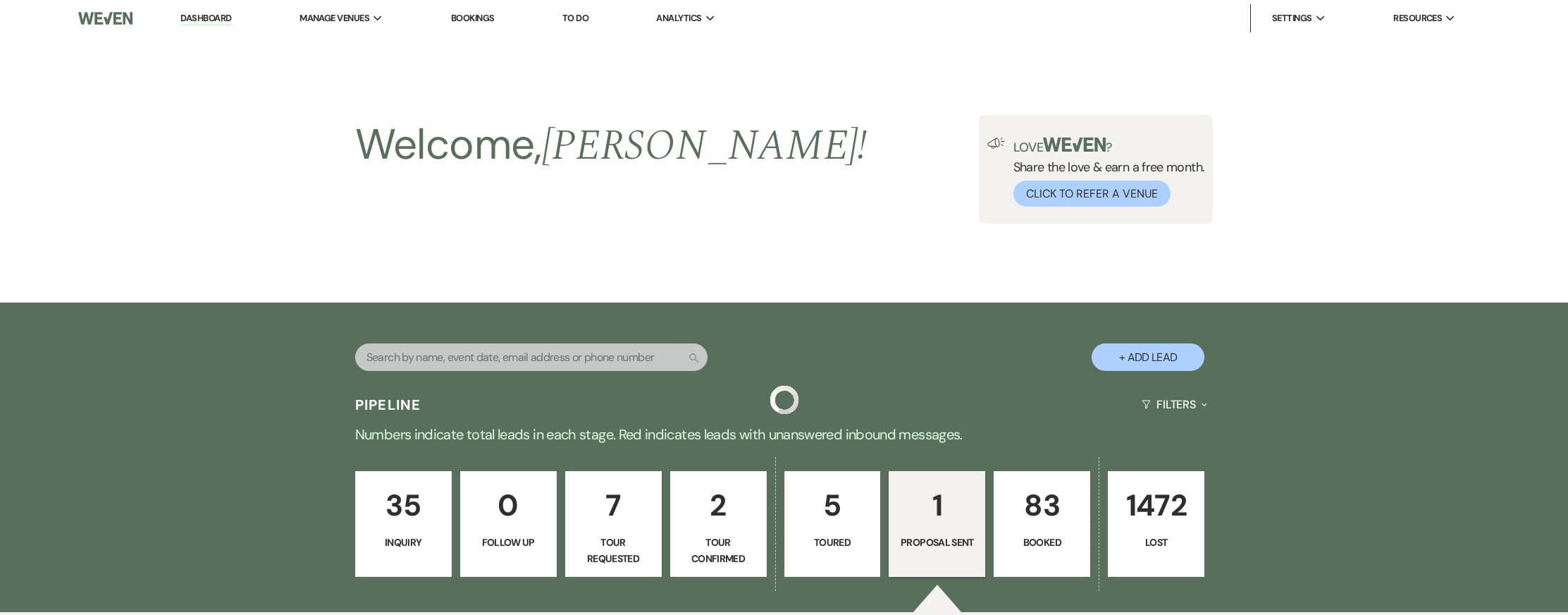
scroll to position [355, 0]
